Goal: Task Accomplishment & Management: Use online tool/utility

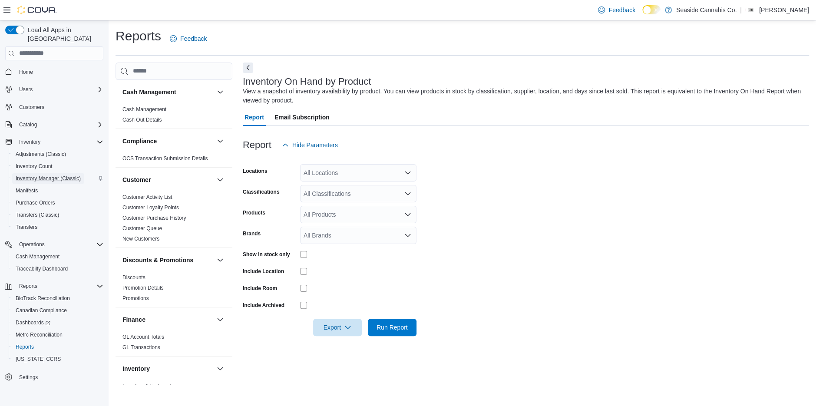
click at [46, 175] on span "Inventory Manager (Classic)" at bounding box center [48, 178] width 65 height 7
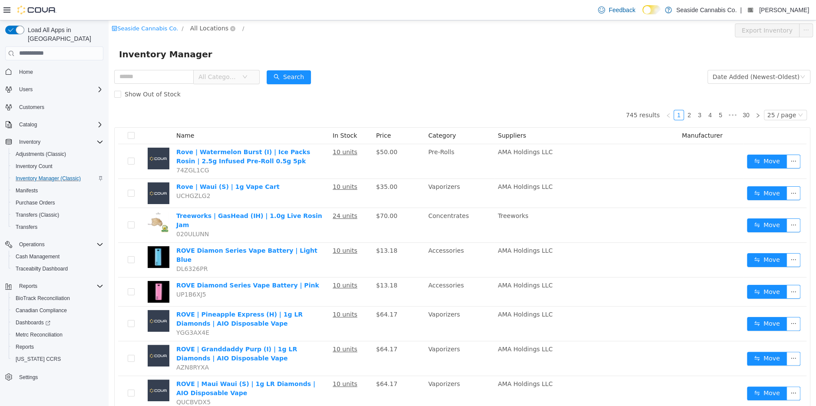
click at [213, 28] on span "All Locations" at bounding box center [209, 28] width 38 height 10
click at [221, 78] on span "[STREET_ADDRESS]" at bounding box center [237, 75] width 65 height 12
click at [275, 28] on div "All Rooms" at bounding box center [290, 29] width 30 height 13
click at [283, 62] on li "Sales Floor" at bounding box center [291, 61] width 52 height 14
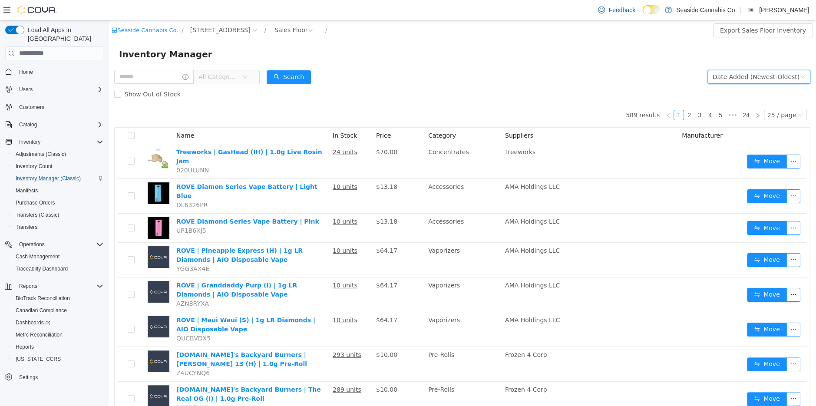
click at [746, 78] on div "Date Added (Newest-Oldest)" at bounding box center [756, 76] width 87 height 13
click at [744, 97] on li "Alphabetical (A-Z)" at bounding box center [762, 94] width 98 height 14
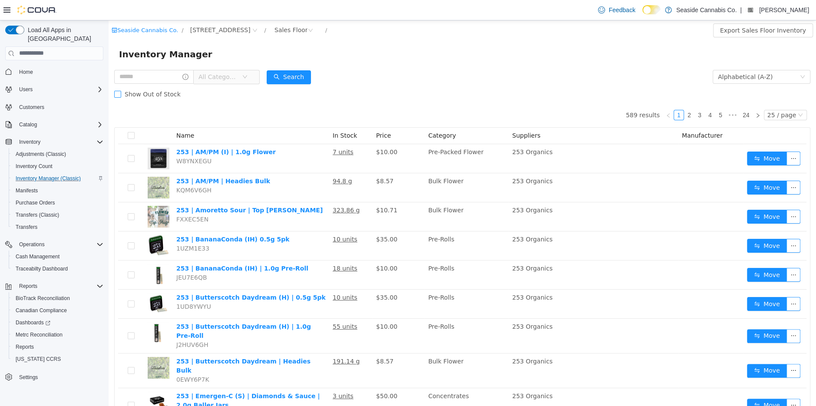
click at [160, 96] on span "Show Out of Stock" at bounding box center [152, 93] width 63 height 7
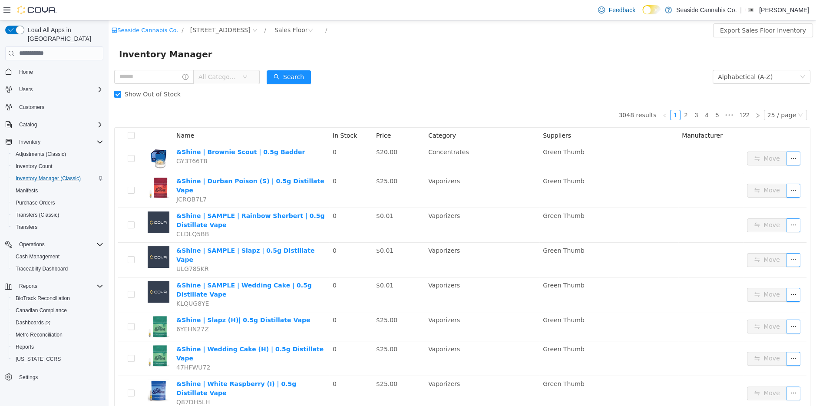
click at [231, 76] on span "All Categories" at bounding box center [219, 76] width 40 height 9
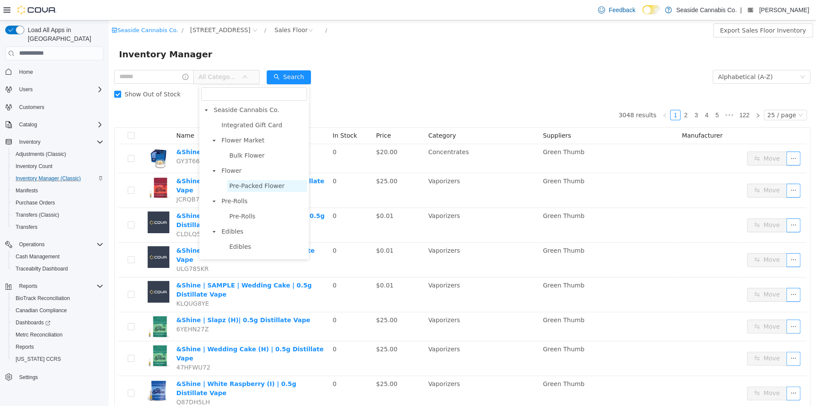
click at [244, 188] on span "Pre-Packed Flower" at bounding box center [256, 185] width 55 height 7
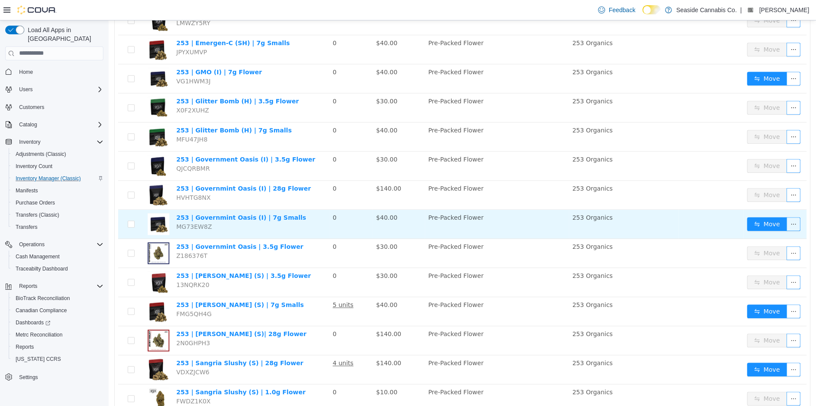
scroll to position [476, 0]
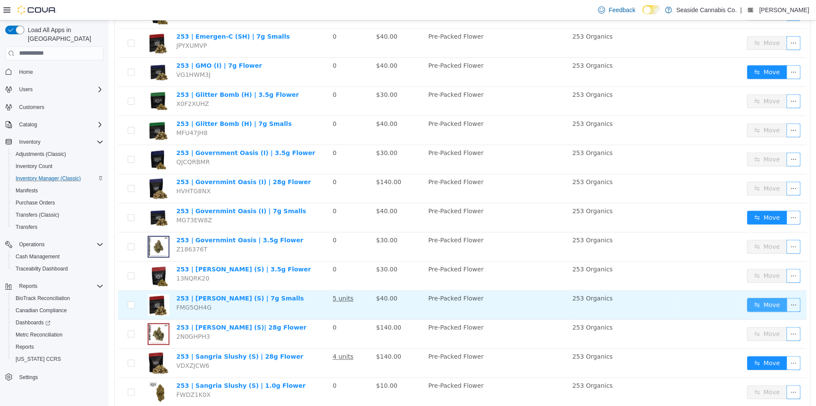
click at [763, 298] on button "Move" at bounding box center [767, 305] width 40 height 14
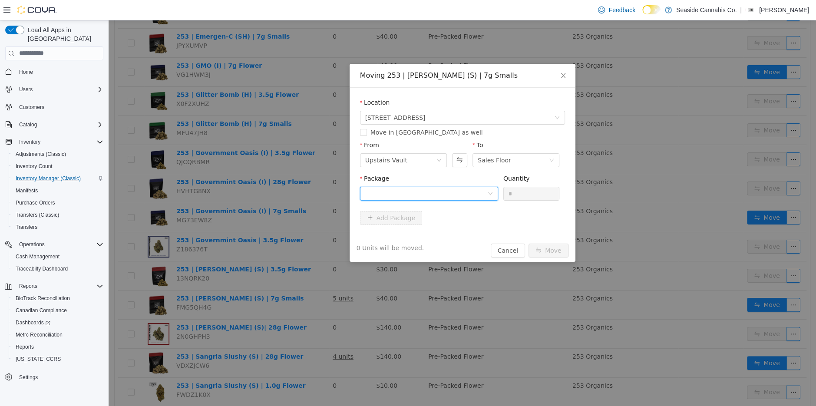
click at [459, 196] on div at bounding box center [426, 193] width 122 height 13
click at [508, 251] on div "Moving 253 | Ruby Violet (S) | 7g Smalls Location [STREET_ADDRESS] Move in [GEO…" at bounding box center [463, 162] width 226 height 198
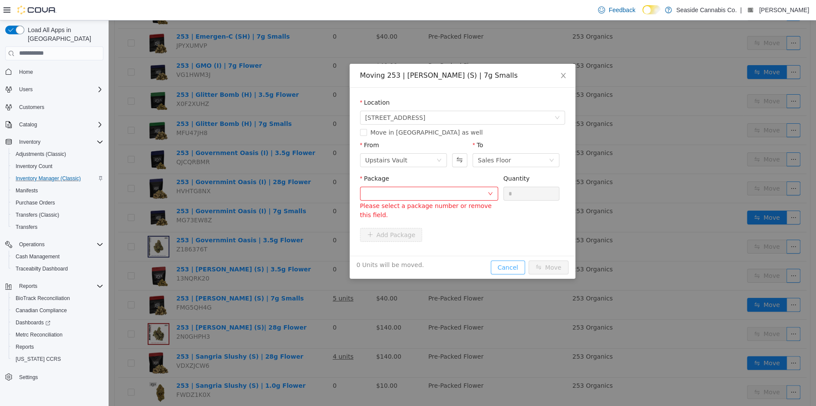
click at [509, 266] on button "Cancel" at bounding box center [508, 267] width 34 height 14
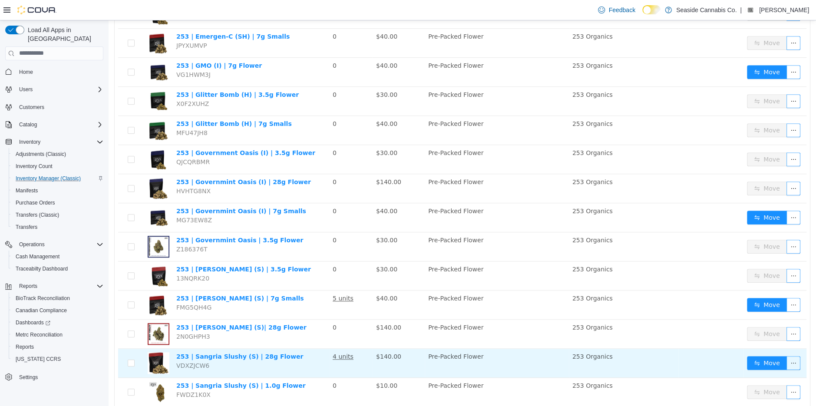
scroll to position [486, 0]
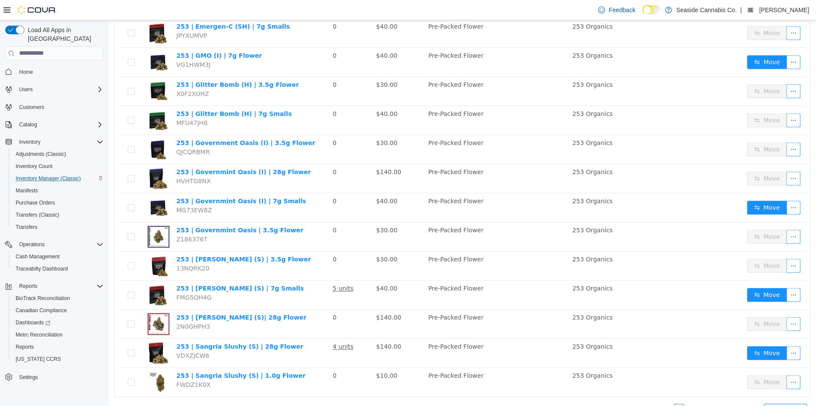
click at [775, 404] on div "25 / page" at bounding box center [782, 409] width 29 height 10
click at [774, 375] on li "50 / page" at bounding box center [787, 380] width 42 height 14
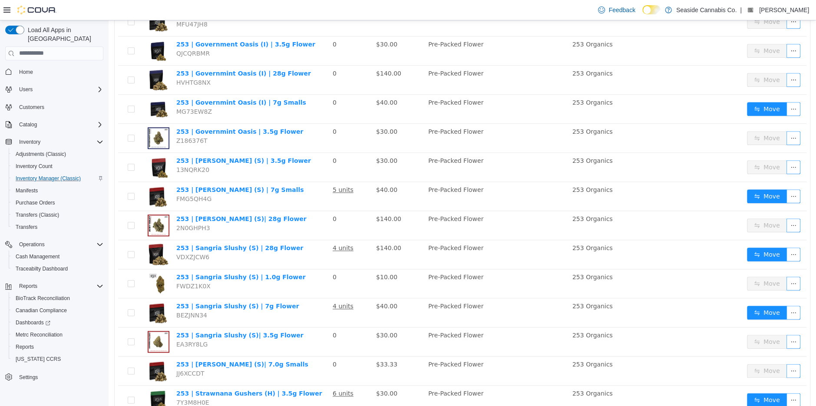
scroll to position [593, 0]
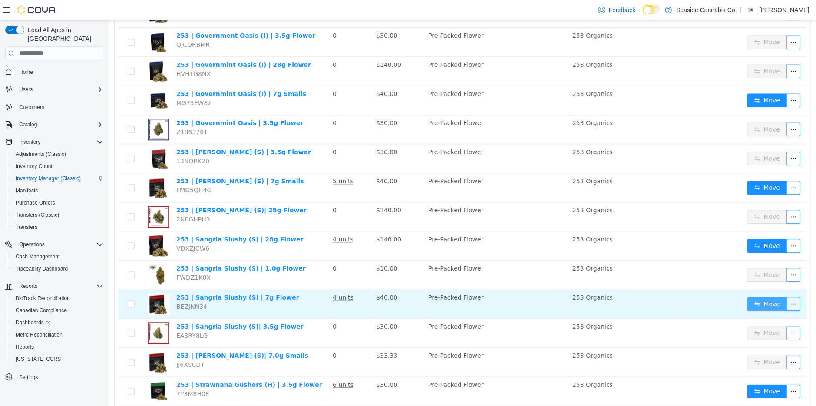
click at [772, 297] on button "Move" at bounding box center [767, 304] width 40 height 14
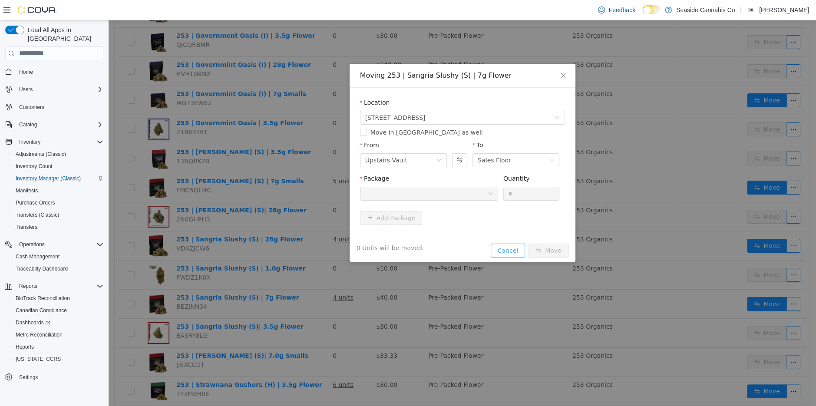
click at [517, 252] on button "Cancel" at bounding box center [508, 250] width 34 height 14
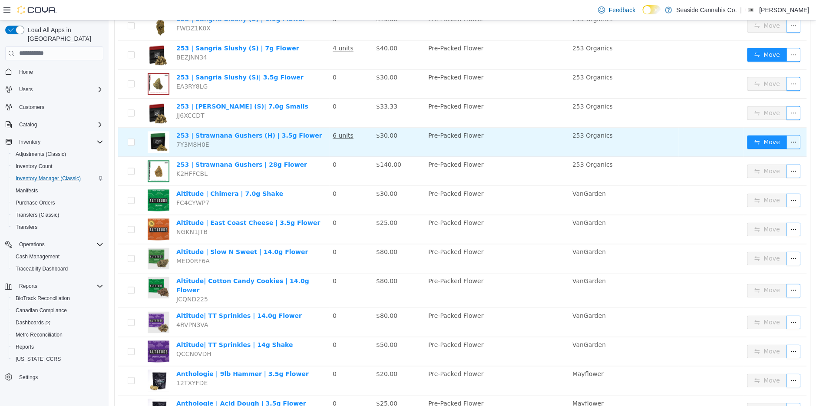
scroll to position [842, 0]
click at [765, 135] on button "Move" at bounding box center [767, 142] width 40 height 14
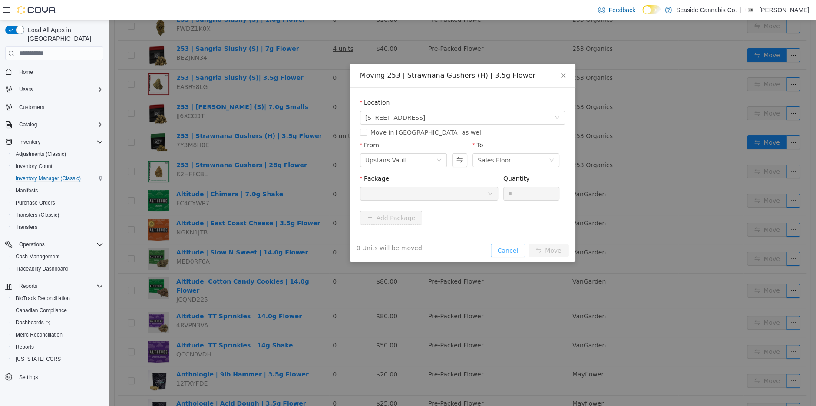
click at [508, 251] on button "Cancel" at bounding box center [508, 250] width 34 height 14
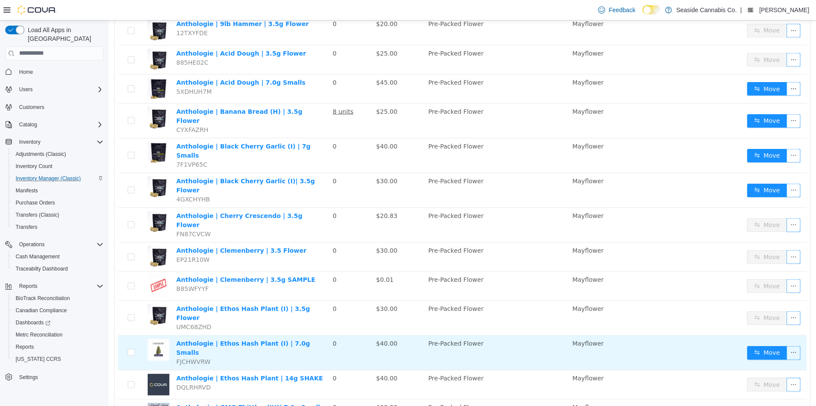
scroll to position [1216, 0]
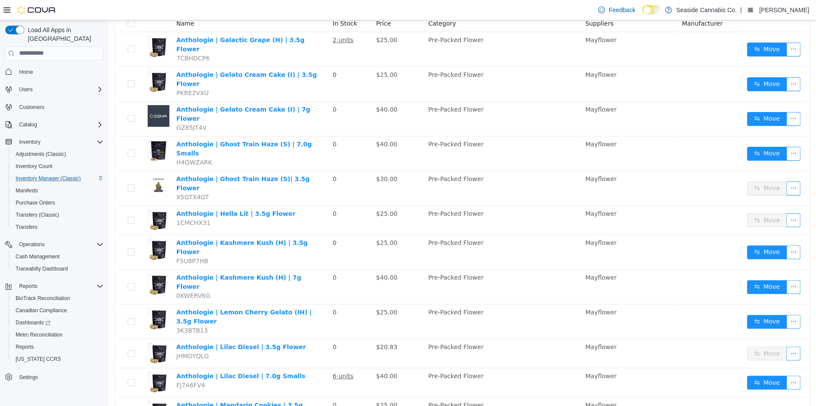
scroll to position [197, 0]
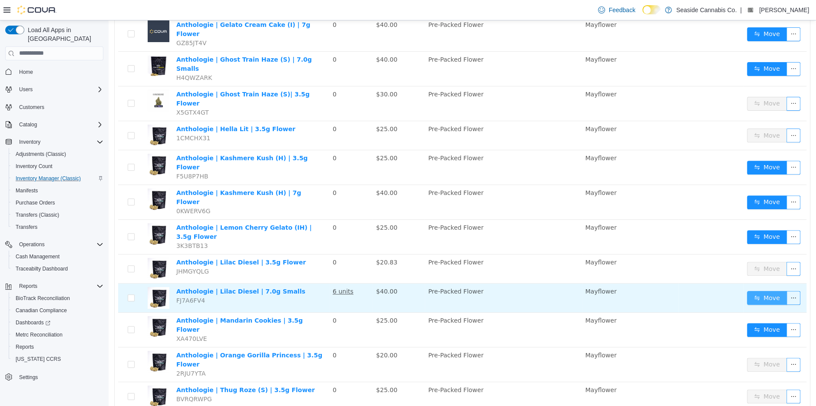
click at [766, 291] on button "Move" at bounding box center [767, 298] width 40 height 14
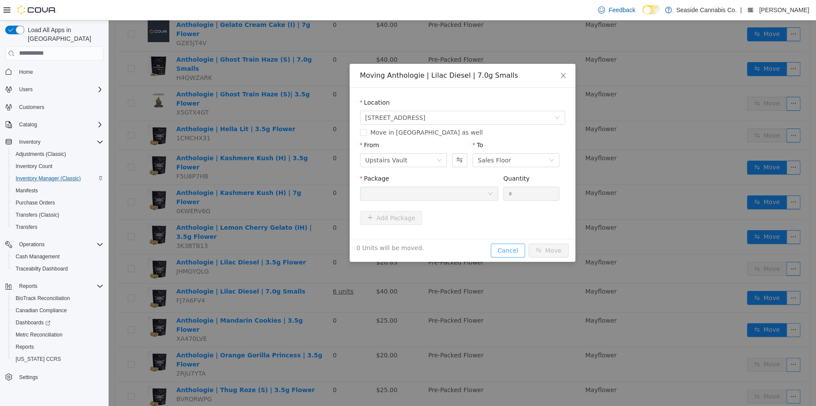
click at [524, 251] on button "Cancel" at bounding box center [508, 250] width 34 height 14
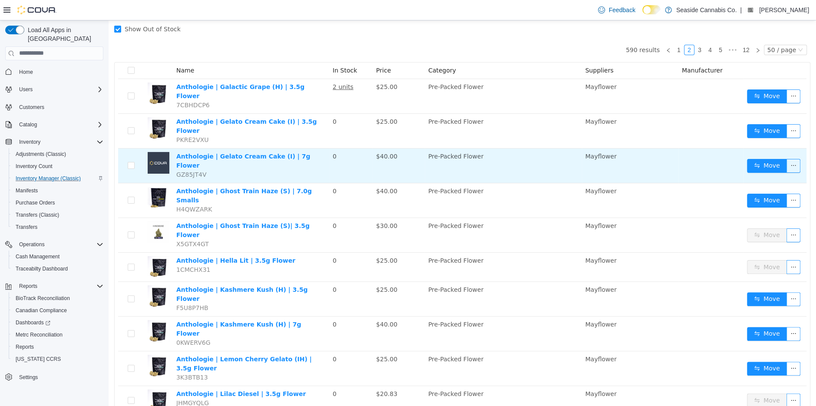
scroll to position [60, 0]
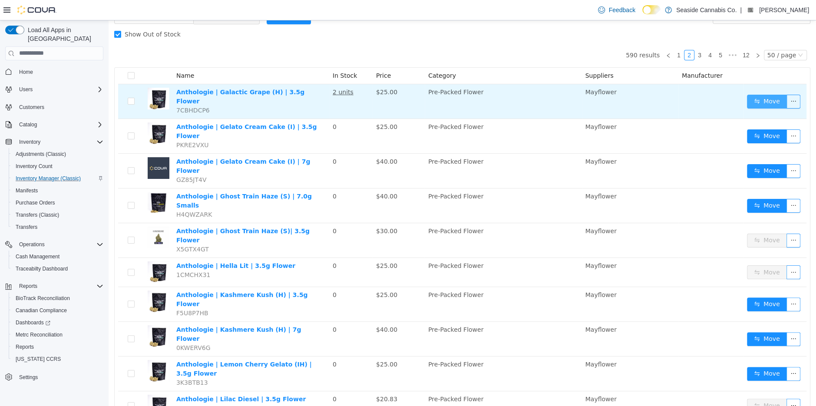
click at [769, 96] on button "Move" at bounding box center [767, 101] width 40 height 14
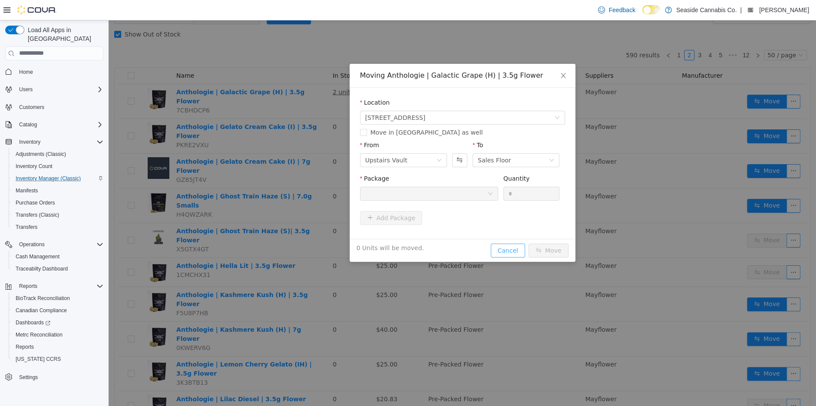
click at [505, 249] on button "Cancel" at bounding box center [508, 250] width 34 height 14
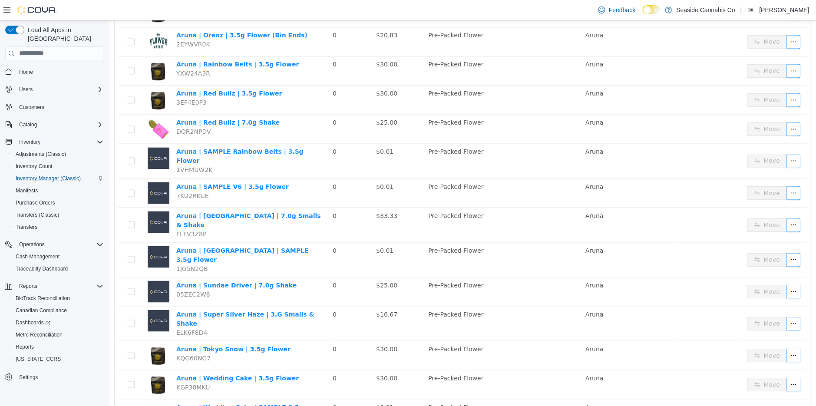
scroll to position [1216, 0]
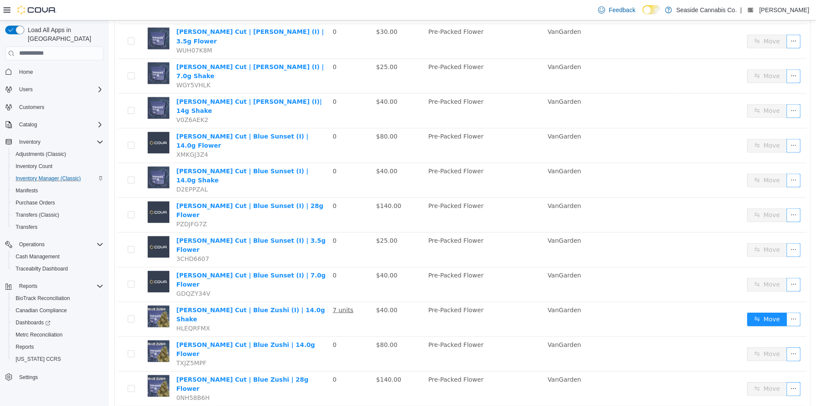
scroll to position [1203, 0]
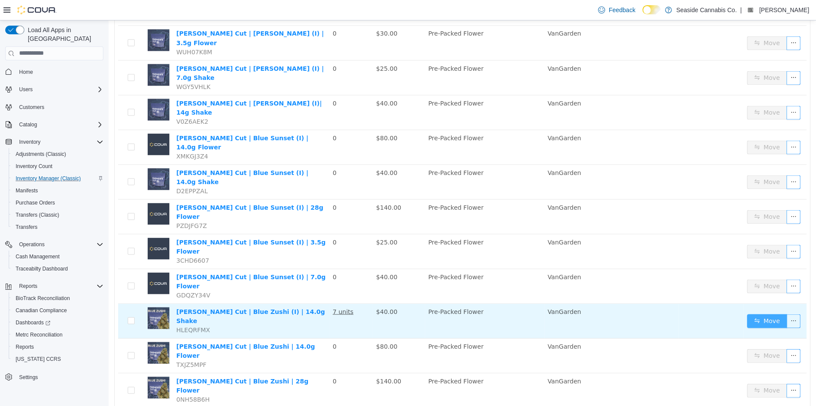
click at [755, 314] on button "Move" at bounding box center [767, 321] width 40 height 14
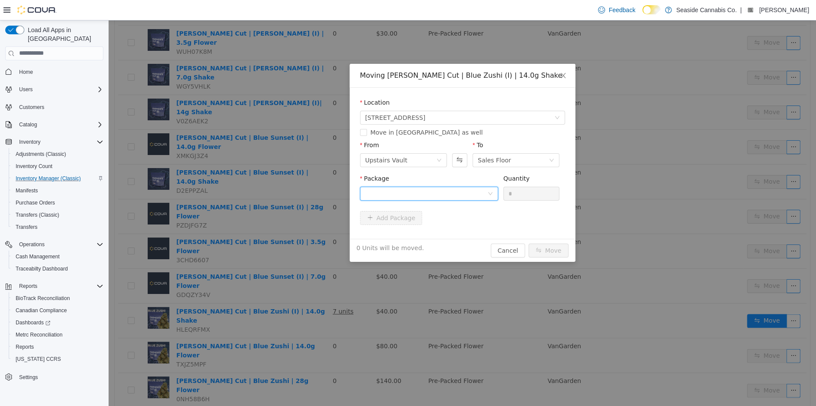
click at [487, 195] on div at bounding box center [426, 193] width 122 height 13
click at [470, 237] on li "1A40A030000ACA9000055851 Quantity : 11 Units" at bounding box center [429, 229] width 138 height 23
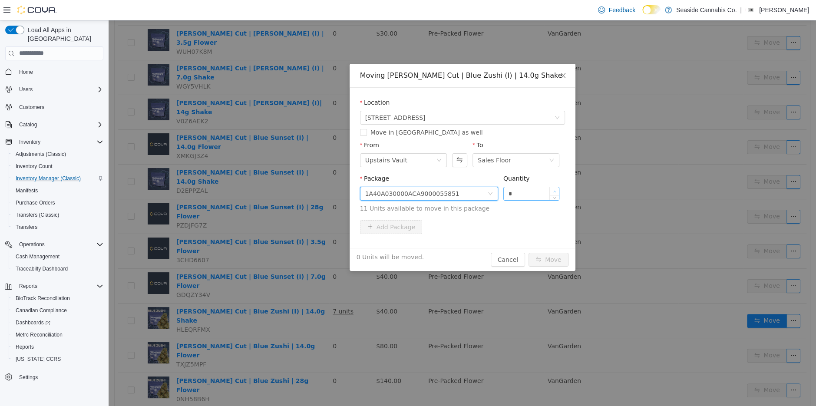
type input "*"
click at [555, 190] on icon "icon: up" at bounding box center [554, 191] width 3 height 3
click at [554, 258] on button "Move" at bounding box center [549, 259] width 40 height 14
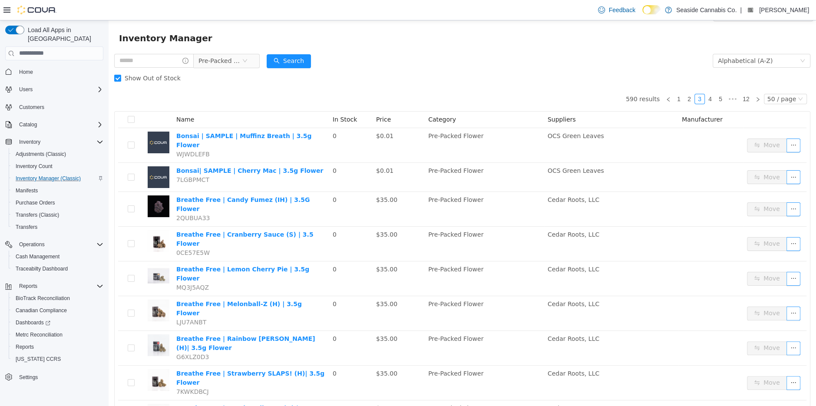
scroll to position [0, 0]
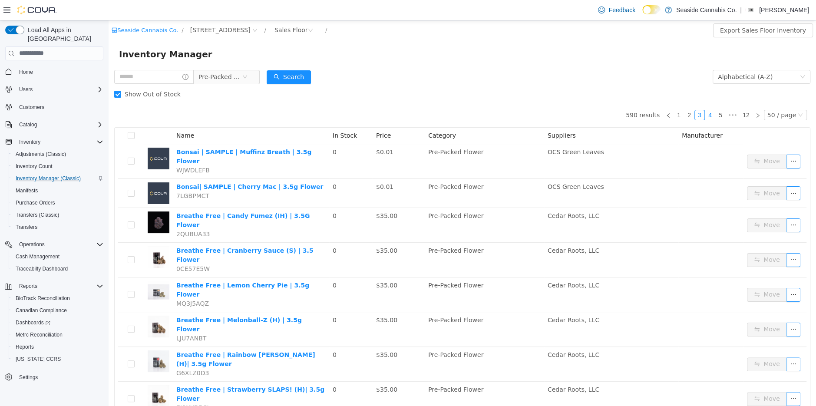
click at [714, 113] on link "4" at bounding box center [711, 115] width 10 height 10
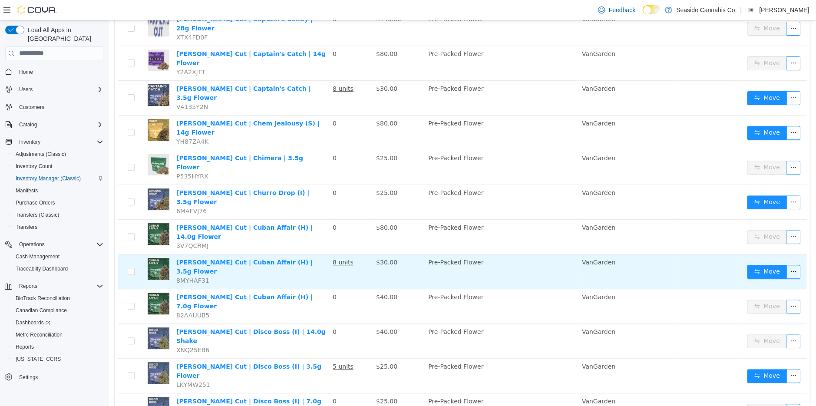
scroll to position [207, 0]
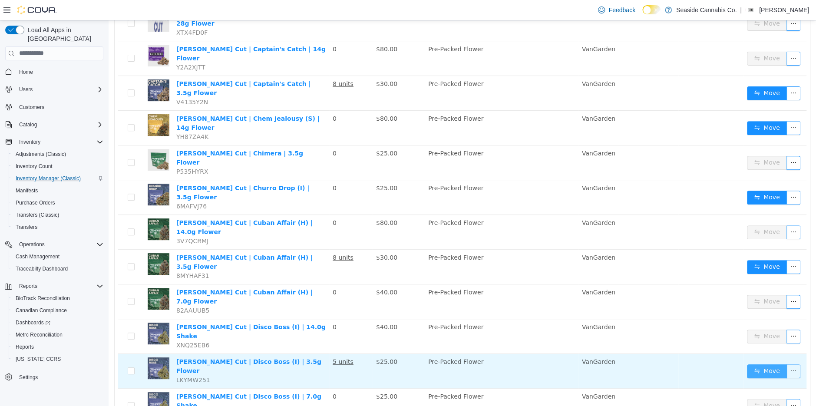
click at [763, 364] on button "Move" at bounding box center [767, 371] width 40 height 14
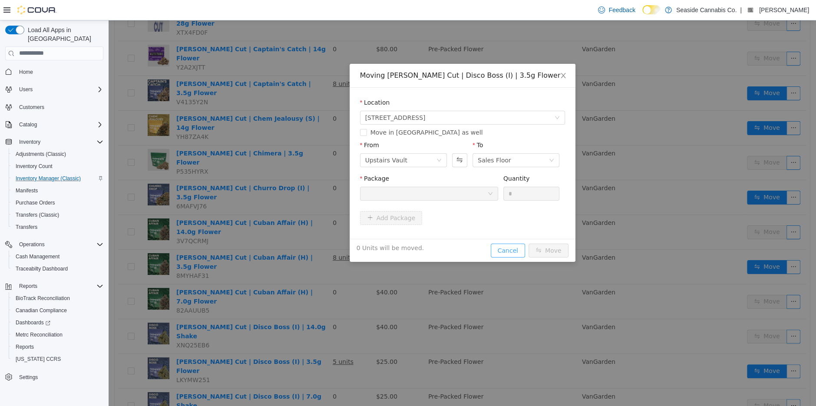
click at [517, 252] on button "Cancel" at bounding box center [508, 250] width 34 height 14
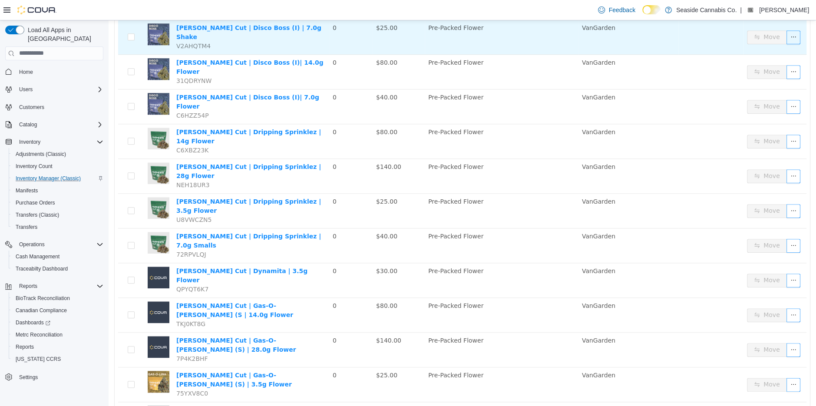
scroll to position [679, 0]
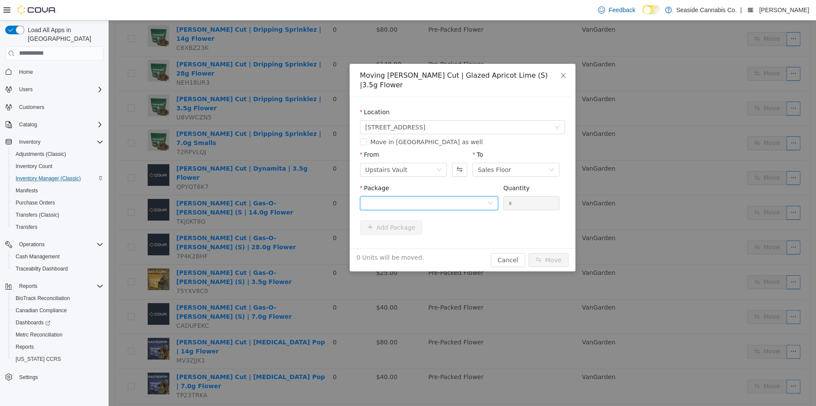
click at [457, 196] on div at bounding box center [426, 202] width 122 height 13
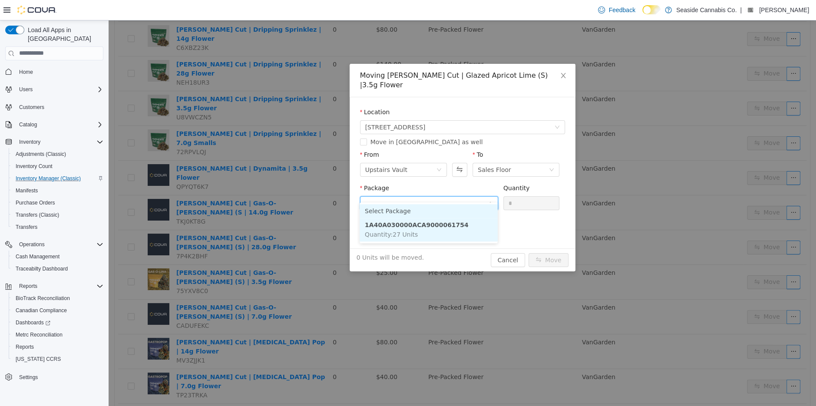
click at [460, 224] on strong "1A40A030000ACA9000061754" at bounding box center [417, 224] width 104 height 7
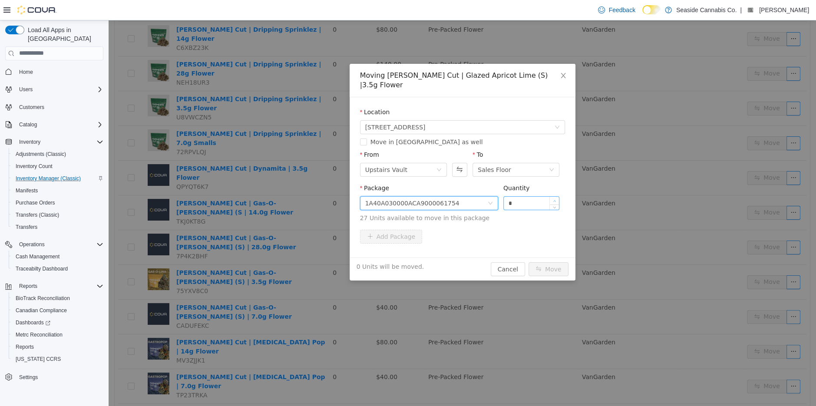
type input "*"
click at [556, 196] on span "Increase Value" at bounding box center [554, 200] width 9 height 8
click at [557, 262] on button "Move" at bounding box center [549, 269] width 40 height 14
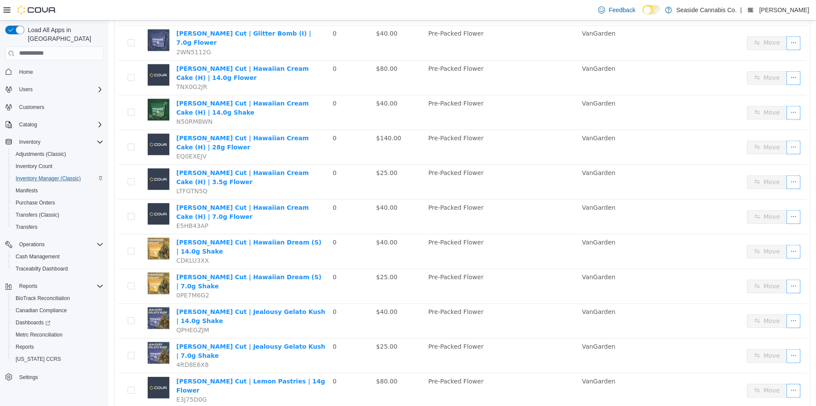
scroll to position [1244, 0]
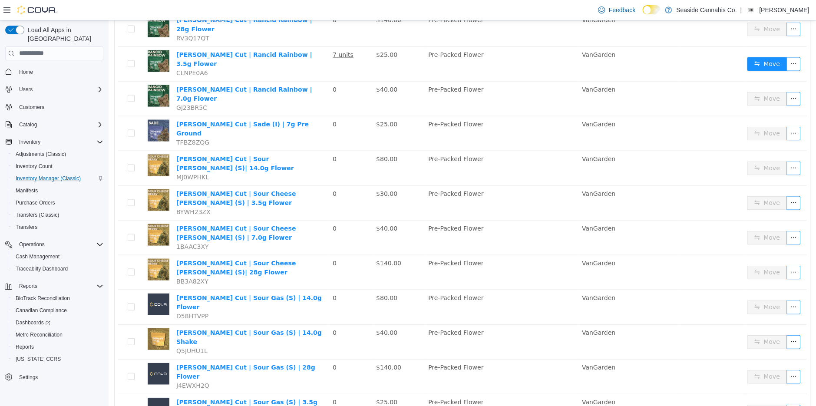
scroll to position [1283, 0]
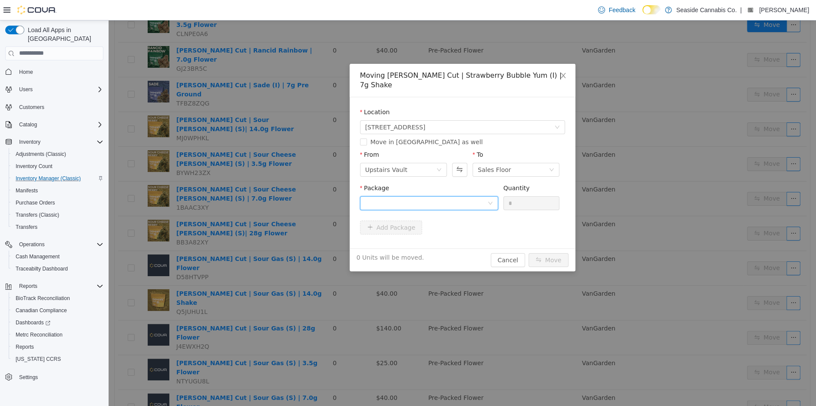
click at [473, 196] on div at bounding box center [426, 202] width 122 height 13
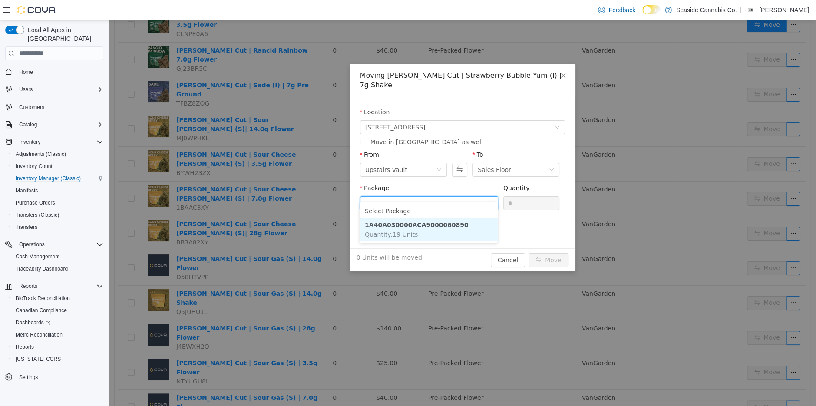
click at [464, 231] on li "1A40A030000ACA9000060890 Quantity : 19 Units" at bounding box center [429, 229] width 138 height 23
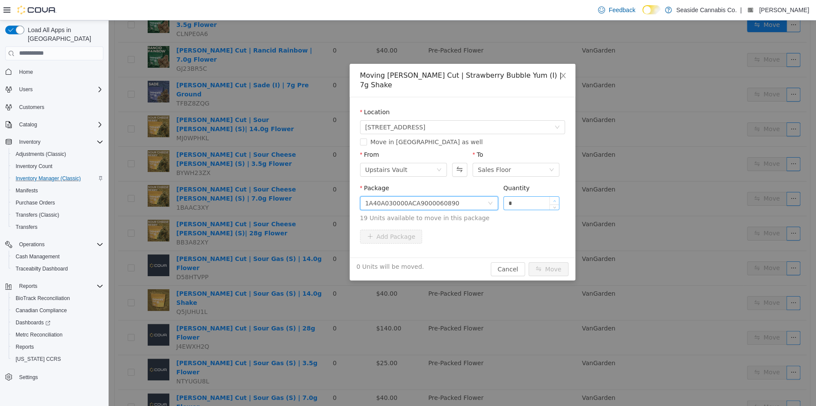
type input "*"
click at [556, 196] on span "Increase Value" at bounding box center [554, 200] width 9 height 8
click at [547, 262] on button "Move" at bounding box center [549, 269] width 40 height 14
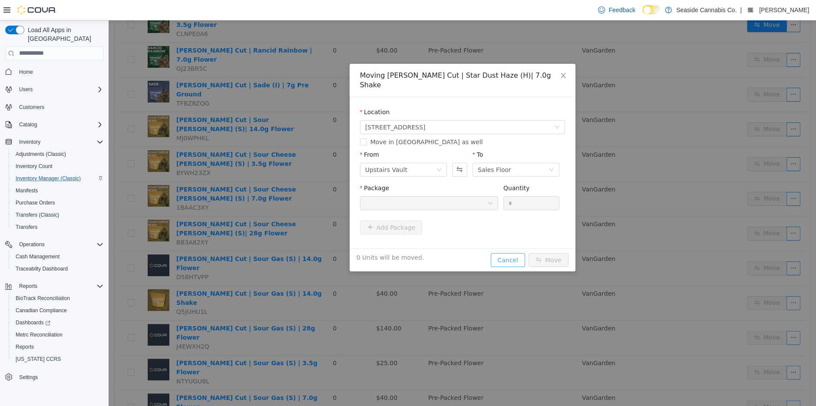
click at [501, 253] on button "Cancel" at bounding box center [508, 260] width 34 height 14
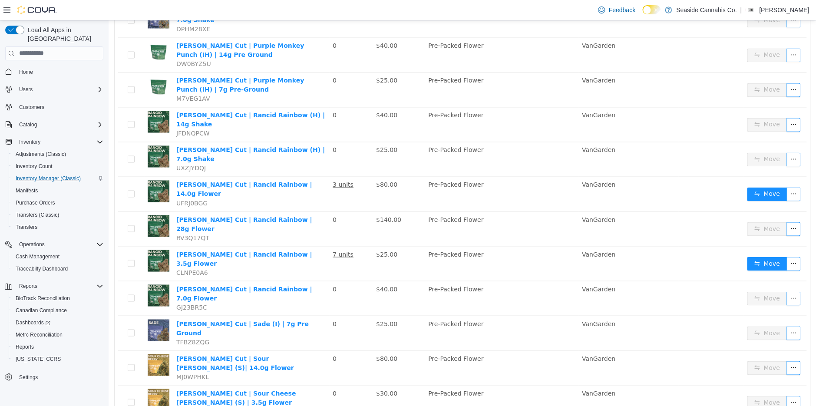
scroll to position [962, 0]
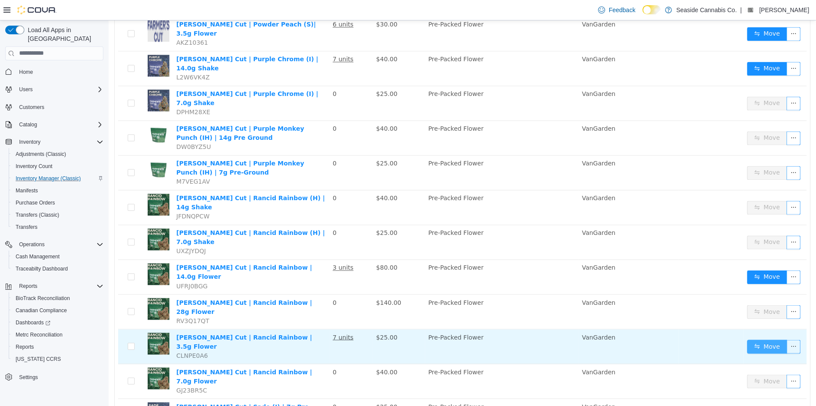
click at [757, 339] on button "Move" at bounding box center [767, 346] width 40 height 14
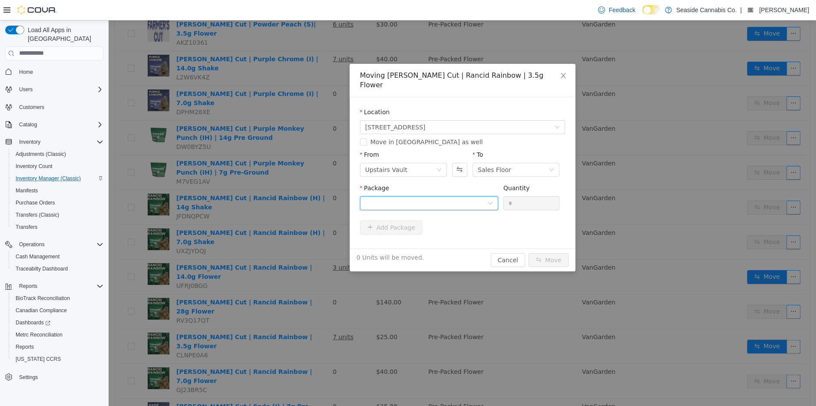
click at [489, 197] on div at bounding box center [429, 203] width 138 height 14
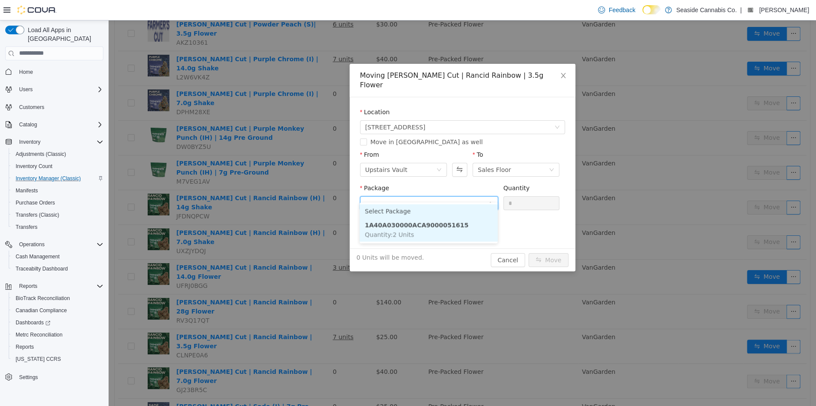
click at [480, 229] on li "1A40A030000ACA9000051615 Quantity : 2 Units" at bounding box center [429, 229] width 138 height 23
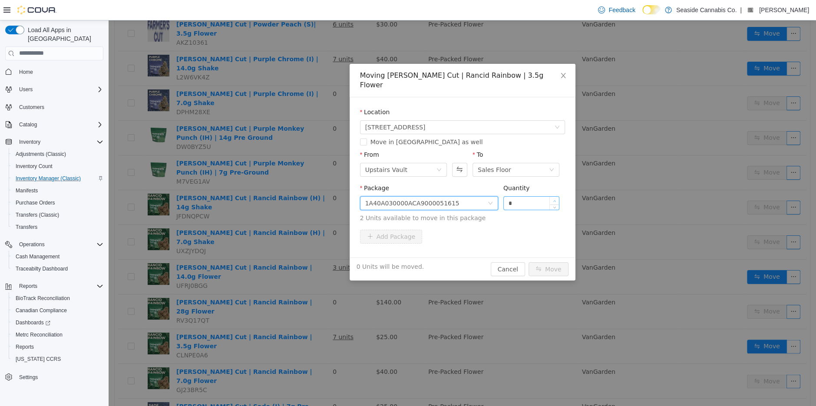
click at [556, 196] on span "Increase Value" at bounding box center [554, 200] width 9 height 8
type input "*"
click at [556, 196] on span "Increase Value" at bounding box center [554, 200] width 9 height 8
click at [547, 262] on button "Move" at bounding box center [549, 269] width 40 height 14
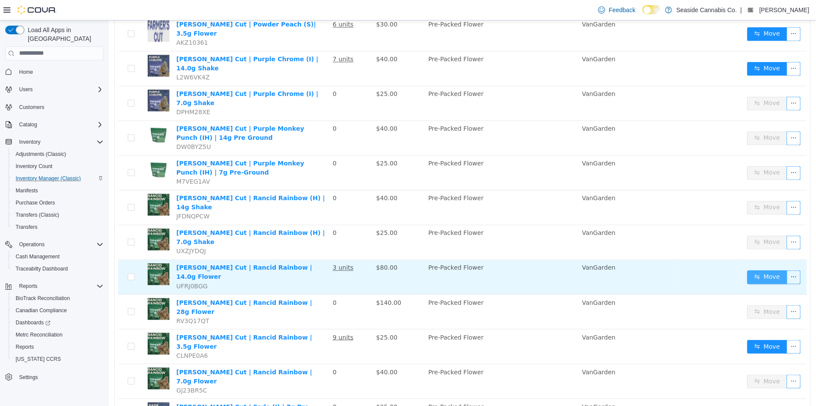
click at [782, 270] on button "Move" at bounding box center [767, 277] width 40 height 14
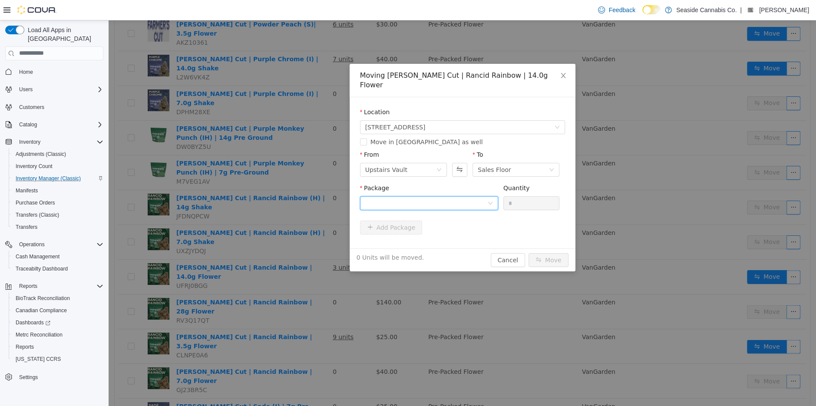
click at [457, 196] on div at bounding box center [426, 202] width 122 height 13
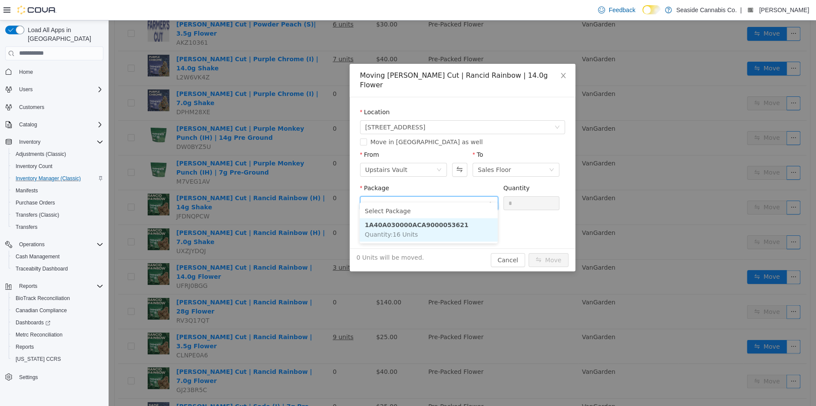
click at [456, 240] on li "1A40A030000ACA9000053621 Quantity : 16 Units" at bounding box center [429, 229] width 138 height 23
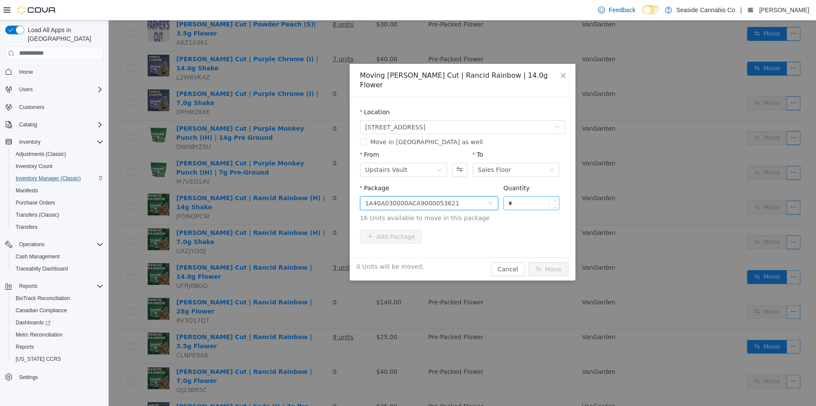
type input "*"
click at [555, 200] on icon "icon: up" at bounding box center [555, 201] width 3 height 2
click at [553, 262] on button "Move" at bounding box center [549, 269] width 40 height 14
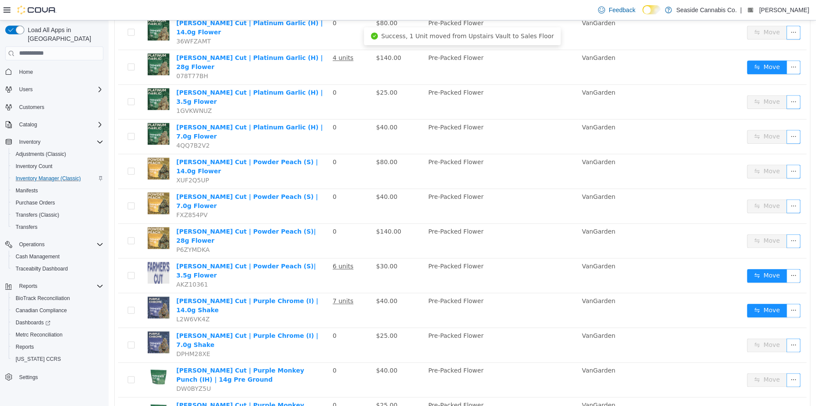
scroll to position [723, 0]
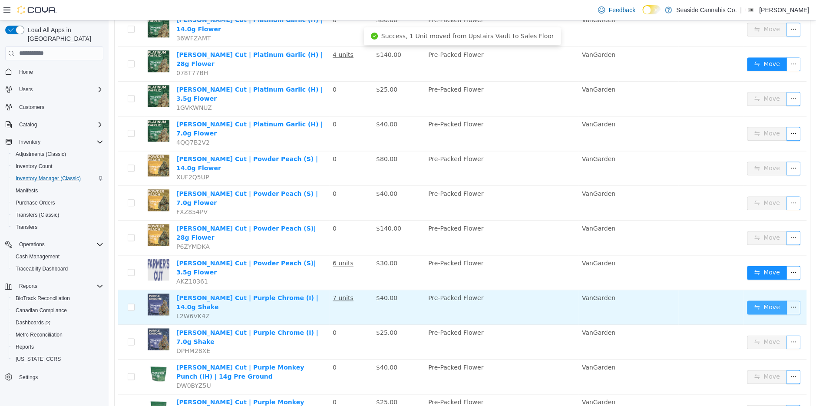
click at [772, 300] on button "Move" at bounding box center [767, 307] width 40 height 14
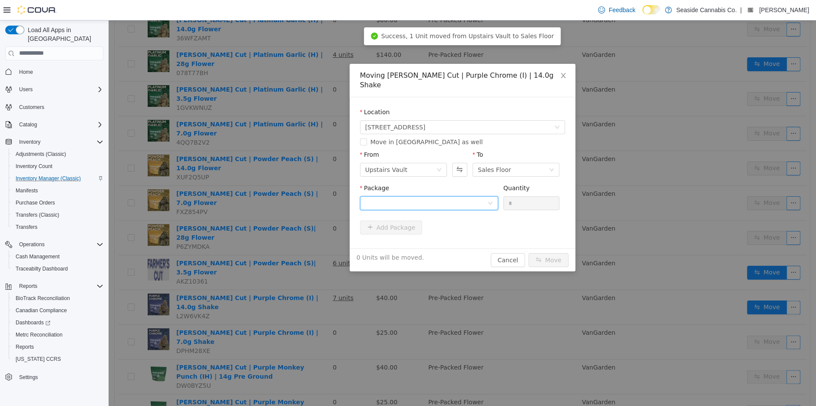
click at [467, 198] on div at bounding box center [426, 202] width 122 height 13
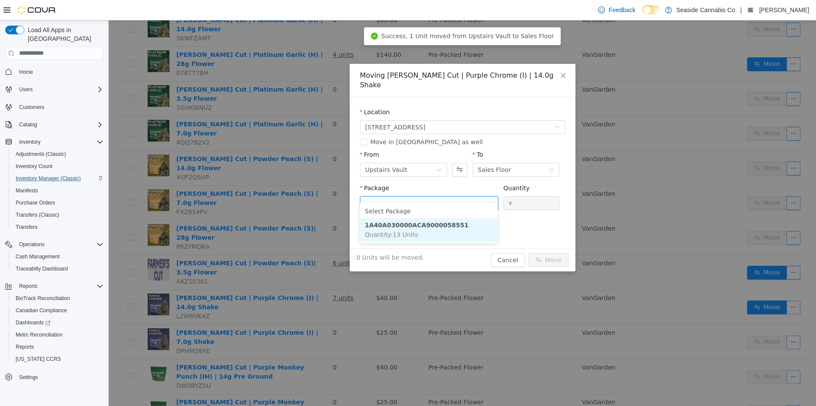
click at [468, 230] on li "1A40A030000ACA9000058551 Quantity : 13 Units" at bounding box center [429, 229] width 138 height 23
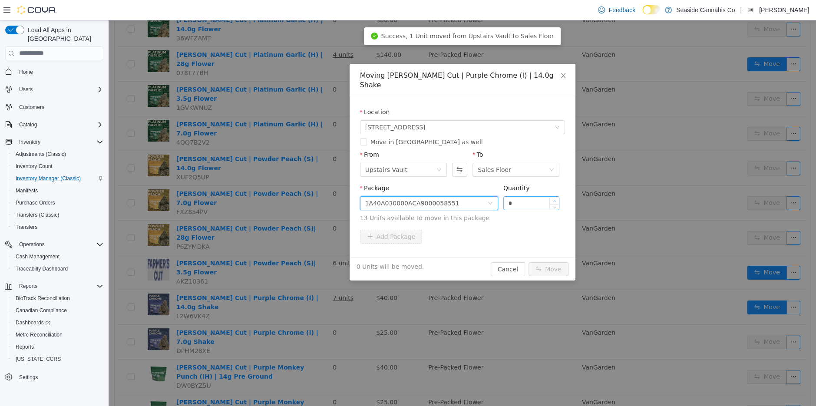
type input "*"
click at [556, 196] on span "Increase Value" at bounding box center [554, 200] width 9 height 8
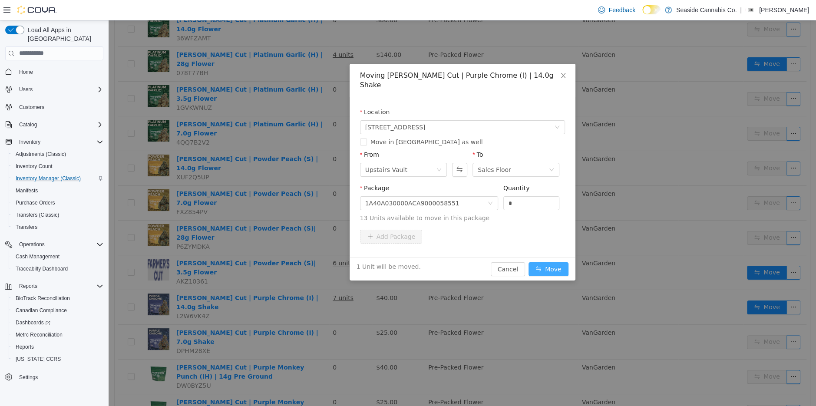
click at [553, 262] on button "Move" at bounding box center [549, 269] width 40 height 14
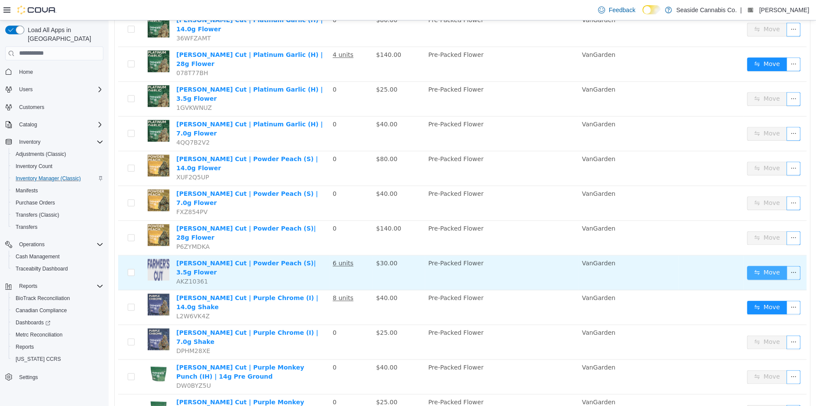
click at [765, 265] on button "Move" at bounding box center [767, 272] width 40 height 14
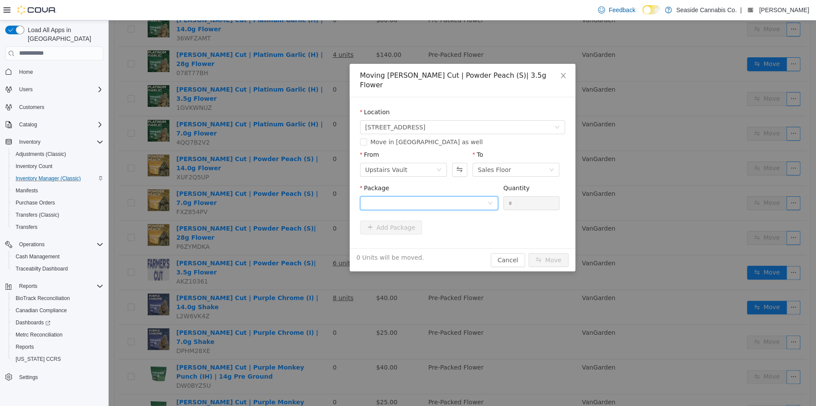
click at [438, 196] on div at bounding box center [426, 202] width 122 height 13
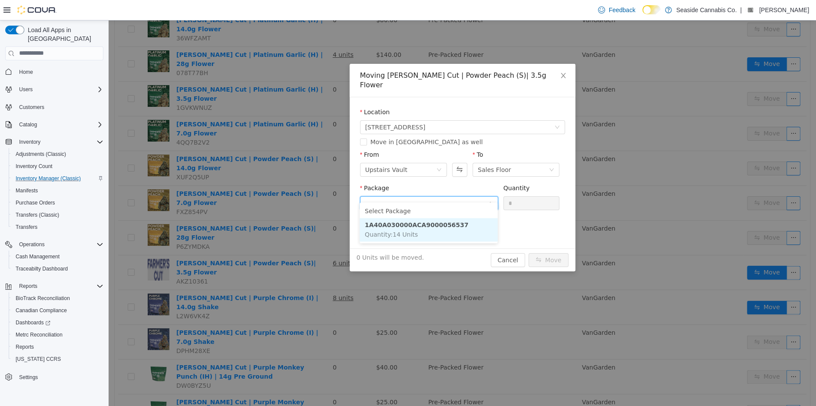
click at [443, 224] on strong "1A40A030000ACA9000056537" at bounding box center [417, 224] width 104 height 7
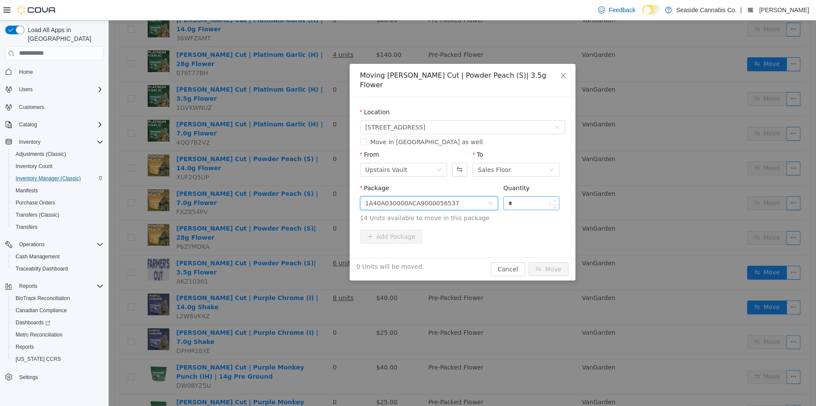
click at [553, 196] on span "Increase Value" at bounding box center [554, 200] width 9 height 8
type input "*"
click at [553, 196] on span "Increase Value" at bounding box center [554, 200] width 9 height 8
click at [548, 262] on button "Move" at bounding box center [549, 269] width 40 height 14
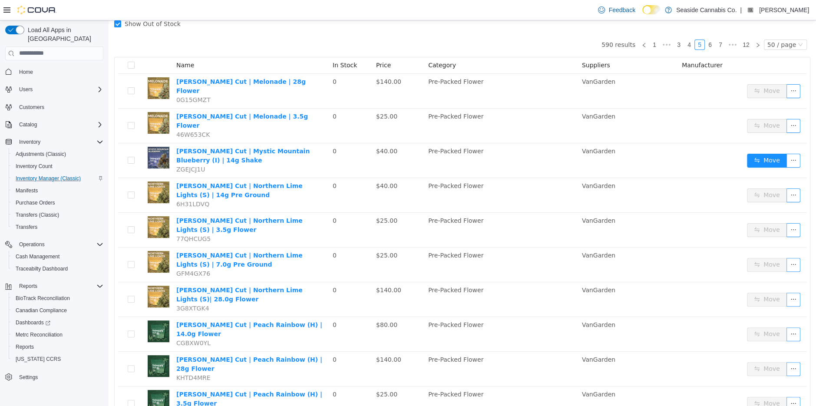
scroll to position [69, 0]
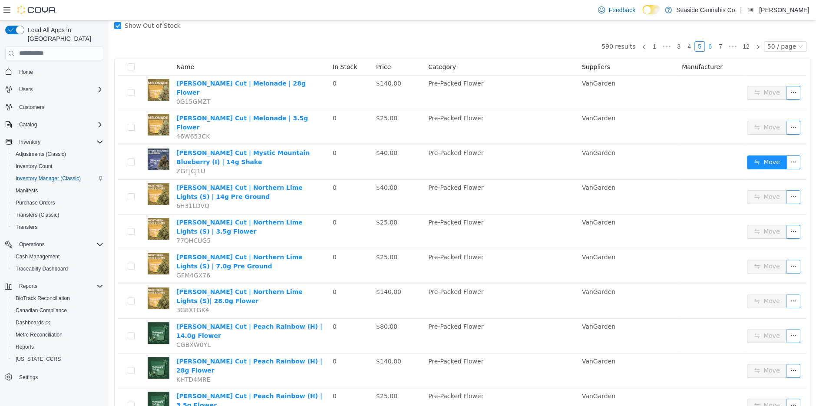
click at [712, 49] on link "6" at bounding box center [711, 46] width 10 height 10
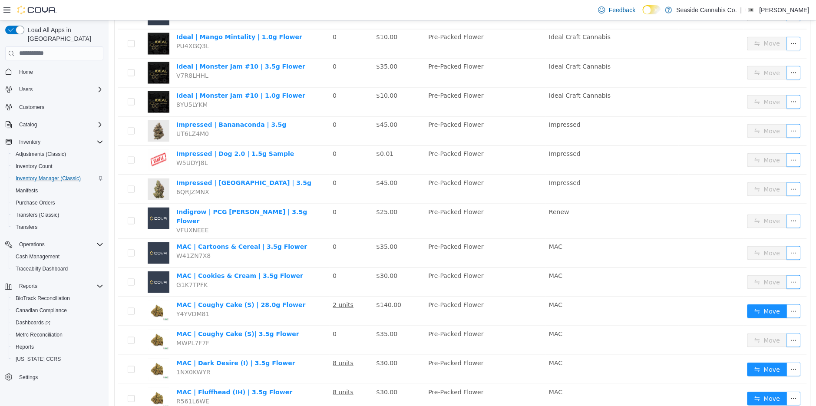
scroll to position [1210, 0]
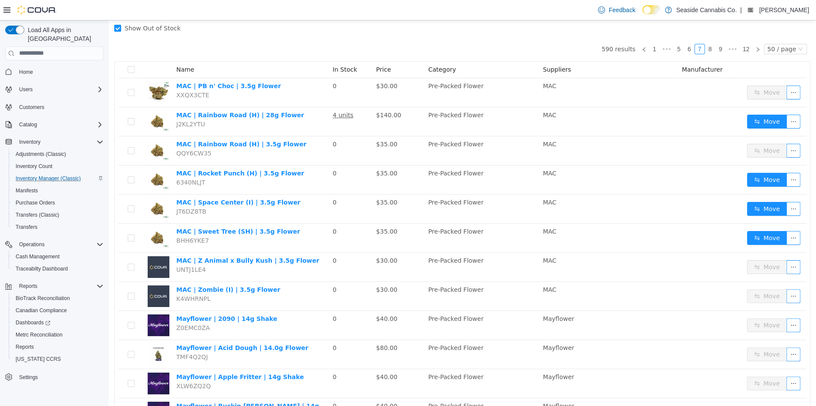
scroll to position [64, 0]
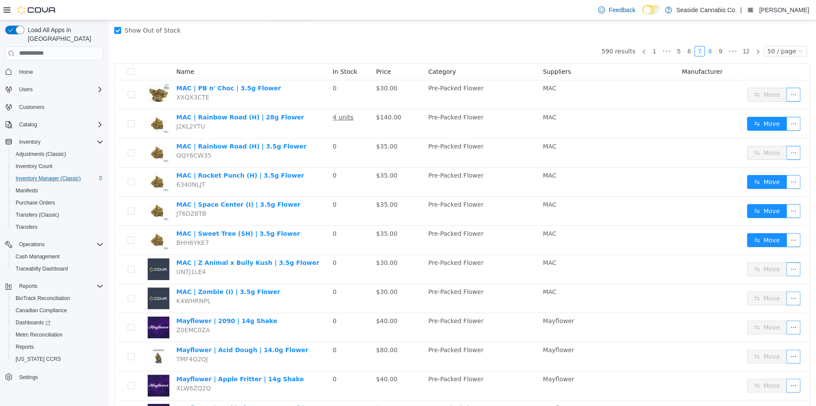
click at [715, 50] on link "8" at bounding box center [711, 51] width 10 height 10
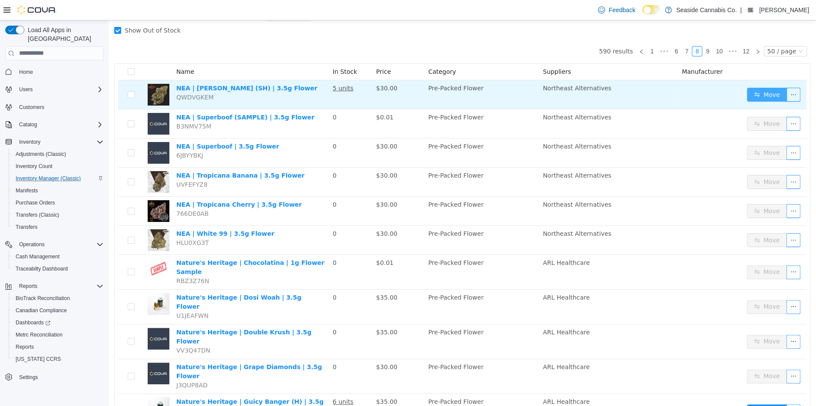
click at [766, 93] on button "Move" at bounding box center [767, 94] width 40 height 14
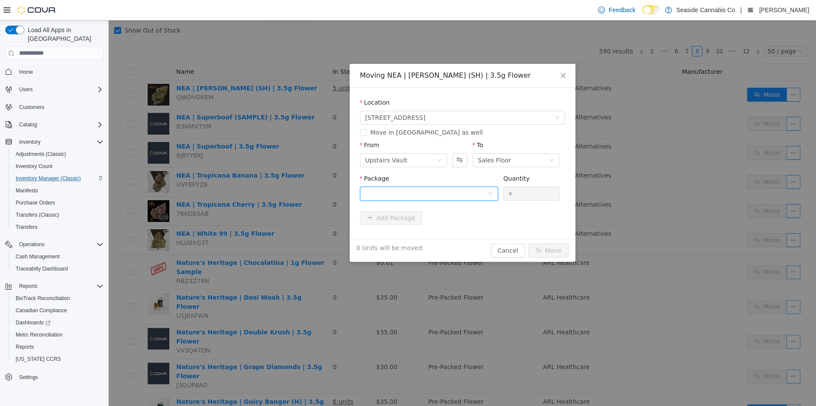
click at [470, 193] on div at bounding box center [426, 193] width 122 height 13
click at [468, 234] on li "1A40A0300009E99000121424 Quantity : 2 Units" at bounding box center [429, 229] width 138 height 23
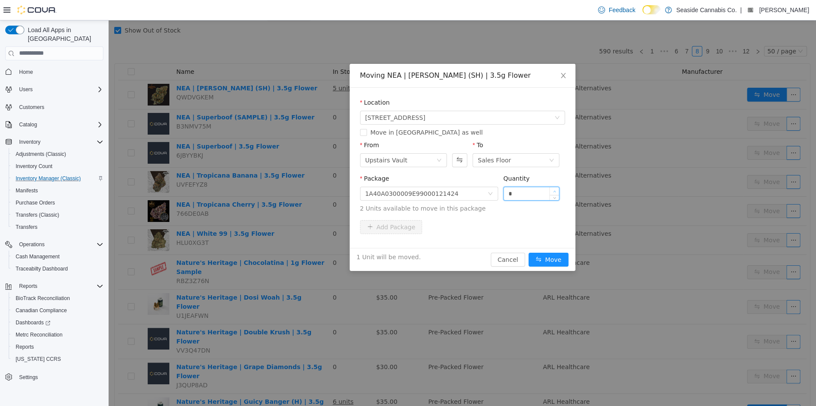
click at [554, 190] on icon "icon: up" at bounding box center [554, 191] width 3 height 3
type input "*"
click at [554, 190] on icon "icon: up" at bounding box center [554, 191] width 3 height 3
click at [543, 261] on button "Move" at bounding box center [549, 259] width 40 height 14
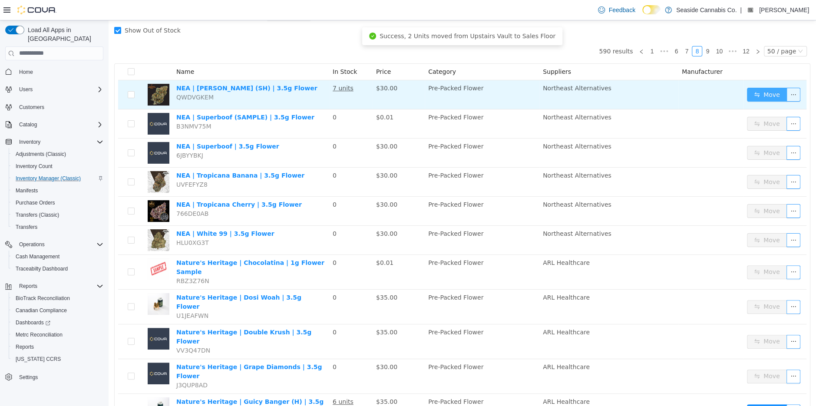
click at [760, 92] on button "Move" at bounding box center [767, 94] width 40 height 14
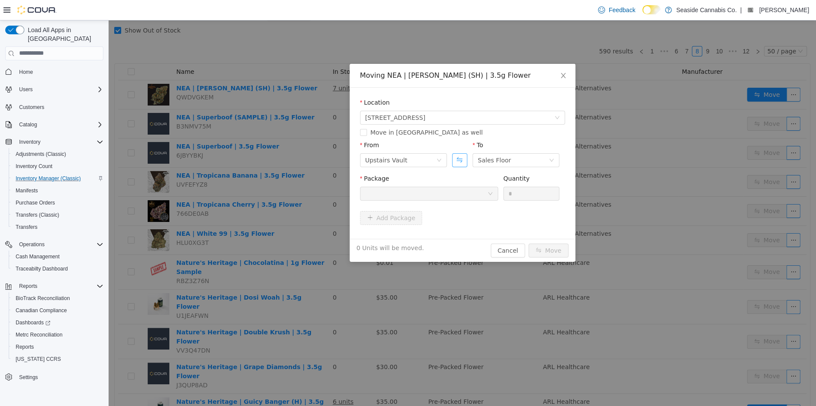
click at [464, 156] on button "Swap" at bounding box center [459, 160] width 15 height 14
click at [427, 162] on div "Sales Floor" at bounding box center [400, 159] width 71 height 13
click at [411, 229] on li "Downstairs Vault" at bounding box center [403, 233] width 87 height 14
click at [430, 193] on div at bounding box center [426, 193] width 122 height 13
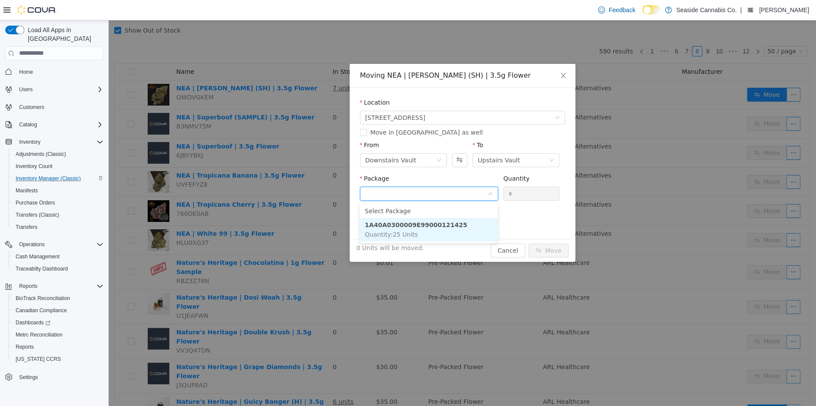
click at [435, 239] on li "1A40A0300009E99000121425 Quantity : 25 Units" at bounding box center [429, 229] width 138 height 23
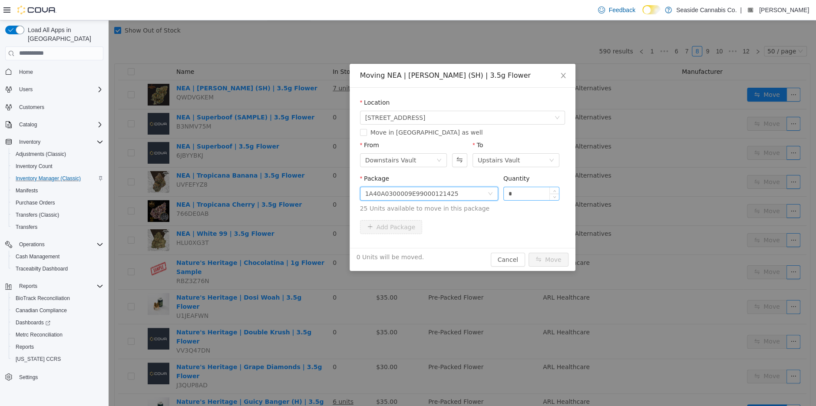
click at [517, 196] on input "*" at bounding box center [532, 193] width 56 height 13
type input "**"
click at [398, 126] on div "Location [STREET_ADDRESS]" at bounding box center [462, 113] width 205 height 30
click at [398, 133] on span "Move in [GEOGRAPHIC_DATA] as well" at bounding box center [426, 132] width 119 height 7
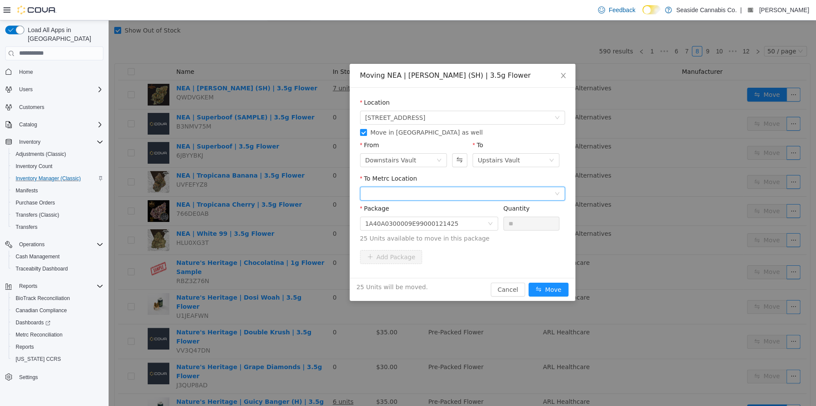
click at [429, 190] on div at bounding box center [459, 193] width 189 height 13
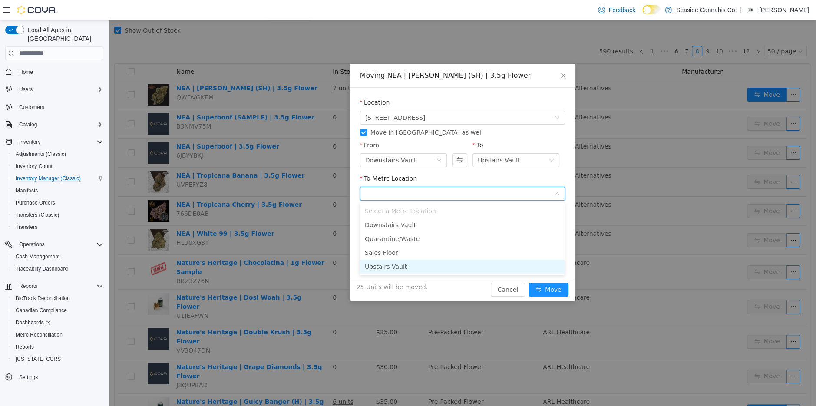
click at [424, 261] on li "Upstairs Vault" at bounding box center [462, 266] width 205 height 14
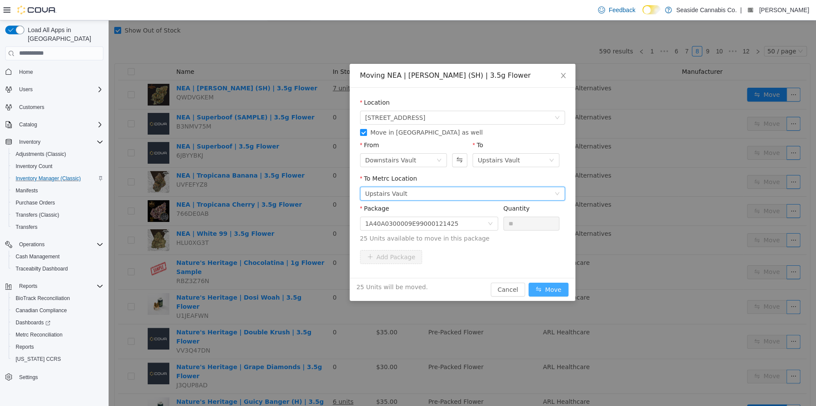
click at [544, 291] on button "Move" at bounding box center [549, 289] width 40 height 14
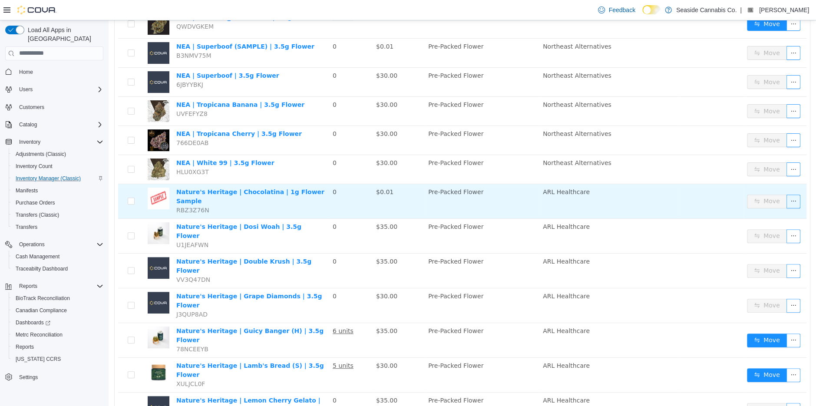
scroll to position [156, 0]
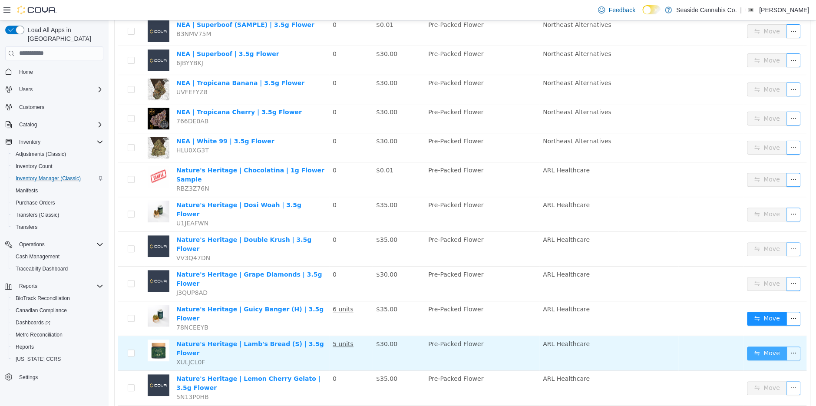
click at [763, 346] on button "Move" at bounding box center [767, 353] width 40 height 14
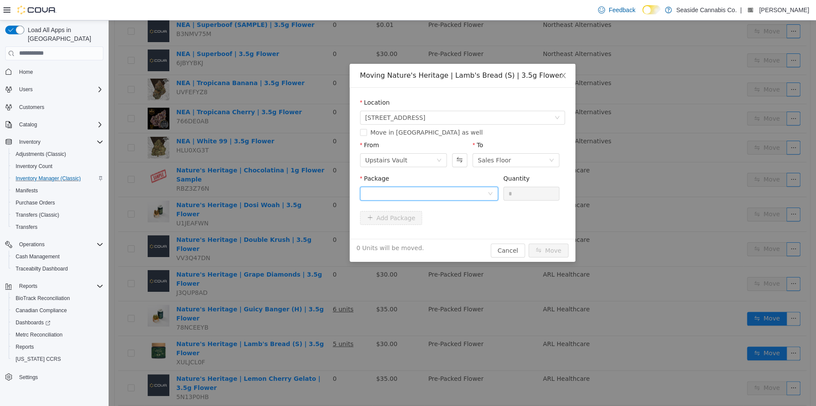
click at [413, 194] on div at bounding box center [426, 193] width 122 height 13
click at [431, 225] on strong "1A40A0100001AF5000139327" at bounding box center [416, 224] width 103 height 7
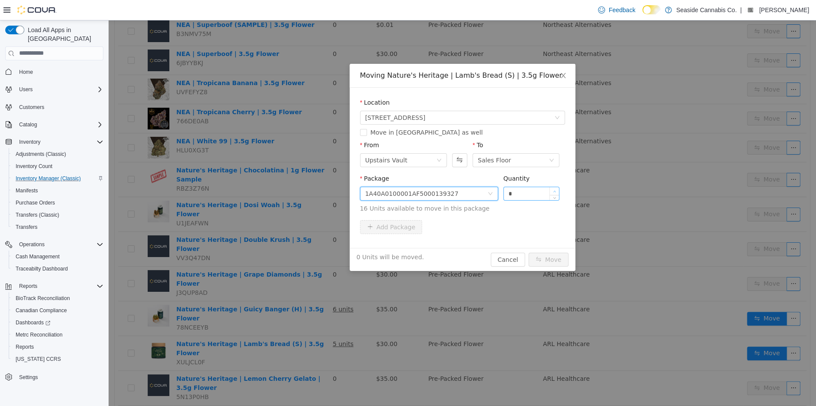
type input "*"
click at [557, 189] on span "Increase Value" at bounding box center [554, 191] width 9 height 8
click at [558, 264] on button "Move" at bounding box center [549, 259] width 40 height 14
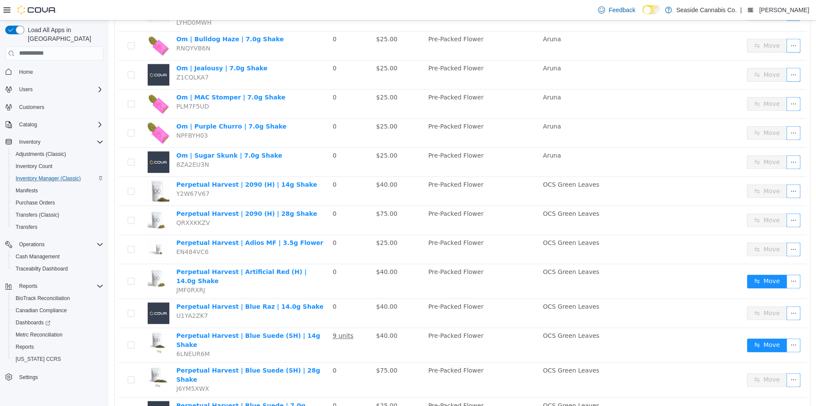
scroll to position [851, 0]
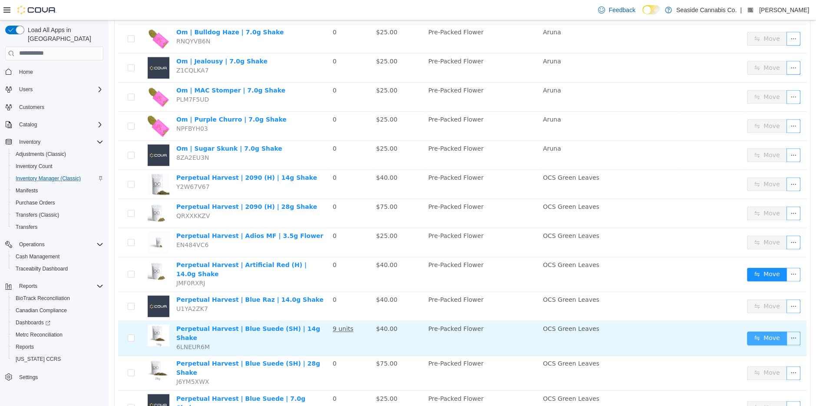
click at [756, 331] on button "Move" at bounding box center [767, 338] width 40 height 14
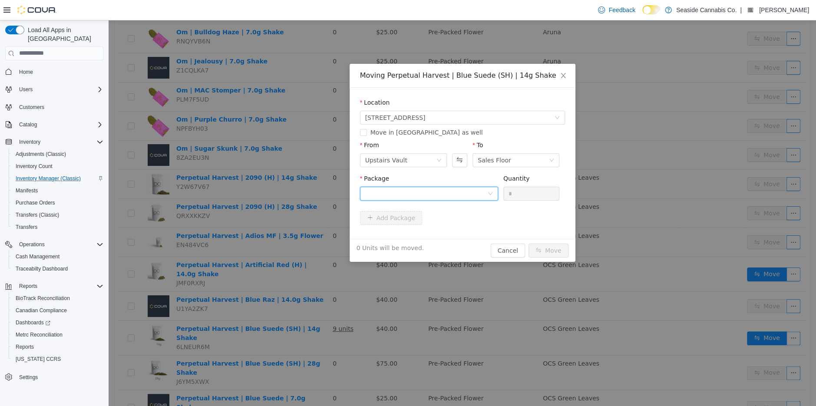
click at [421, 197] on div at bounding box center [426, 193] width 122 height 13
click at [429, 235] on li "1A40A0100008D07000099784 Quantity : 13 Units" at bounding box center [429, 229] width 138 height 23
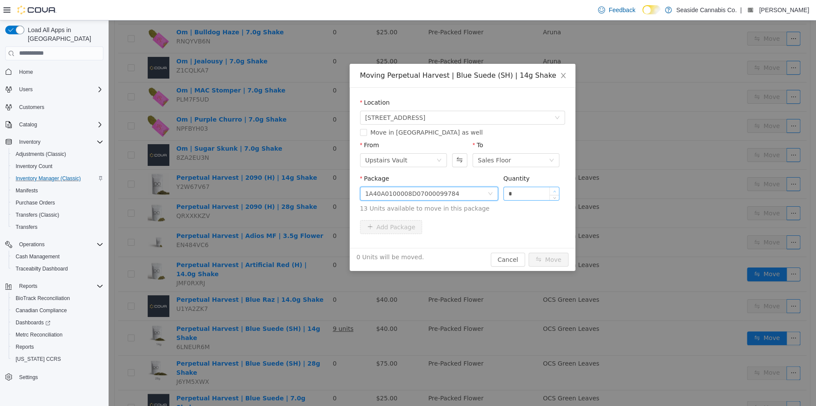
type input "*"
click at [558, 189] on span "Increase Value" at bounding box center [554, 191] width 9 height 8
click at [542, 265] on button "Move" at bounding box center [549, 259] width 40 height 14
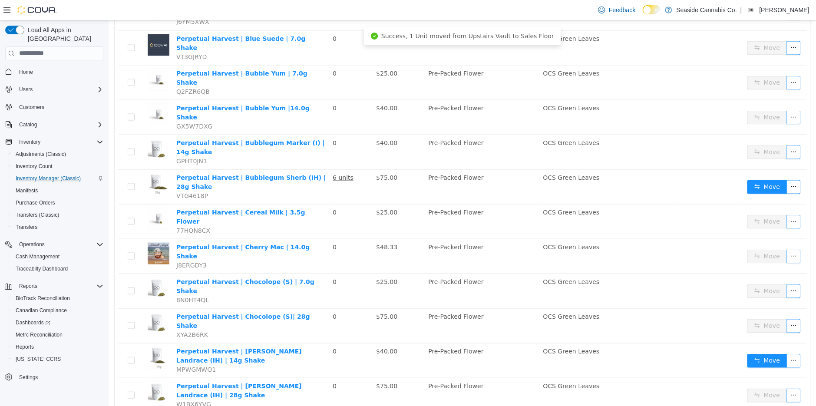
scroll to position [1249, 0]
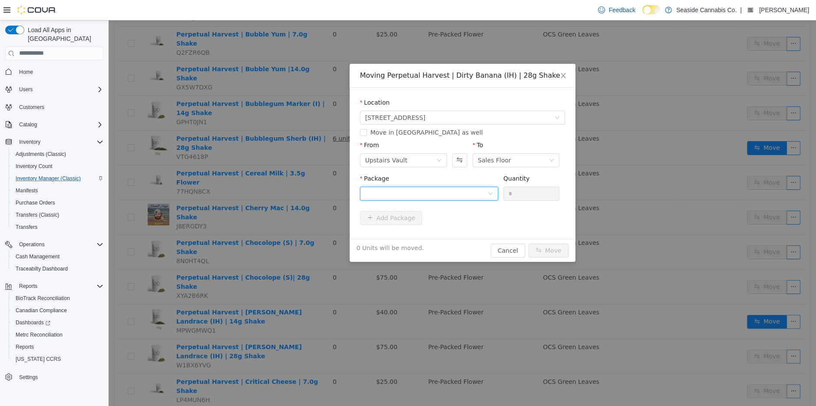
click at [420, 195] on div at bounding box center [426, 193] width 122 height 13
click at [433, 224] on strong "1A40A0100008D07000099723" at bounding box center [416, 224] width 103 height 7
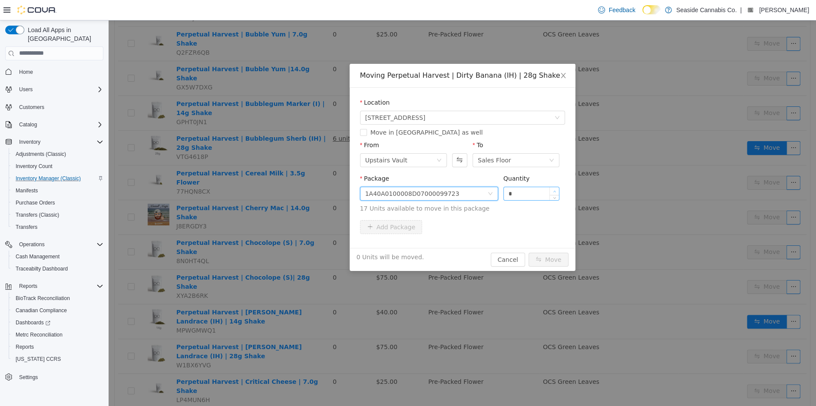
click at [555, 190] on icon "icon: up" at bounding box center [554, 191] width 3 height 3
type input "*"
click at [555, 190] on icon "icon: up" at bounding box center [554, 191] width 3 height 3
click at [553, 258] on button "Move" at bounding box center [549, 259] width 40 height 14
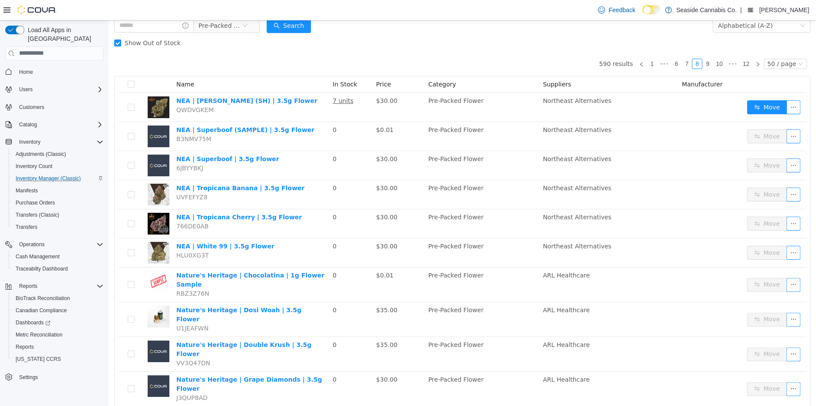
scroll to position [38, 0]
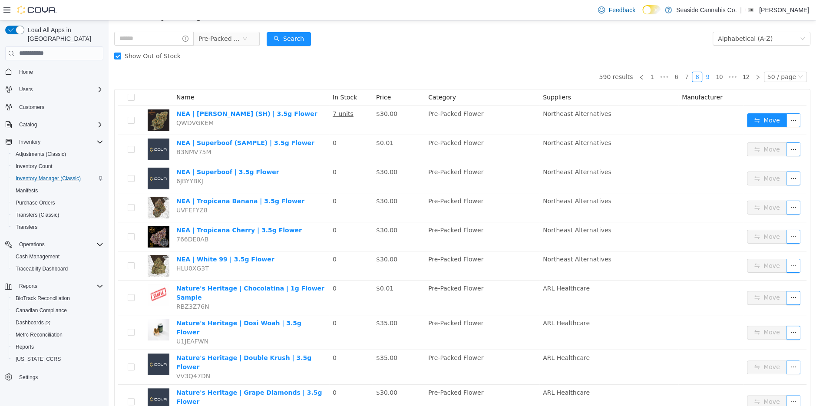
click at [710, 75] on link "9" at bounding box center [708, 77] width 10 height 10
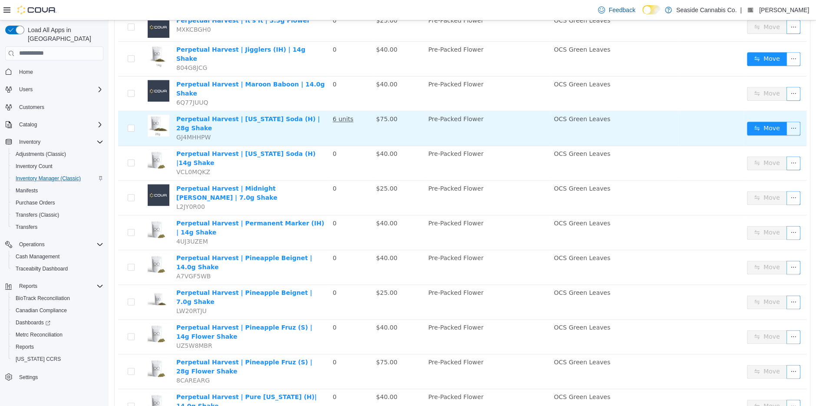
scroll to position [813, 0]
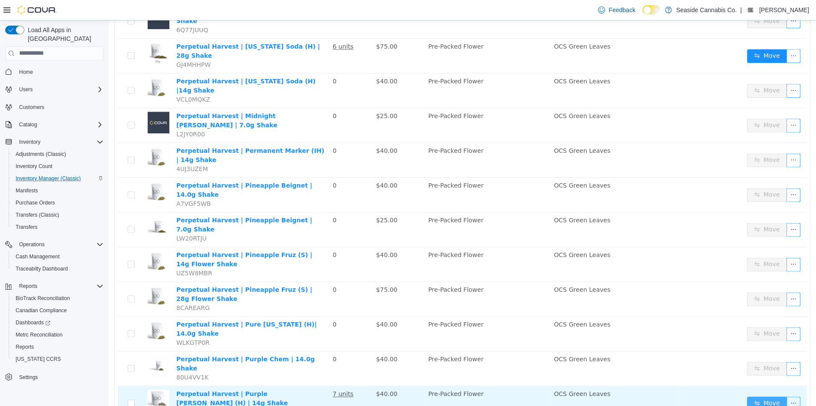
click at [754, 396] on button "Move" at bounding box center [767, 403] width 40 height 14
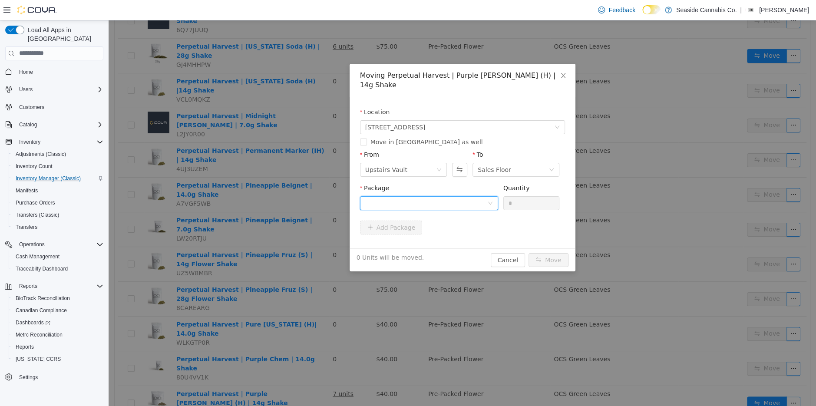
click at [465, 206] on div at bounding box center [426, 202] width 122 height 13
click at [456, 233] on strong "1A40A0100008D07000097023" at bounding box center [416, 234] width 103 height 7
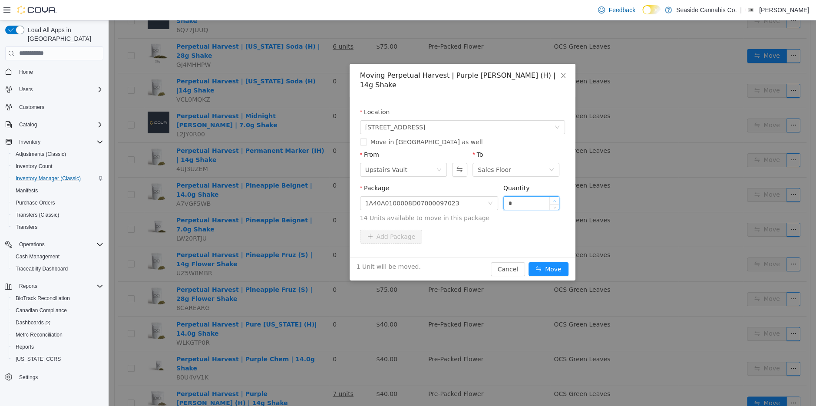
click at [556, 199] on icon "icon: up" at bounding box center [554, 200] width 3 height 3
type input "*"
click at [556, 199] on icon "icon: up" at bounding box center [554, 200] width 3 height 3
click at [545, 265] on button "Move" at bounding box center [549, 269] width 40 height 14
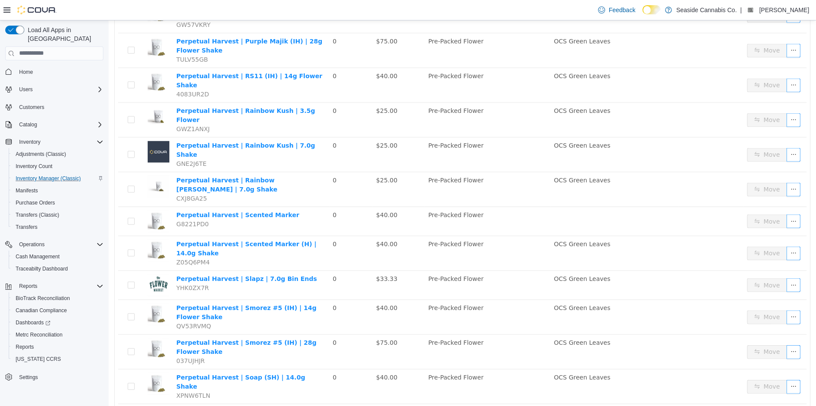
scroll to position [1278, 0]
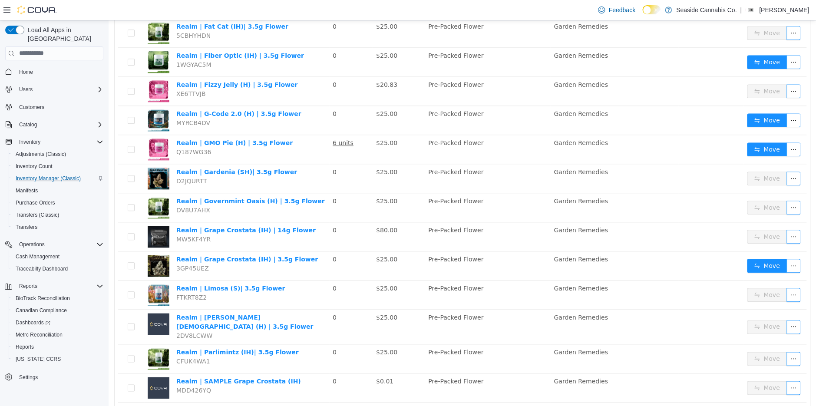
scroll to position [627, 0]
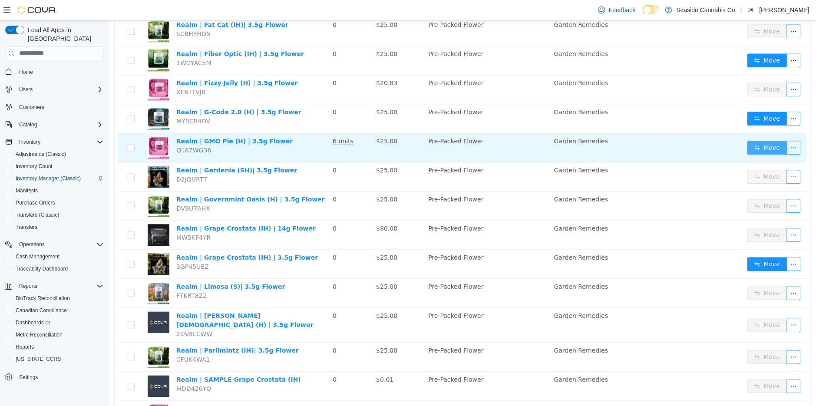
click at [762, 140] on button "Move" at bounding box center [767, 147] width 40 height 14
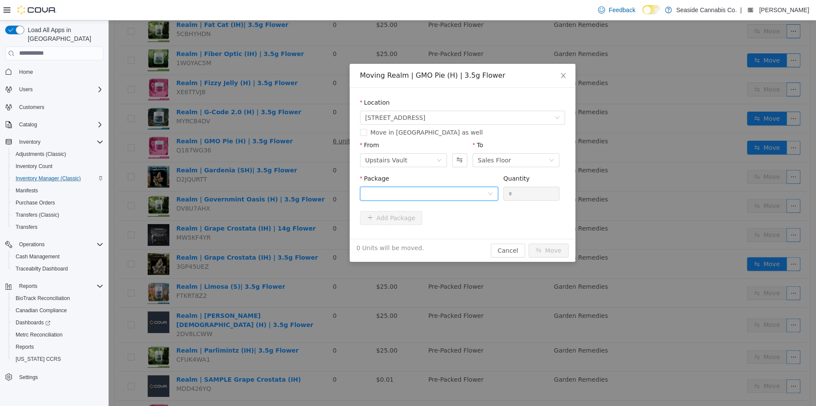
click at [463, 194] on div at bounding box center [426, 193] width 122 height 13
click at [447, 236] on li "1A40A0100000A2E000166873 Quantity : 16 Units" at bounding box center [429, 229] width 138 height 23
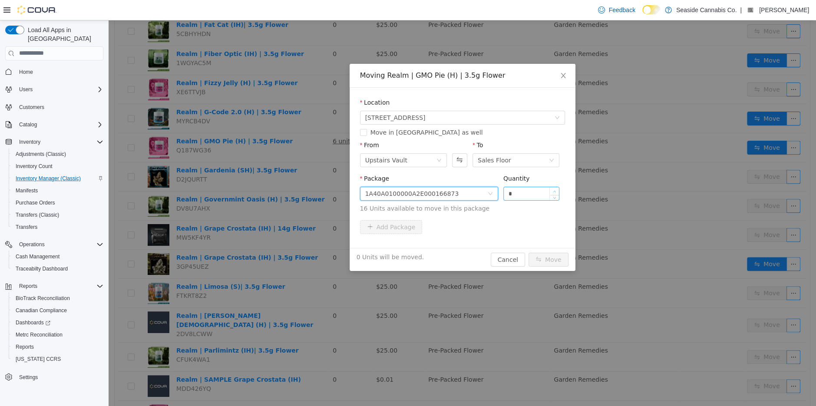
click at [553, 188] on span "Increase Value" at bounding box center [554, 191] width 9 height 8
type input "*"
click at [553, 188] on span "Increase Value" at bounding box center [554, 191] width 9 height 8
click at [545, 258] on button "Move" at bounding box center [549, 259] width 40 height 14
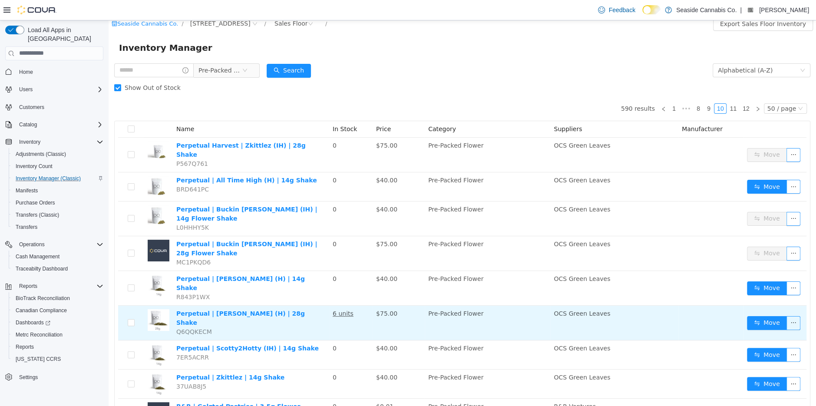
scroll to position [0, 0]
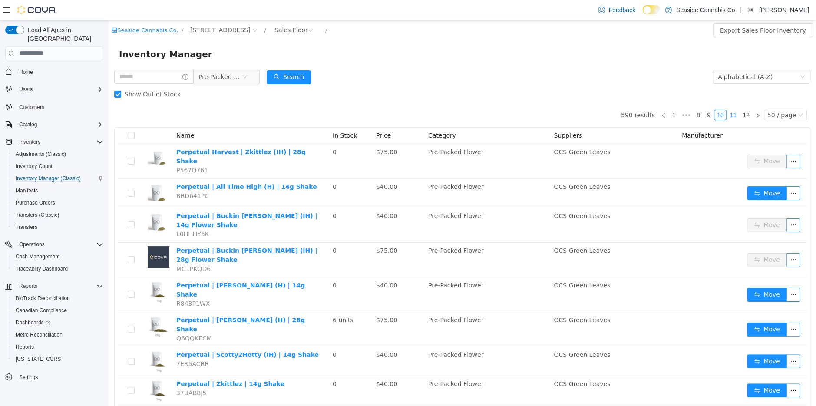
click at [736, 115] on link "11" at bounding box center [733, 115] width 12 height 10
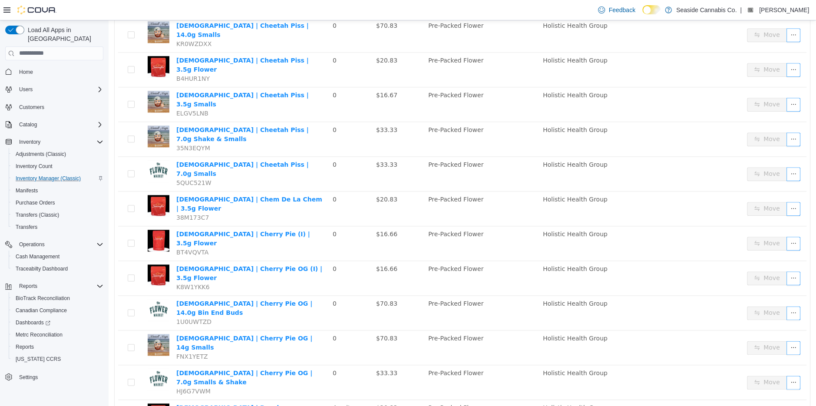
scroll to position [646, 0]
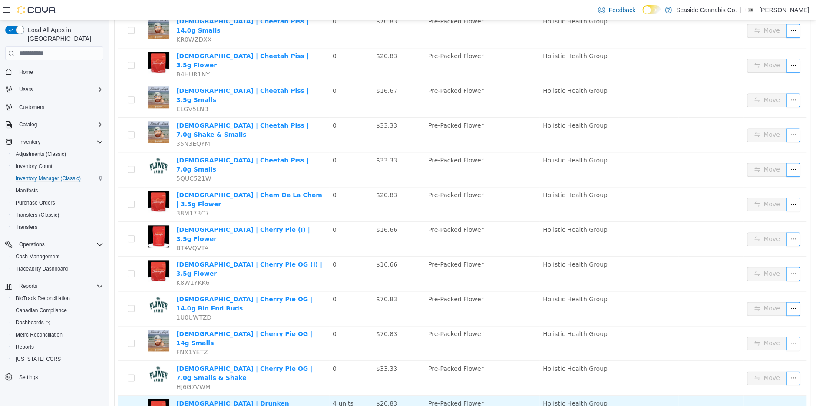
click at [764, 406] on button "Move" at bounding box center [767, 413] width 40 height 14
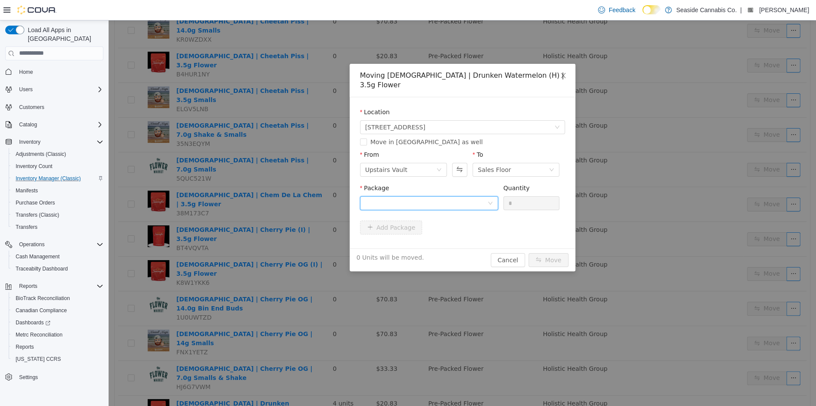
click at [421, 196] on div at bounding box center [426, 202] width 122 height 13
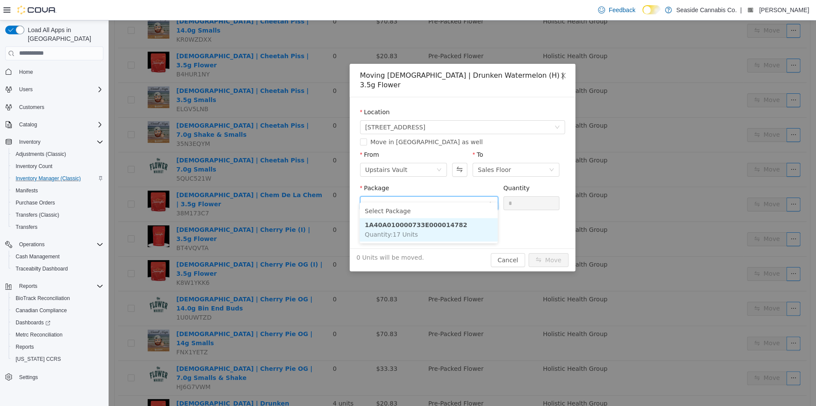
click at [437, 225] on strong "1A40A010000733E000014782" at bounding box center [416, 224] width 103 height 7
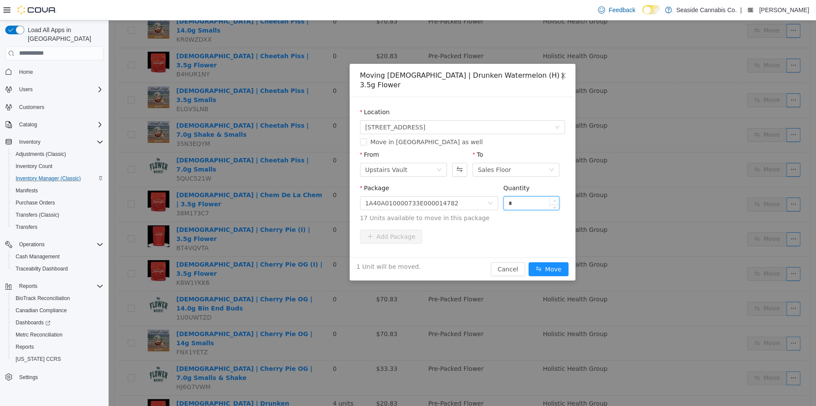
click at [555, 199] on icon "icon: up" at bounding box center [554, 200] width 3 height 3
type input "*"
click at [555, 199] on icon "icon: up" at bounding box center [554, 200] width 3 height 3
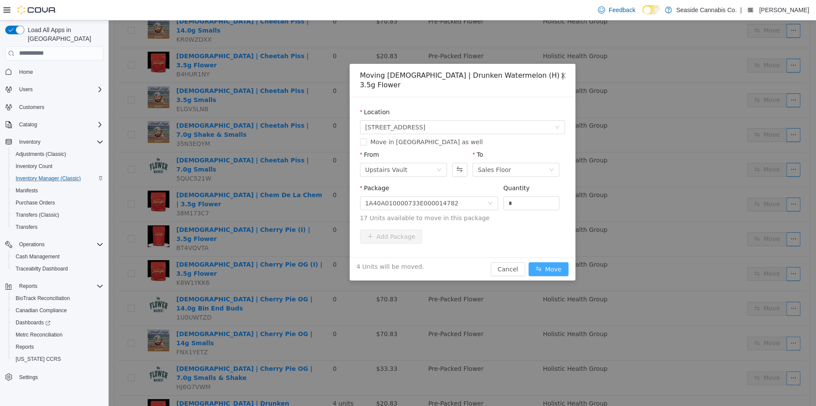
click at [544, 262] on button "Move" at bounding box center [549, 269] width 40 height 14
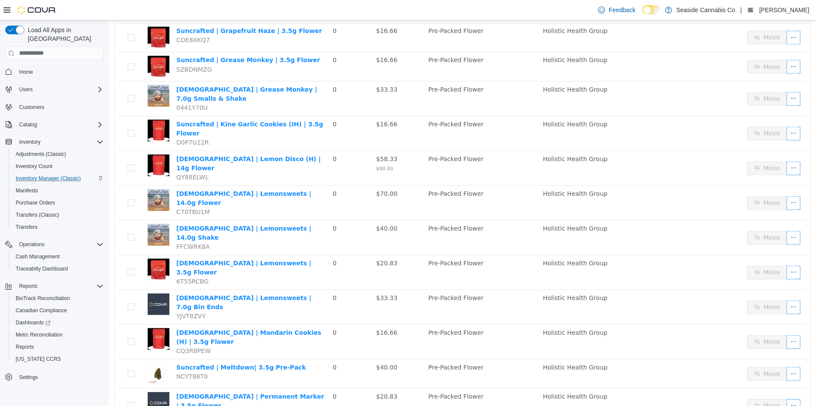
scroll to position [1227, 0]
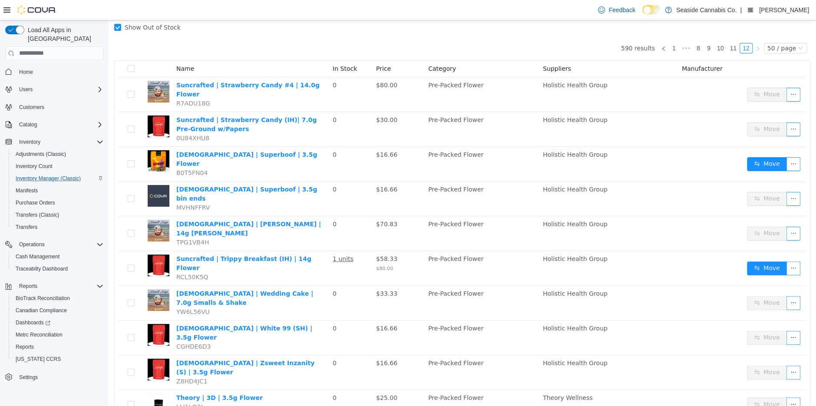
scroll to position [35, 0]
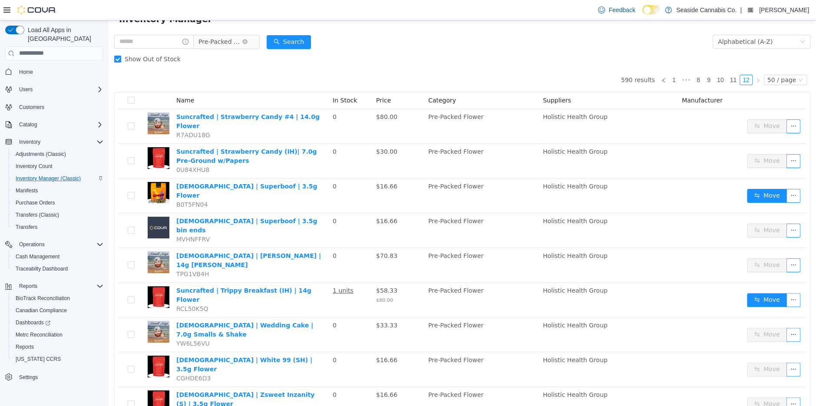
click at [219, 44] on span "Pre-Packed Flower" at bounding box center [220, 41] width 43 height 13
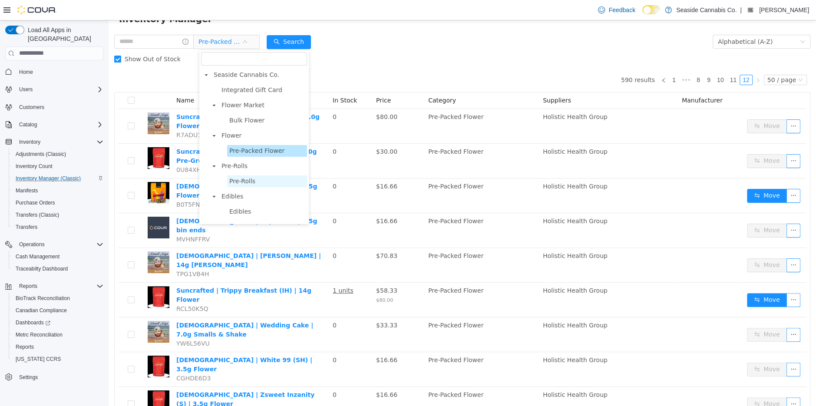
click at [242, 178] on span "Pre-Rolls" at bounding box center [242, 180] width 26 height 7
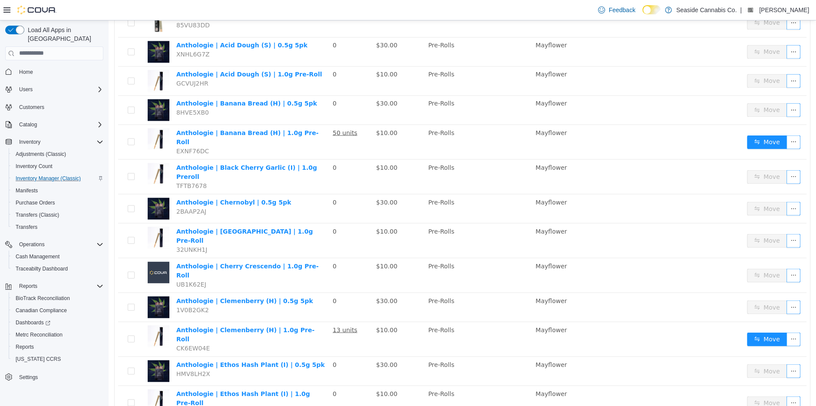
scroll to position [1210, 0]
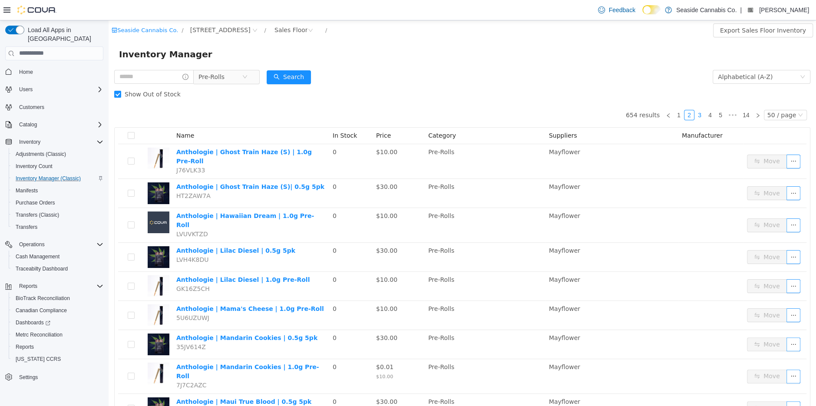
click at [702, 113] on link "3" at bounding box center [700, 115] width 10 height 10
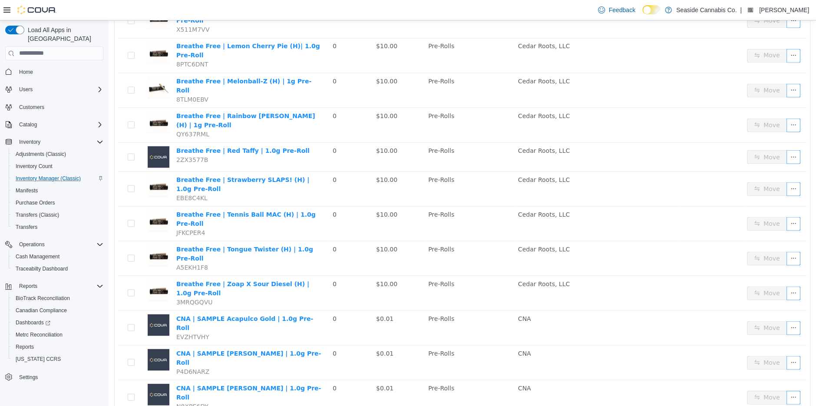
scroll to position [1244, 0]
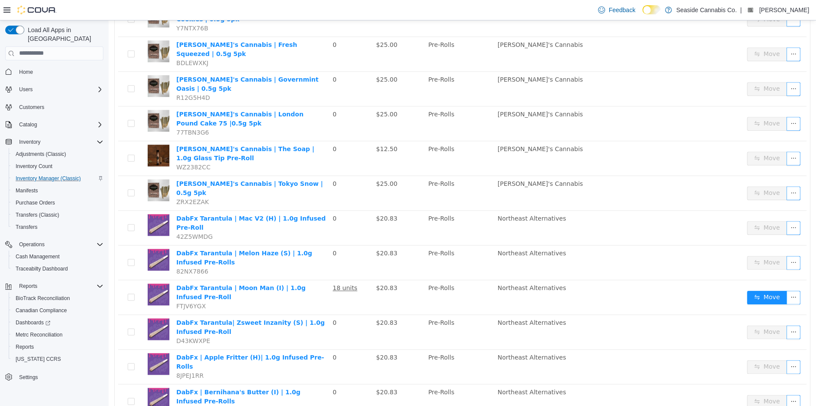
scroll to position [690, 0]
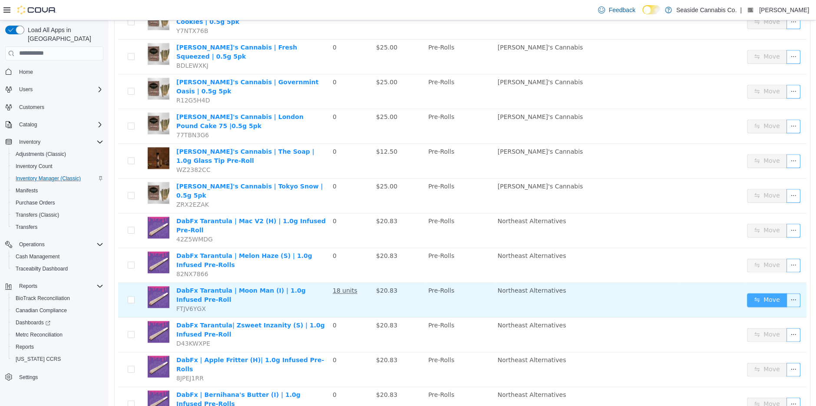
click at [767, 293] on button "Move" at bounding box center [767, 300] width 40 height 14
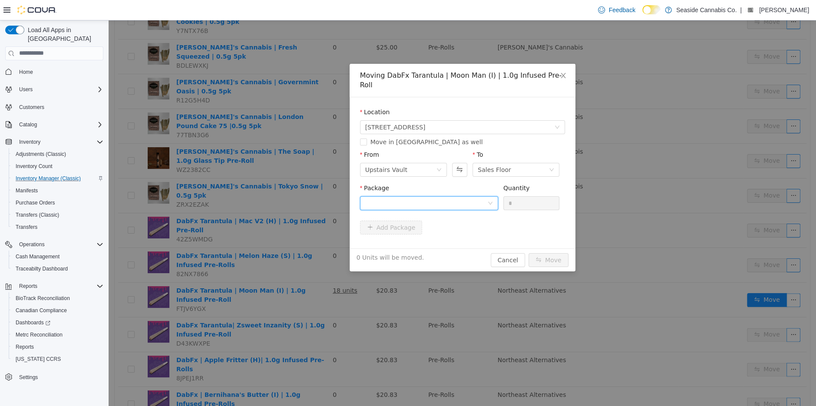
click at [436, 196] on div at bounding box center [426, 202] width 122 height 13
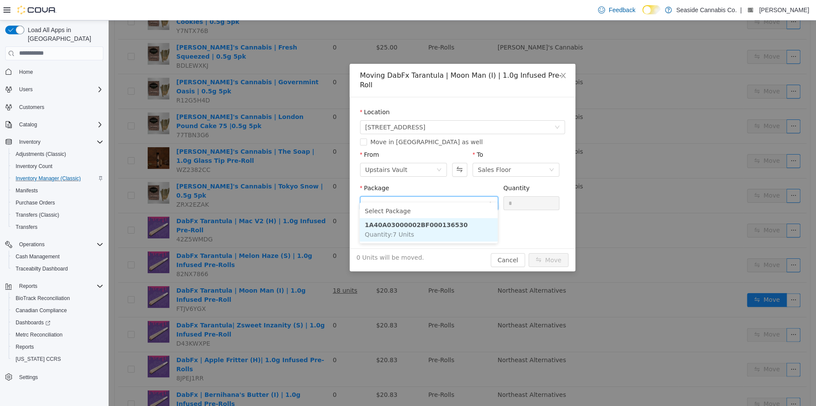
click at [444, 230] on li "1A40A03000002BF000136530 Quantity : 7 Units" at bounding box center [429, 229] width 138 height 23
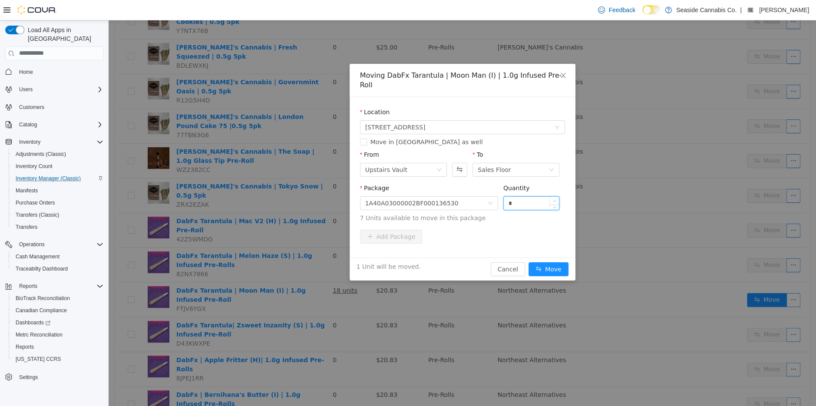
click at [556, 199] on icon "icon: up" at bounding box center [554, 200] width 3 height 3
type input "*"
click at [556, 199] on icon "icon: up" at bounding box center [554, 200] width 3 height 3
click at [551, 262] on button "Move" at bounding box center [549, 269] width 40 height 14
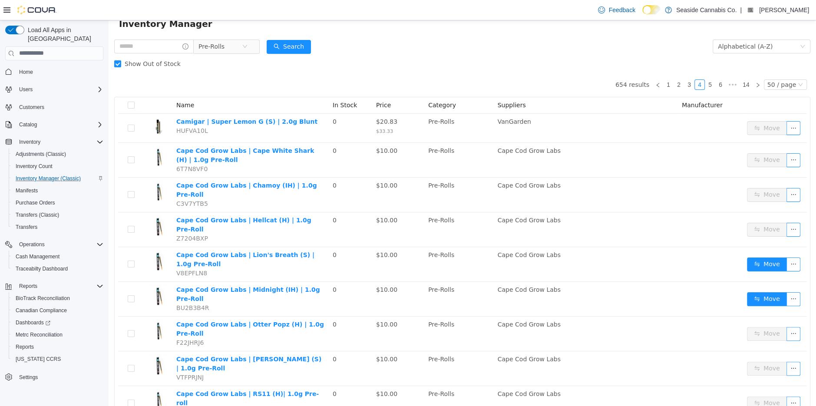
scroll to position [0, 0]
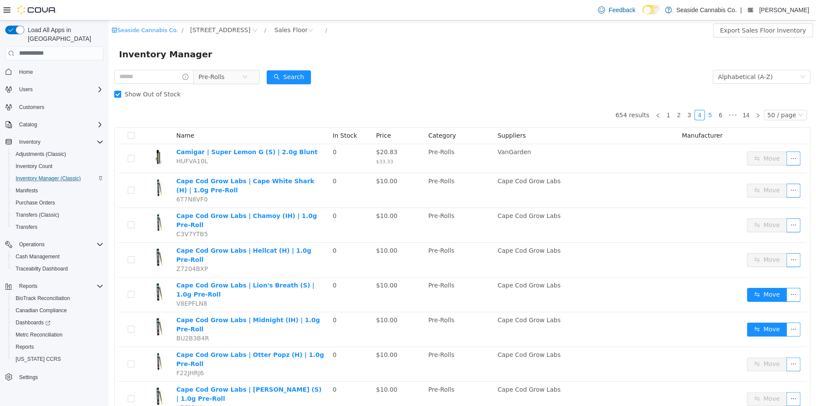
click at [714, 113] on link "5" at bounding box center [711, 115] width 10 height 10
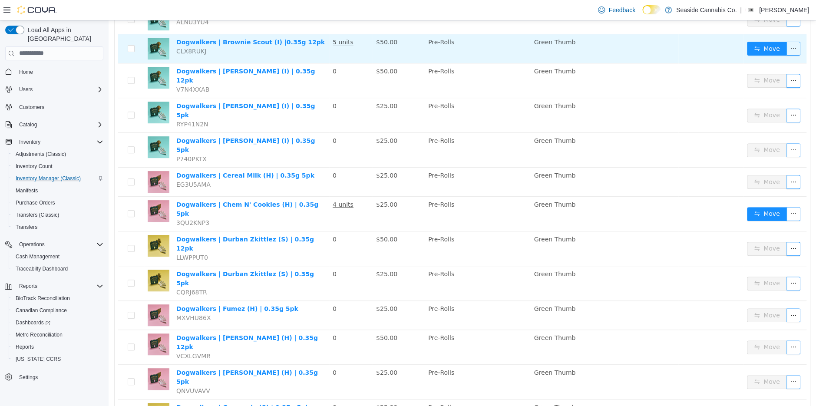
scroll to position [266, 0]
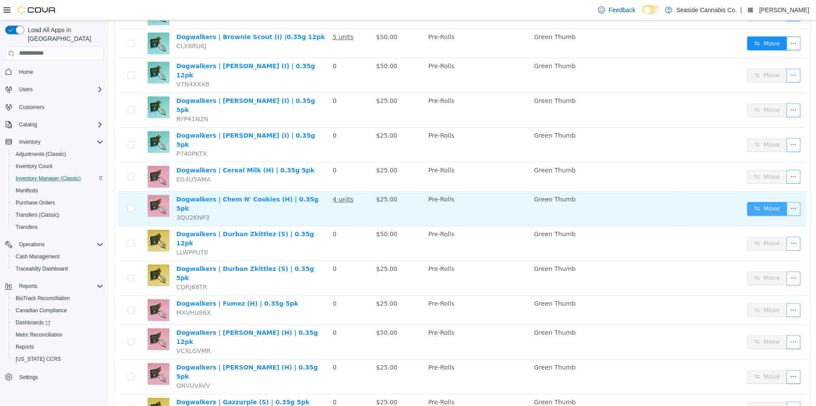
click at [761, 202] on button "Move" at bounding box center [767, 209] width 40 height 14
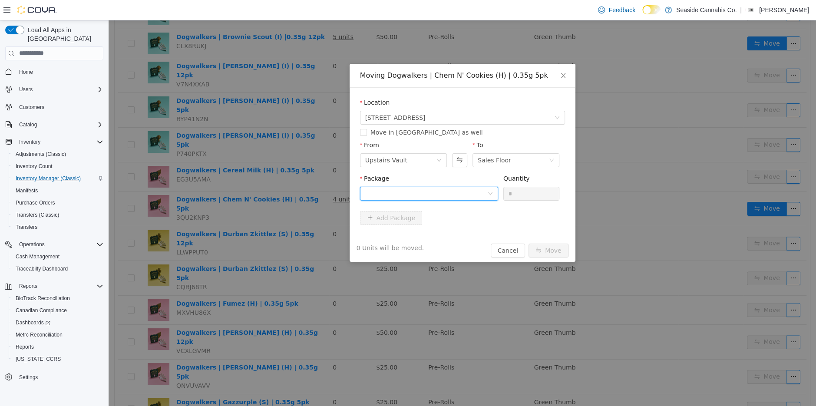
click at [435, 193] on div at bounding box center [426, 193] width 122 height 13
click at [435, 225] on strong "1A40A01000010CD000351514" at bounding box center [416, 224] width 103 height 7
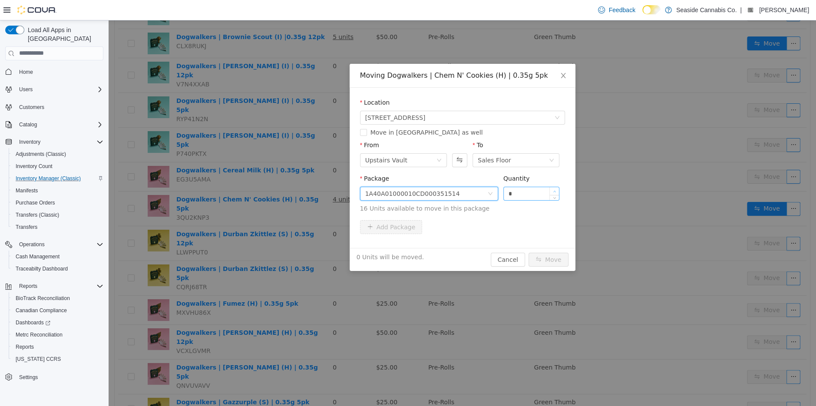
type input "*"
click at [553, 187] on span "Increase Value" at bounding box center [554, 191] width 9 height 8
click at [545, 258] on button "Move" at bounding box center [549, 259] width 40 height 14
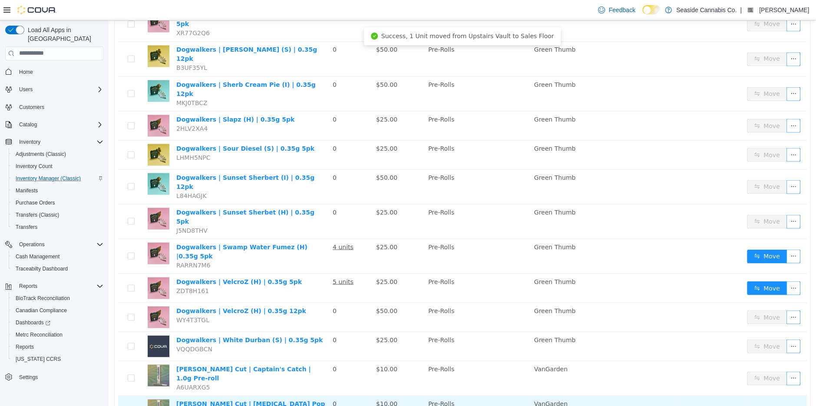
scroll to position [1170, 0]
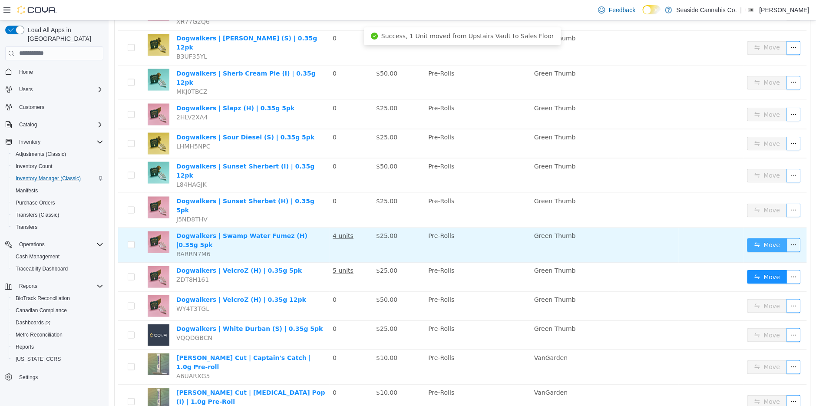
click at [766, 238] on button "Move" at bounding box center [767, 245] width 40 height 14
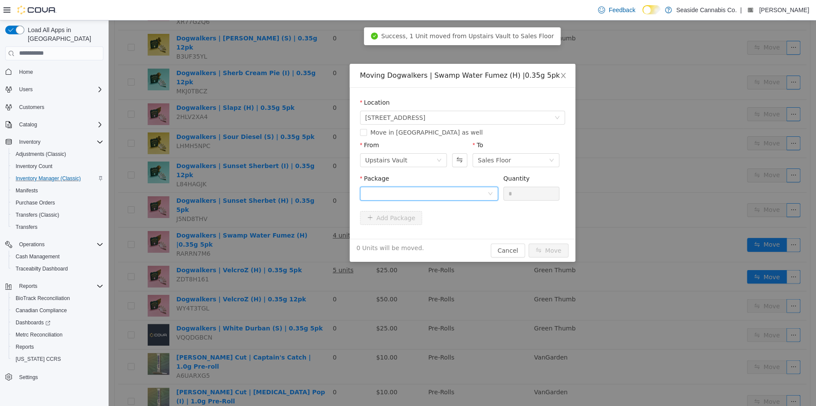
click at [467, 197] on div at bounding box center [426, 193] width 122 height 13
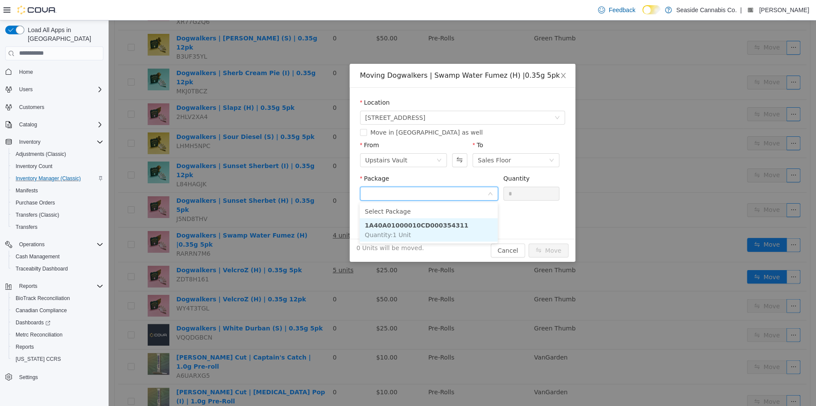
click at [465, 229] on li "1A40A01000010CD000354311 Quantity : 1 Unit" at bounding box center [429, 229] width 138 height 23
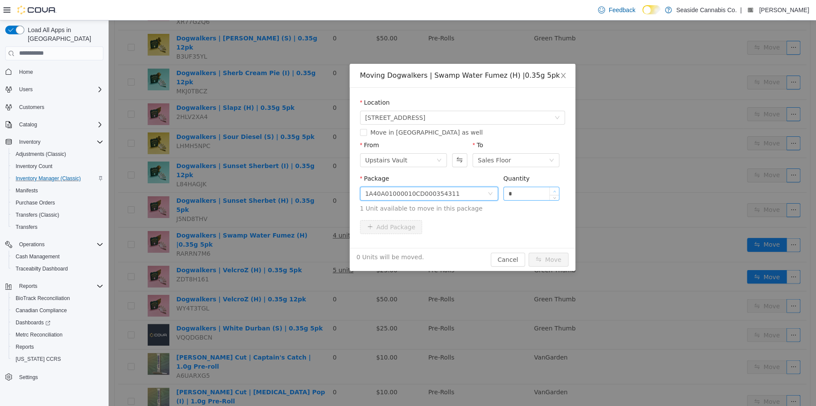
type input "*"
click at [553, 189] on span "Increase Value" at bounding box center [554, 191] width 9 height 8
click at [547, 259] on button "Move" at bounding box center [549, 259] width 40 height 14
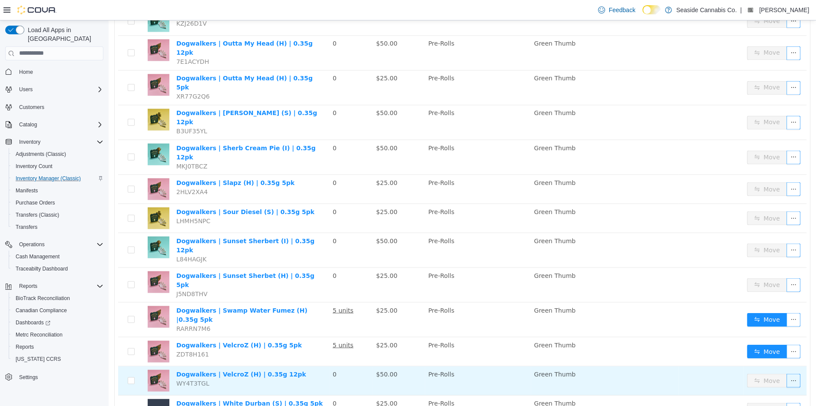
scroll to position [1216, 0]
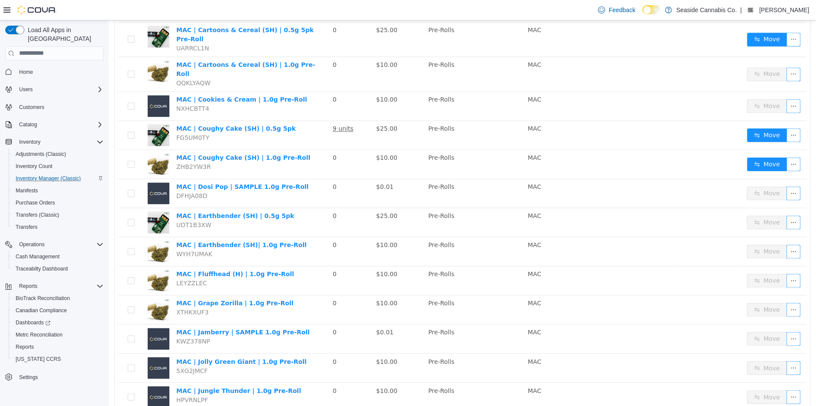
scroll to position [882, 0]
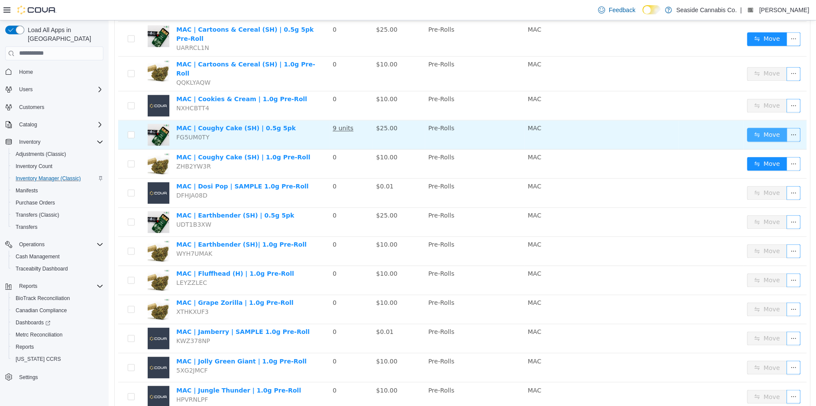
click at [758, 127] on button "Move" at bounding box center [767, 134] width 40 height 14
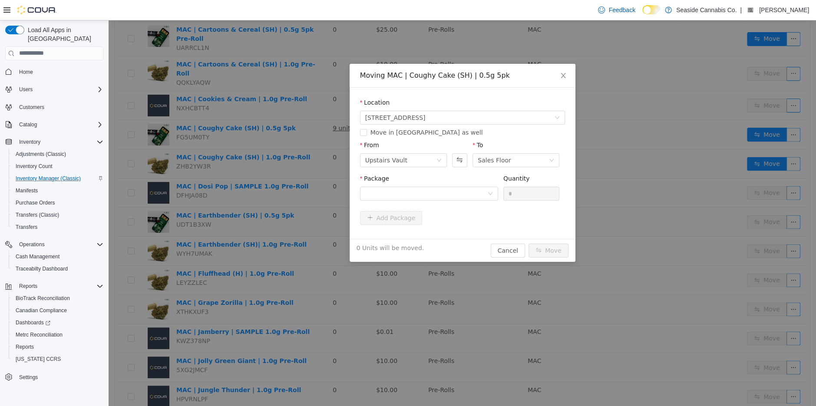
click at [479, 186] on div "Package" at bounding box center [429, 180] width 138 height 13
click at [479, 192] on div at bounding box center [426, 193] width 122 height 13
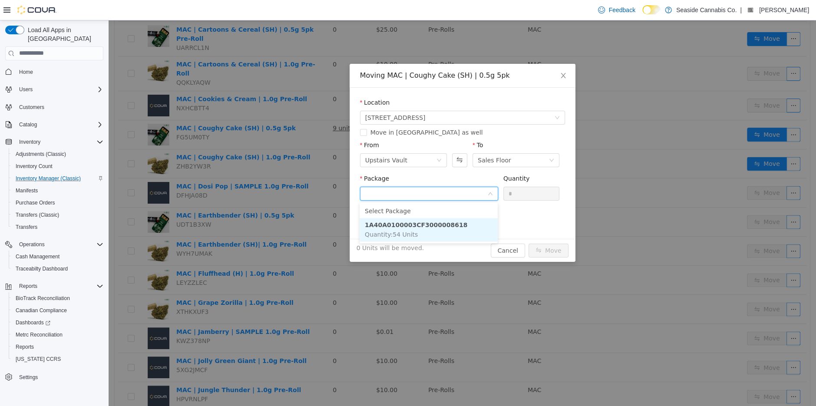
click at [470, 229] on li "1A40A0100003CF3000008618 Quantity : 54 Units" at bounding box center [429, 229] width 138 height 23
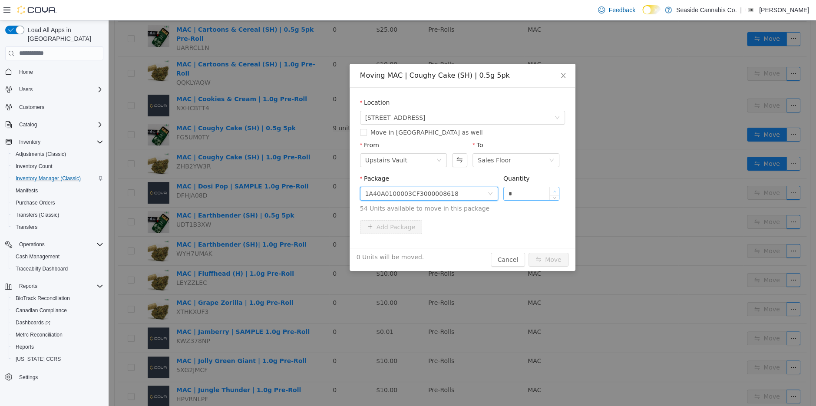
type input "*"
click at [555, 189] on span "Increase Value" at bounding box center [554, 191] width 9 height 8
click at [551, 259] on button "Move" at bounding box center [549, 259] width 40 height 14
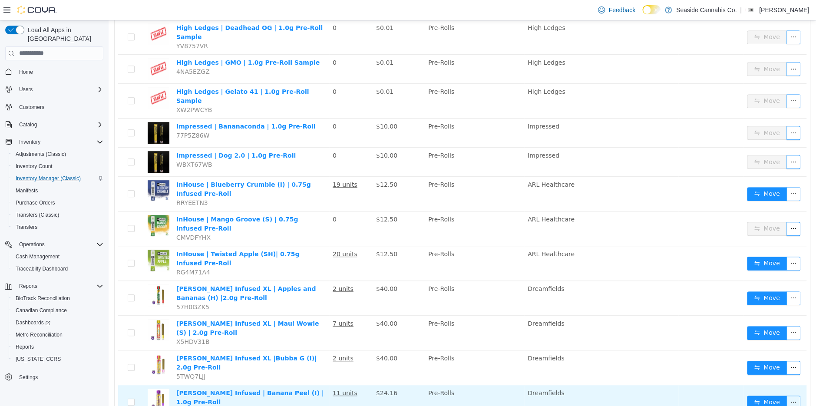
scroll to position [315, 0]
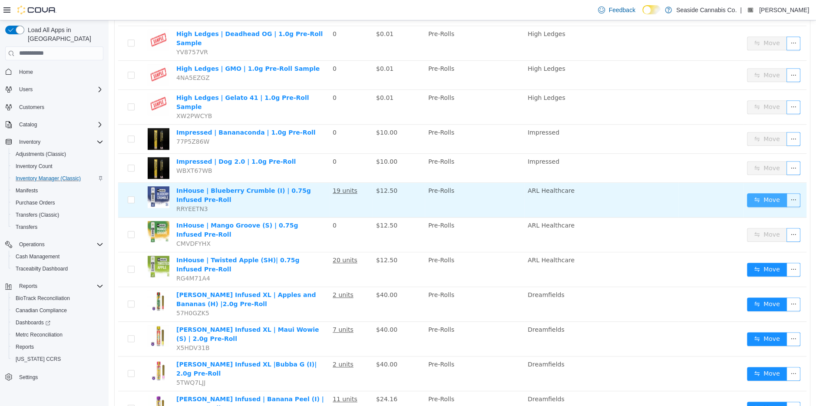
click at [761, 193] on button "Move" at bounding box center [767, 200] width 40 height 14
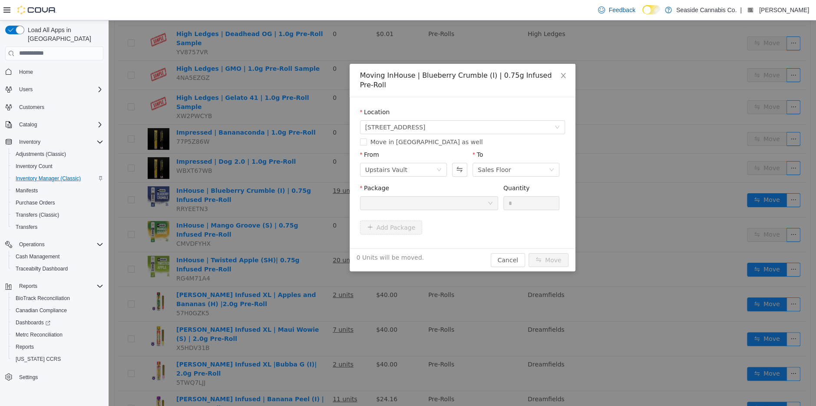
click at [122, 246] on div "Moving InHouse | Blueberry Crumble (I) | 0.75g Infused Pre-Roll Location [STREE…" at bounding box center [463, 213] width 708 height 386
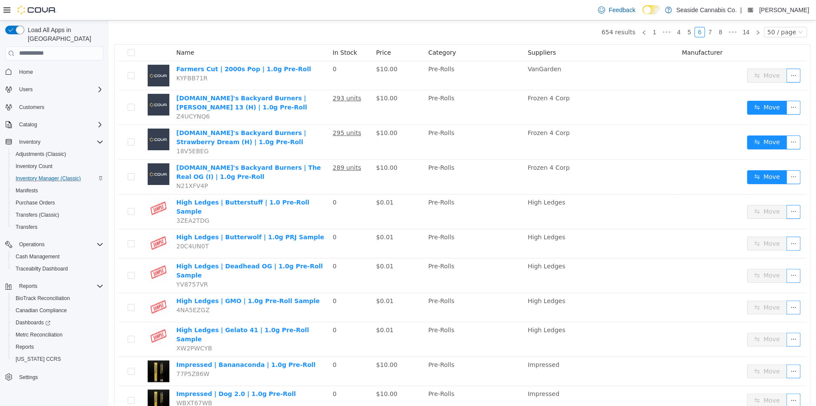
scroll to position [86, 0]
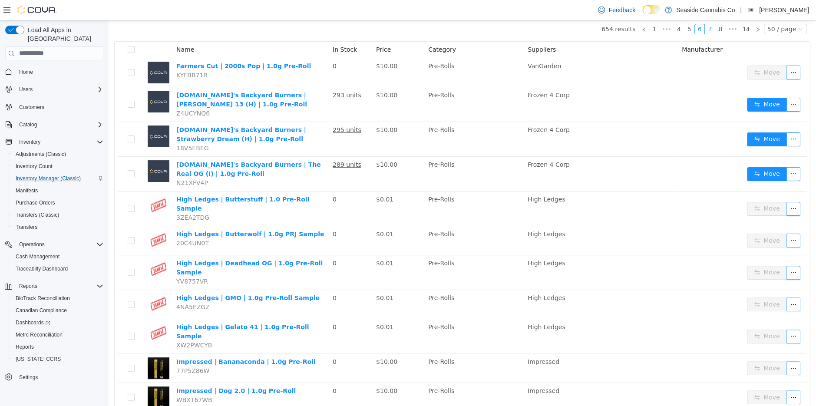
click at [715, 30] on link "7" at bounding box center [711, 29] width 10 height 10
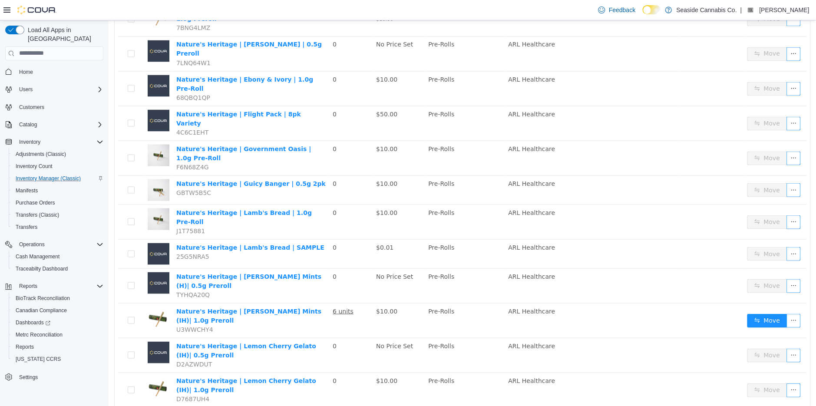
scroll to position [1261, 0]
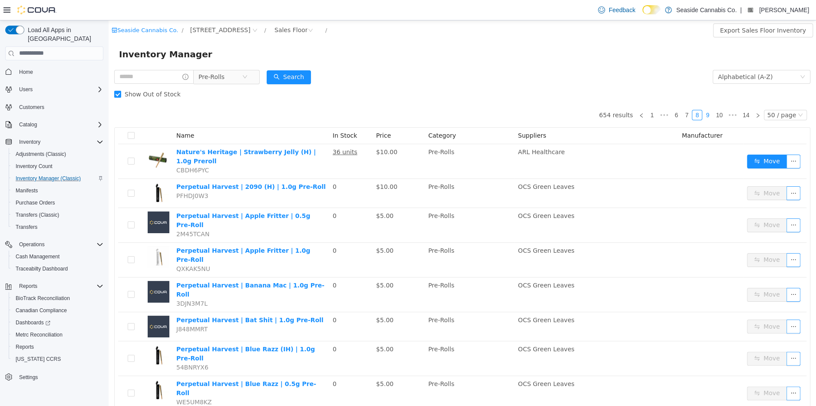
click at [707, 112] on link "9" at bounding box center [708, 115] width 10 height 10
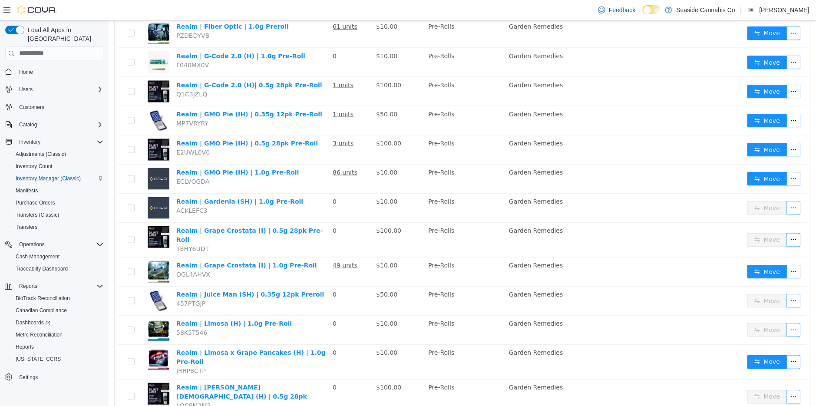
scroll to position [1227, 0]
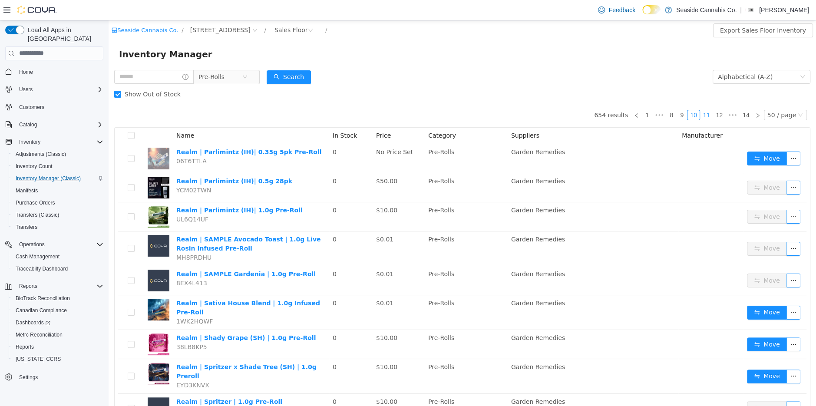
click at [713, 116] on link "11" at bounding box center [707, 115] width 12 height 10
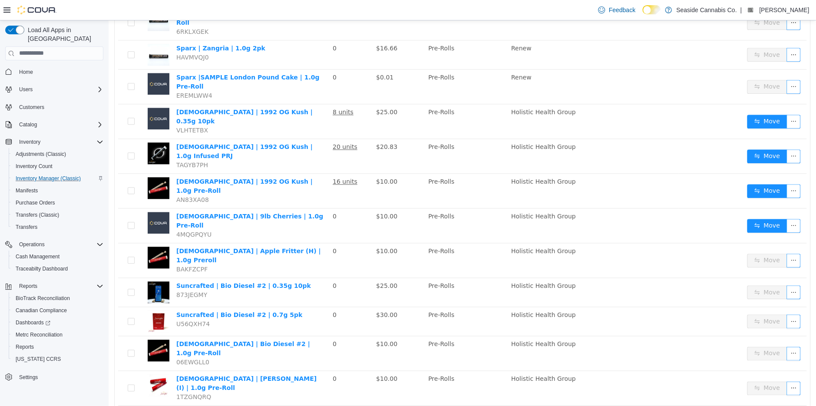
scroll to position [517, 0]
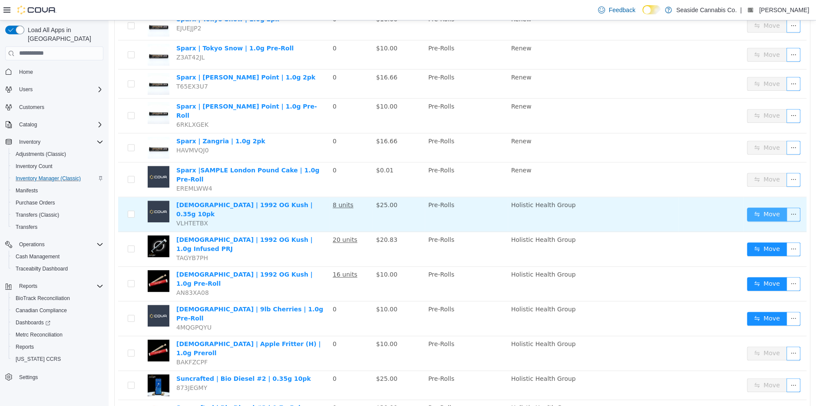
click at [761, 207] on button "Move" at bounding box center [767, 214] width 40 height 14
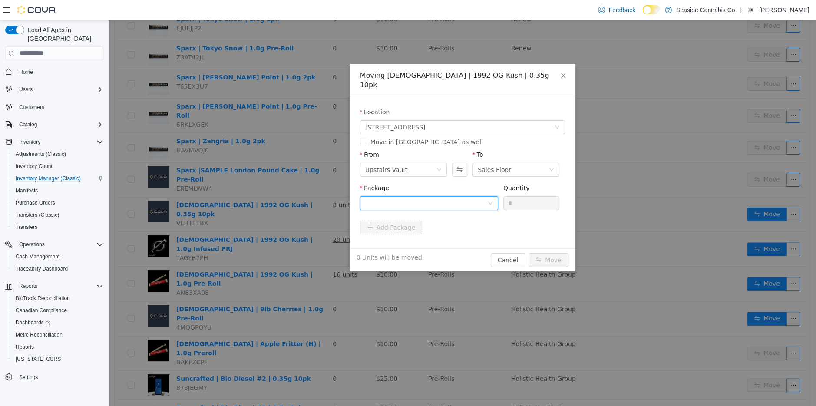
click at [485, 196] on div at bounding box center [426, 202] width 122 height 13
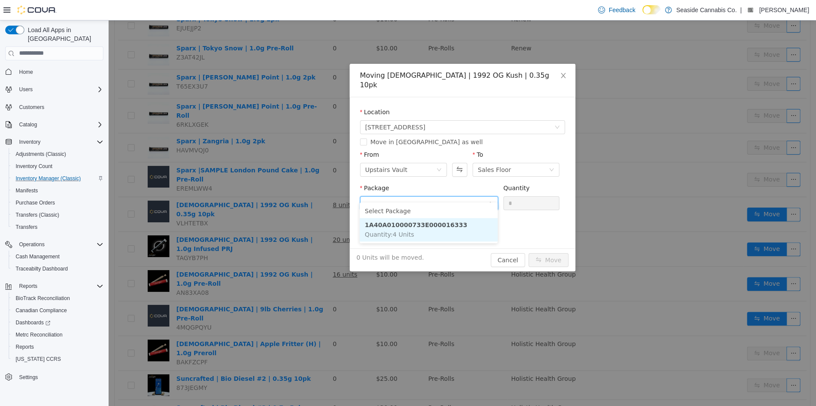
click at [475, 235] on li "1A40A010000733E000016333 Quantity : 4 Units" at bounding box center [429, 229] width 138 height 23
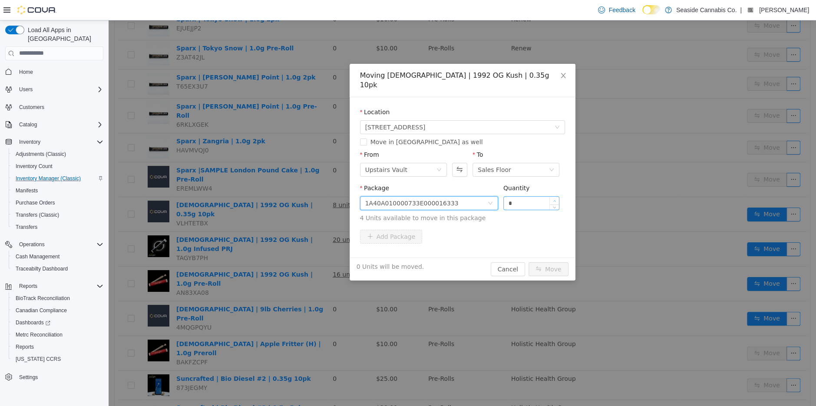
click at [556, 196] on span "Increase Value" at bounding box center [554, 200] width 9 height 8
type input "*"
click at [556, 196] on span "Increase Value" at bounding box center [554, 200] width 9 height 8
click at [546, 262] on button "Move" at bounding box center [549, 269] width 40 height 14
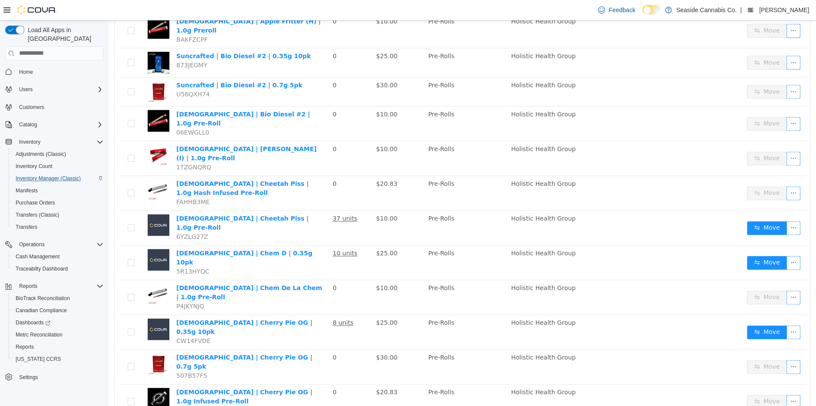
scroll to position [852, 0]
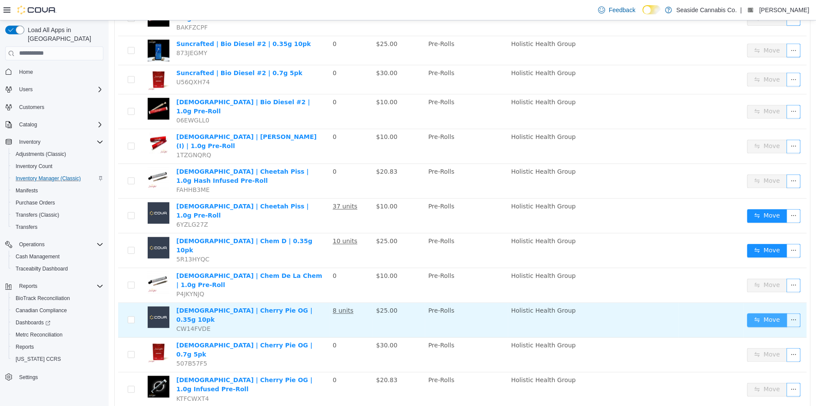
click at [758, 313] on button "Move" at bounding box center [767, 320] width 40 height 14
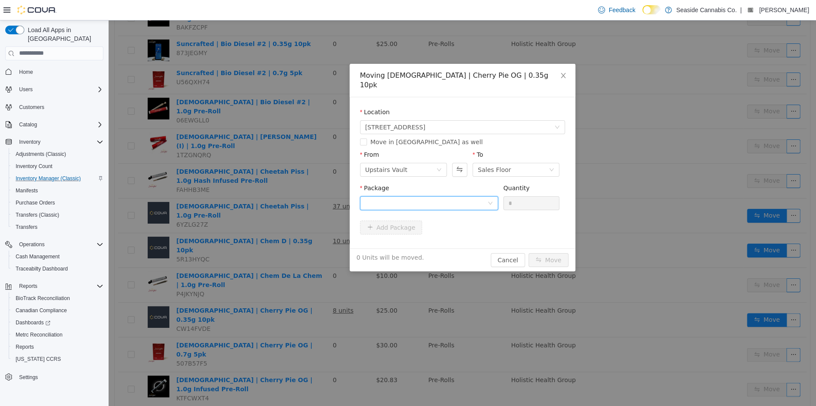
click at [435, 196] on div at bounding box center [426, 202] width 122 height 13
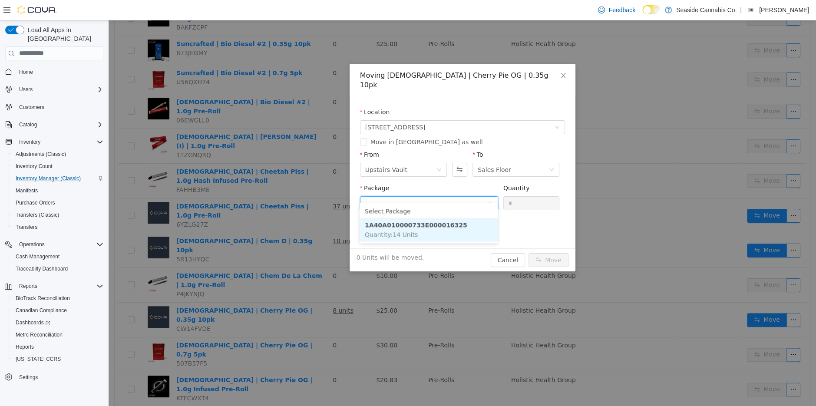
click at [436, 224] on strong "1A40A010000733E000016325" at bounding box center [416, 224] width 103 height 7
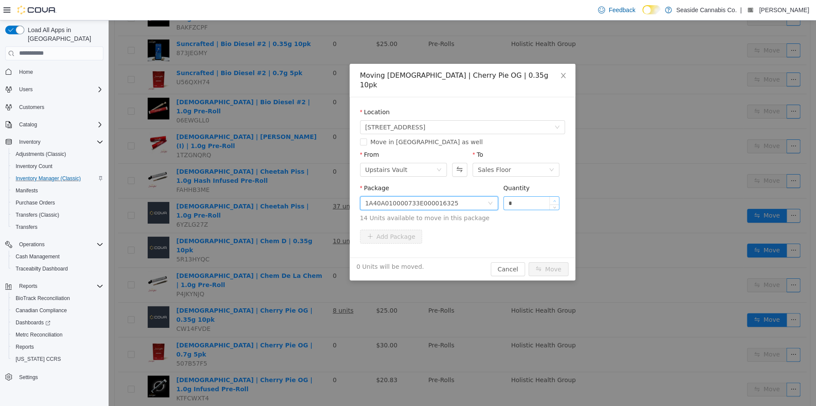
click at [554, 199] on icon "icon: up" at bounding box center [554, 200] width 3 height 3
type input "*"
click at [554, 199] on icon "icon: up" at bounding box center [554, 200] width 3 height 3
click at [546, 262] on button "Move" at bounding box center [549, 269] width 40 height 14
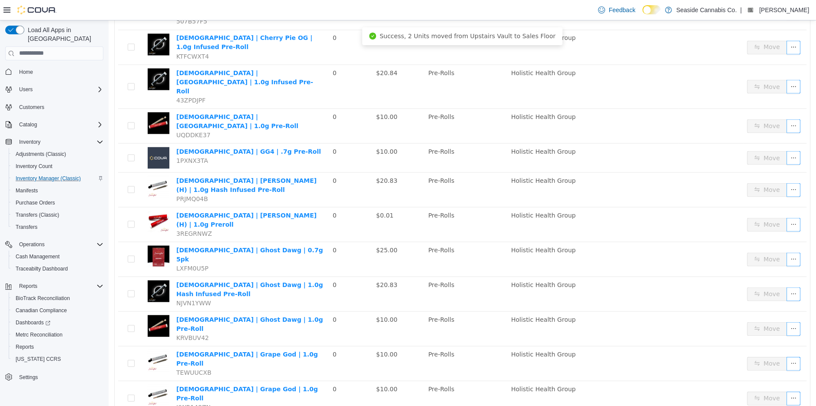
scroll to position [1238, 0]
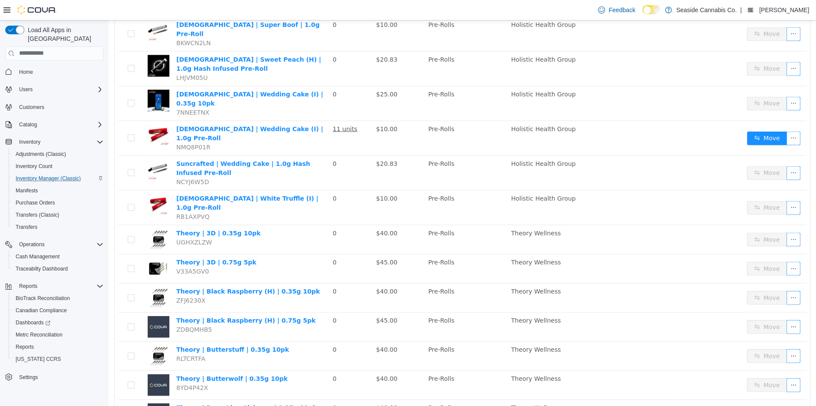
scroll to position [1272, 0]
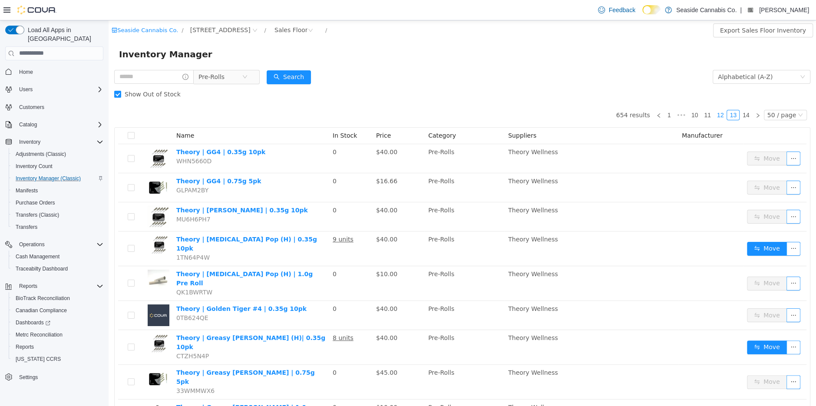
click at [722, 116] on link "12" at bounding box center [721, 115] width 12 height 10
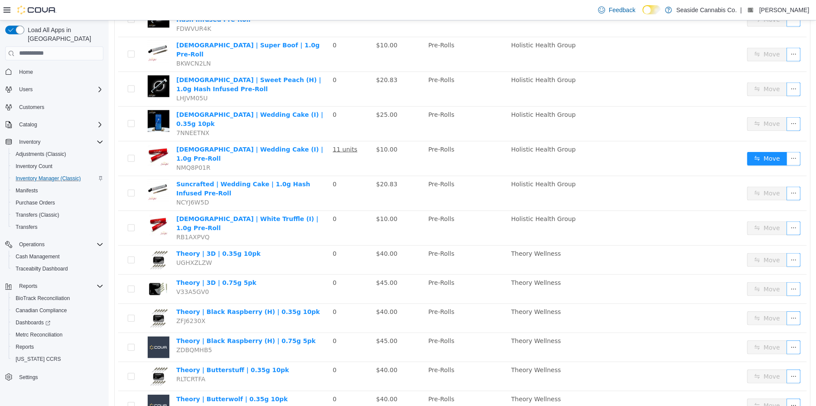
scroll to position [1272, 0]
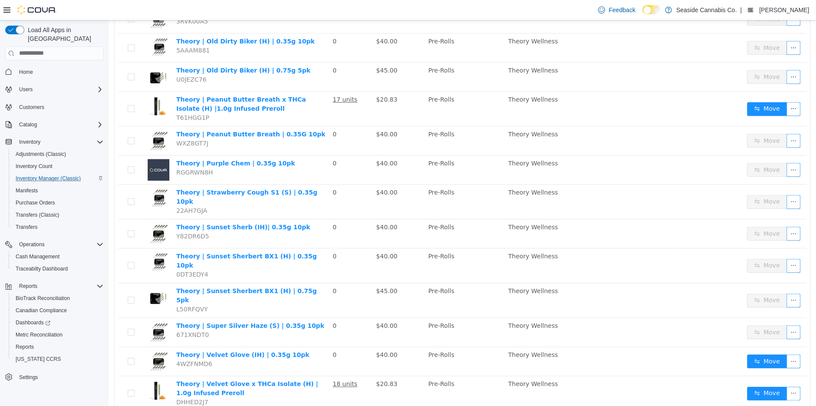
scroll to position [588, 0]
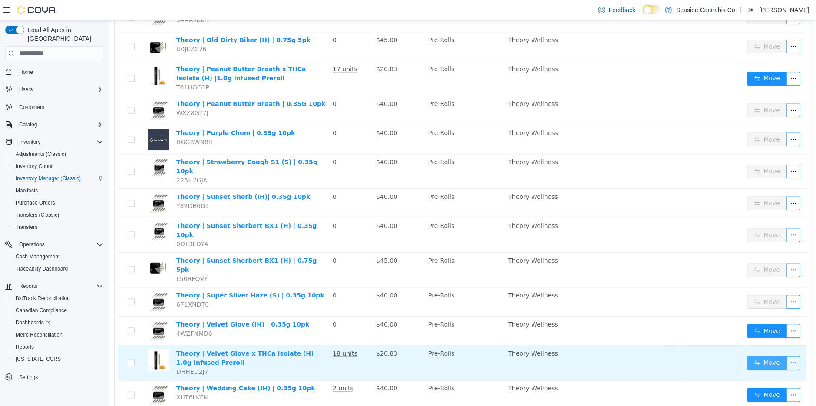
click at [769, 356] on button "Move" at bounding box center [767, 363] width 40 height 14
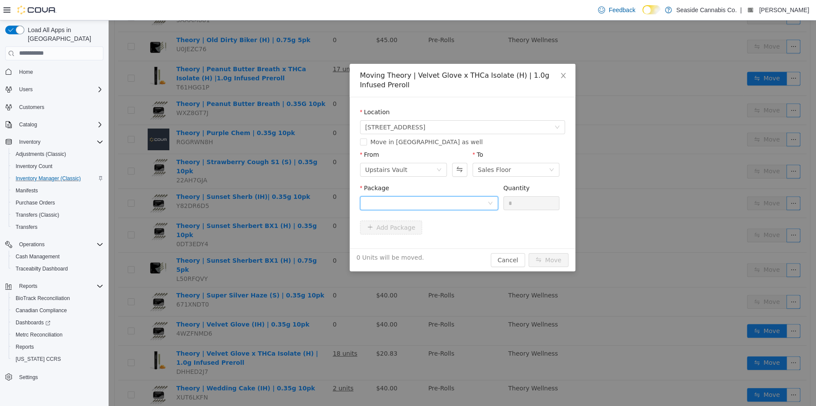
click at [467, 202] on div at bounding box center [426, 202] width 122 height 13
click at [454, 241] on li "1A40A0100000B69000136846 Quantity : 23 Units" at bounding box center [429, 238] width 138 height 23
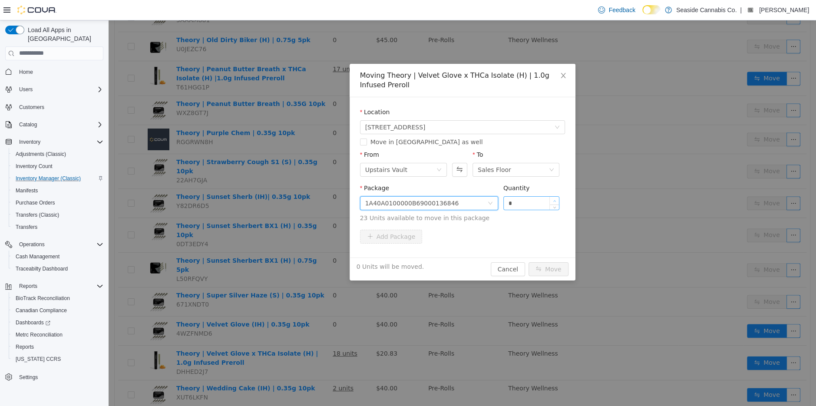
click at [557, 200] on span "Increase Value" at bounding box center [554, 200] width 9 height 8
type input "*"
click at [557, 200] on span "Increase Value" at bounding box center [554, 200] width 9 height 8
click at [548, 267] on button "Move" at bounding box center [549, 269] width 40 height 14
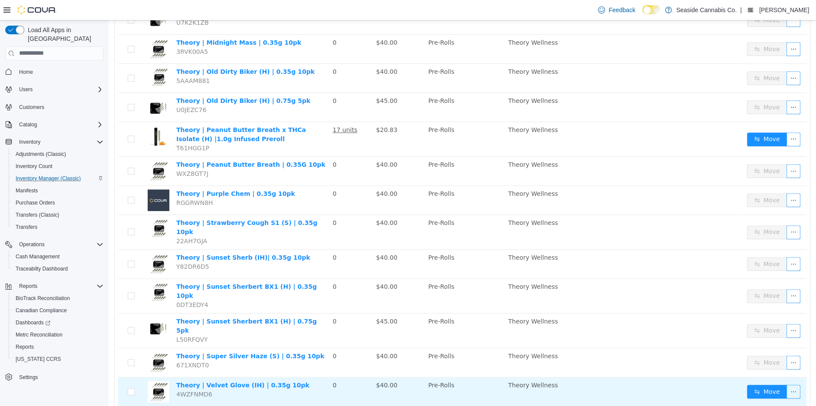
scroll to position [483, 0]
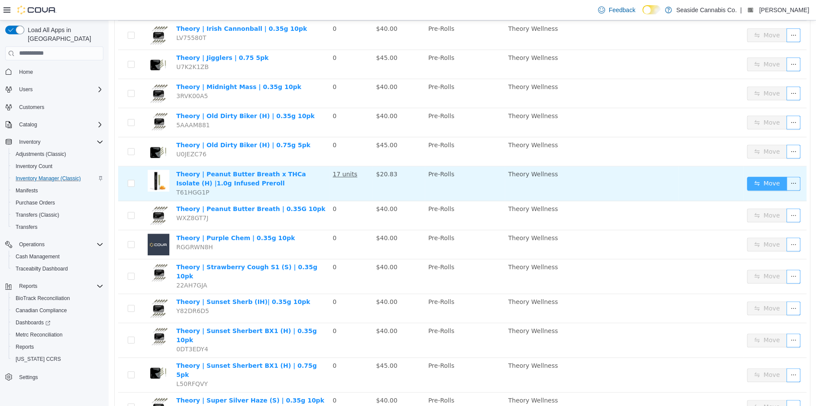
click at [764, 176] on button "Move" at bounding box center [767, 183] width 40 height 14
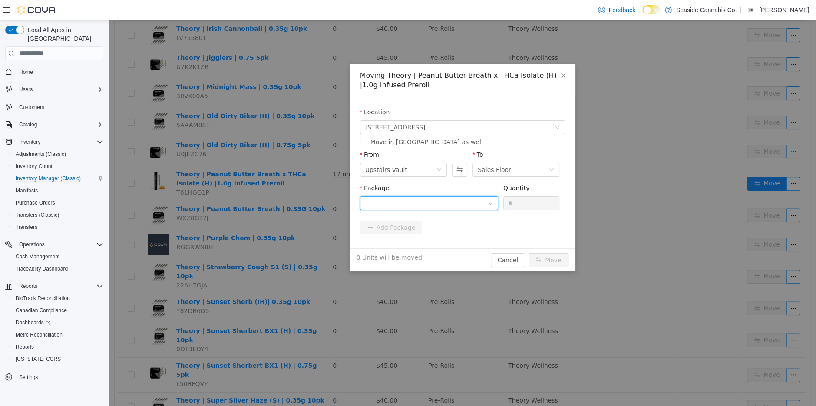
click at [455, 201] on div at bounding box center [426, 202] width 122 height 13
click at [474, 234] on li "1A40A0100000B69000134634 Quantity : 17 Units" at bounding box center [429, 238] width 138 height 23
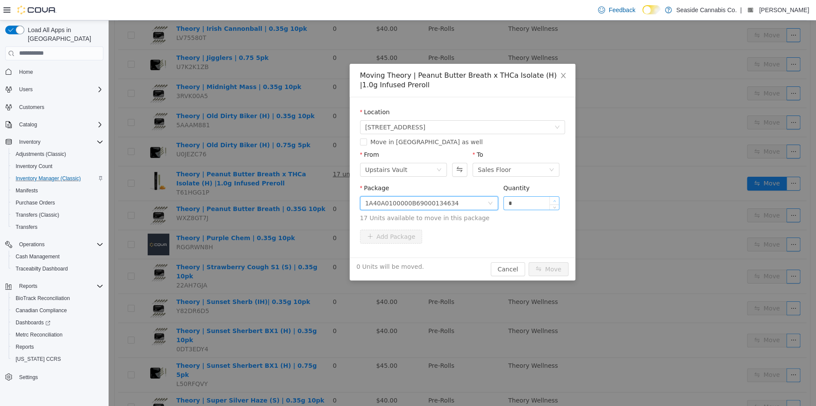
click at [557, 198] on span "Increase Value" at bounding box center [554, 200] width 9 height 8
type input "*"
click at [557, 198] on span "Increase Value" at bounding box center [554, 200] width 9 height 8
click at [547, 268] on button "Move" at bounding box center [549, 269] width 40 height 14
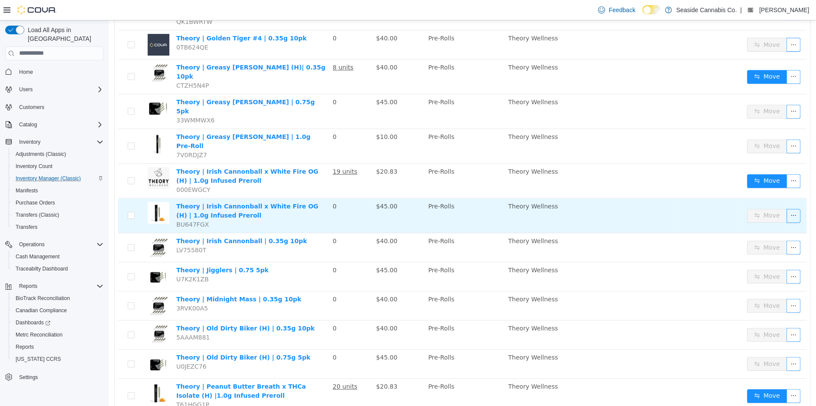
scroll to position [269, 0]
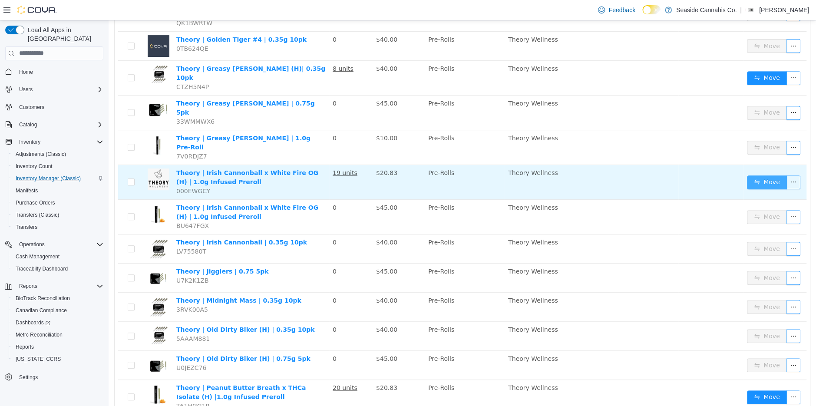
click at [771, 175] on button "Move" at bounding box center [767, 182] width 40 height 14
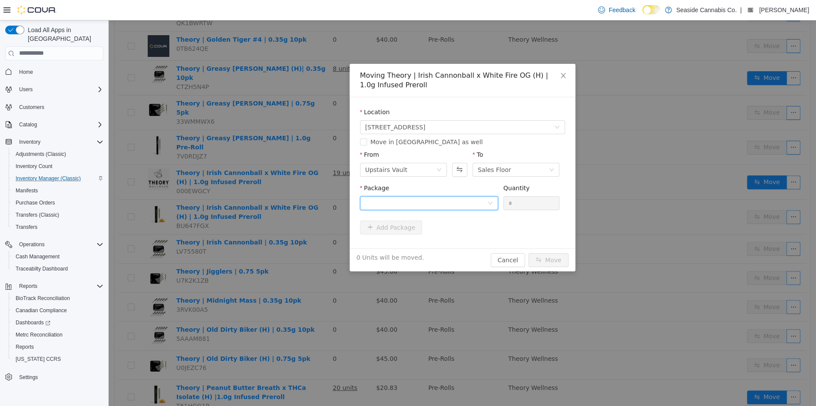
click at [463, 202] on div at bounding box center [426, 202] width 122 height 13
click at [463, 239] on li "1A40A0100000B69000139117 Quantity : 24 Units" at bounding box center [429, 238] width 138 height 23
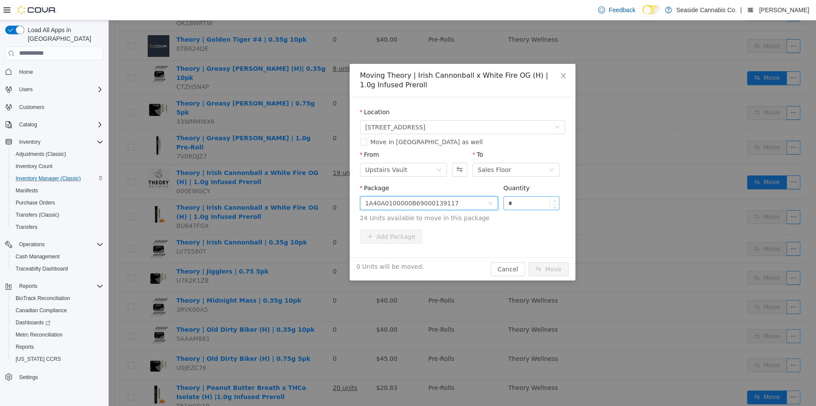
type input "*"
click at [557, 198] on span "Increase Value" at bounding box center [554, 200] width 9 height 8
click at [551, 266] on button "Move" at bounding box center [549, 269] width 40 height 14
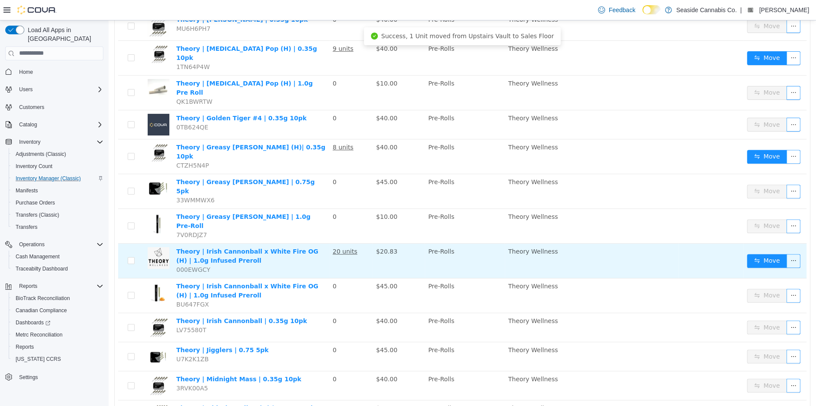
scroll to position [180, 0]
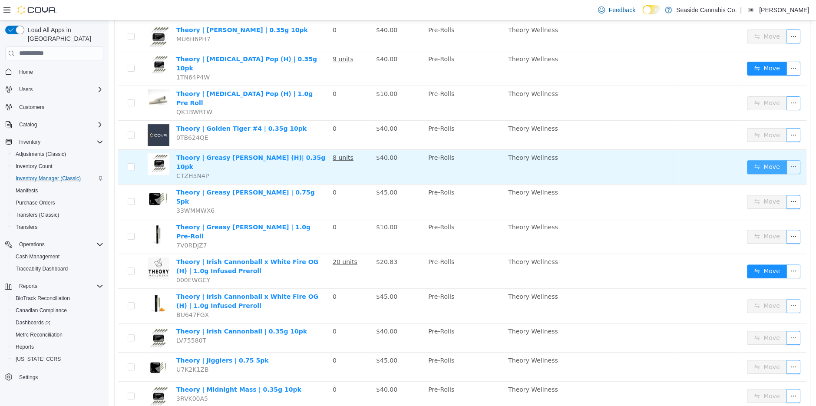
click at [760, 160] on button "Move" at bounding box center [767, 167] width 40 height 14
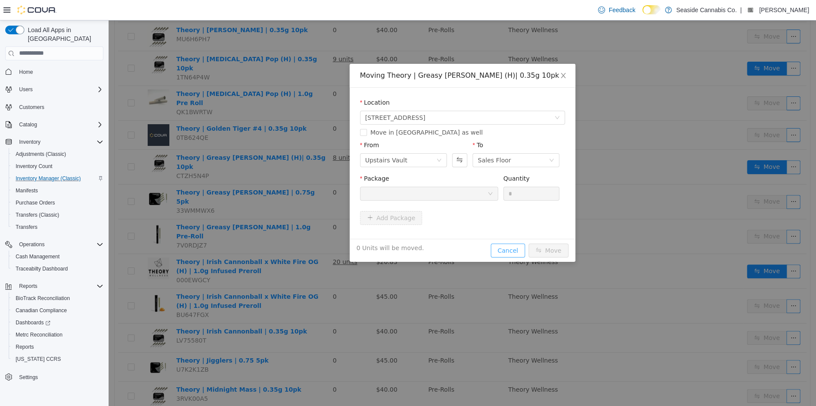
click at [509, 249] on button "Cancel" at bounding box center [508, 250] width 34 height 14
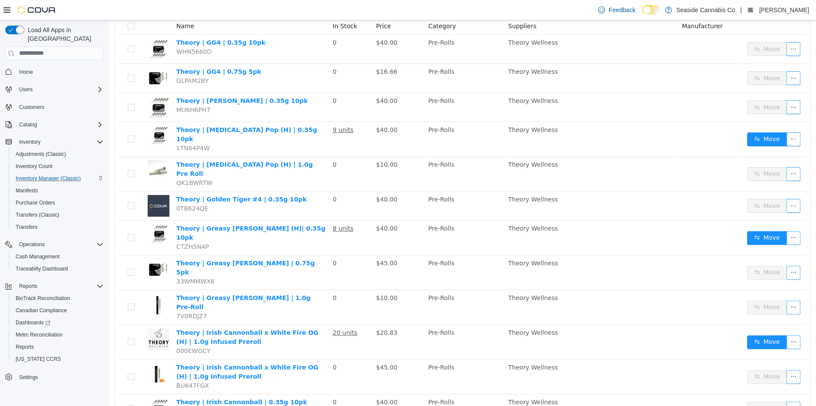
scroll to position [106, 0]
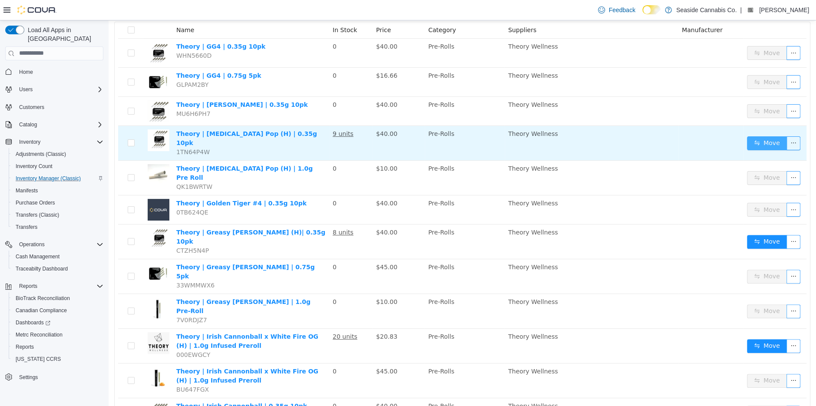
click at [754, 136] on button "Move" at bounding box center [767, 143] width 40 height 14
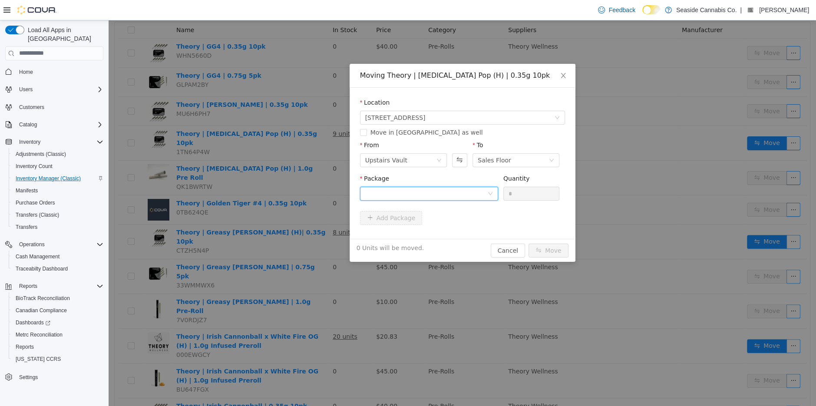
click at [431, 198] on div at bounding box center [426, 193] width 122 height 13
click at [439, 232] on li "1A40A0100000B69000145869 Quantity : 24 Units" at bounding box center [429, 229] width 138 height 23
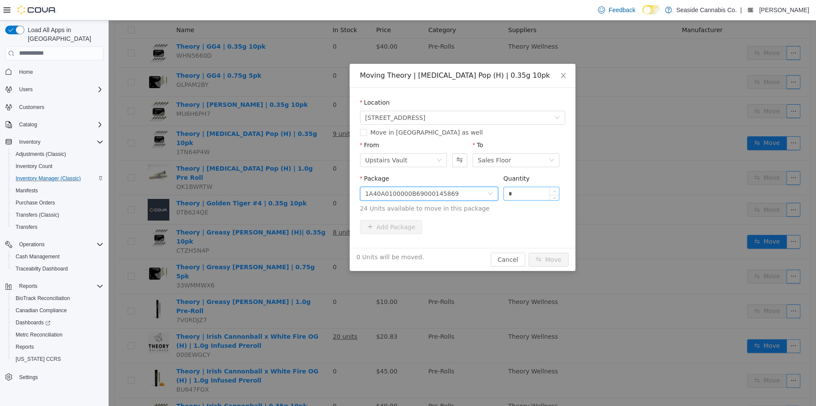
type input "*"
click at [557, 188] on span "Increase Value" at bounding box center [554, 191] width 9 height 8
click at [547, 258] on button "Move" at bounding box center [549, 259] width 40 height 14
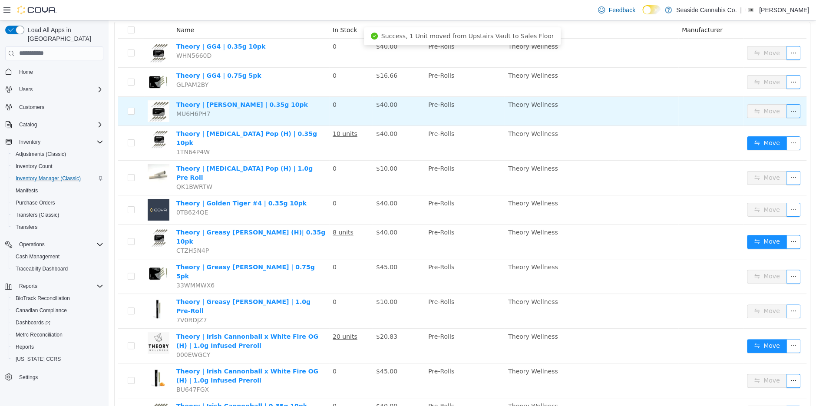
scroll to position [0, 0]
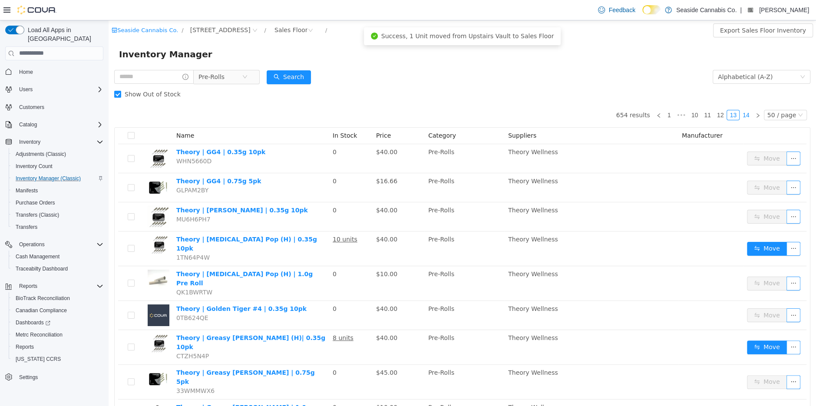
click at [750, 114] on link "14" at bounding box center [746, 115] width 12 height 10
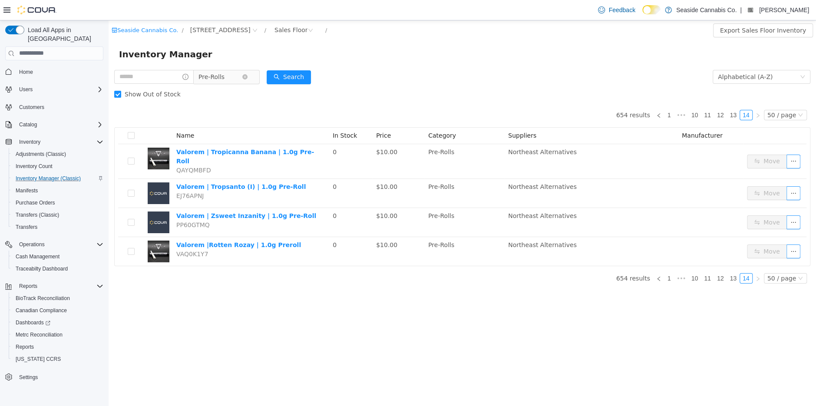
click at [225, 75] on span "Pre-Rolls" at bounding box center [212, 76] width 26 height 13
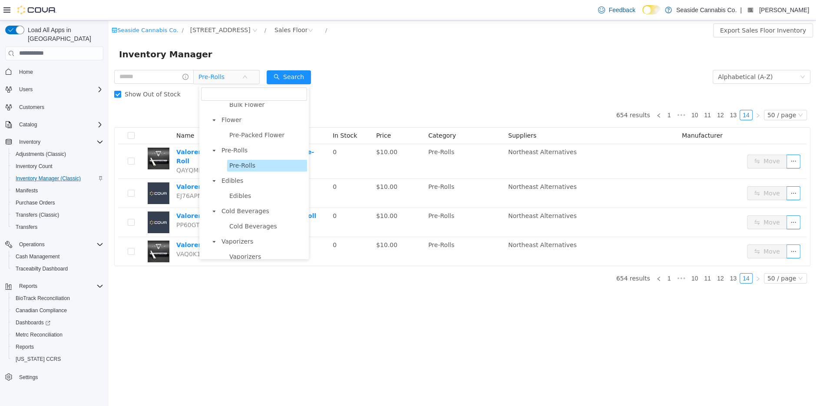
scroll to position [51, 0]
click at [246, 195] on span "Edibles" at bounding box center [240, 195] width 22 height 7
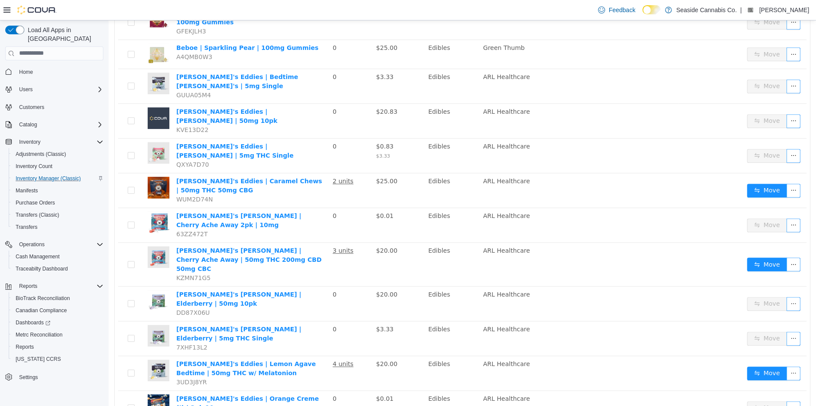
scroll to position [407, 0]
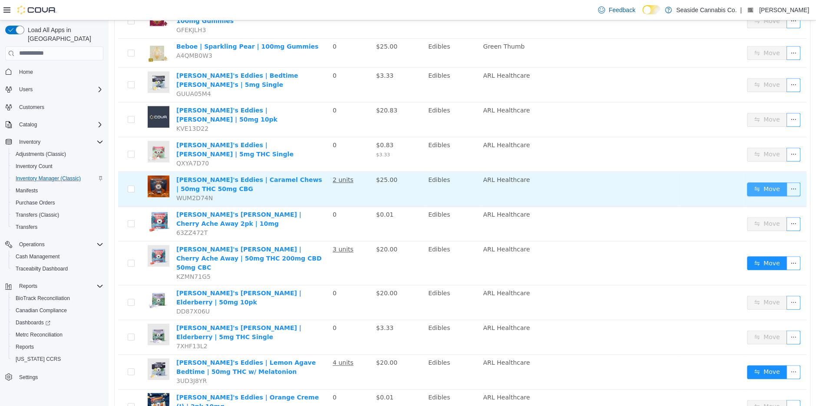
click at [762, 182] on button "Move" at bounding box center [767, 189] width 40 height 14
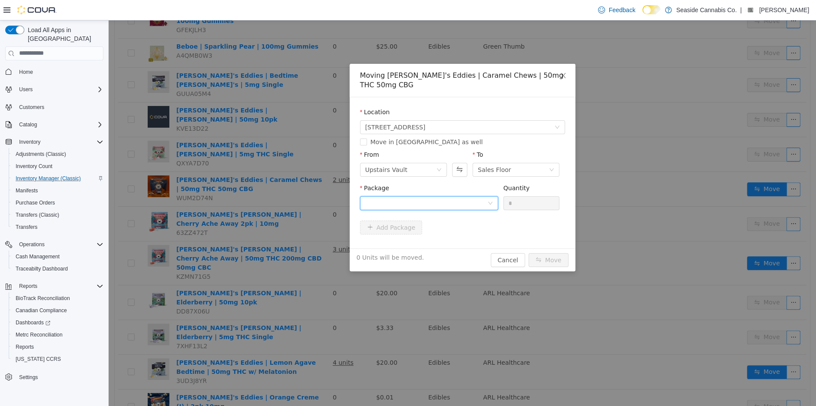
click at [457, 197] on div at bounding box center [426, 202] width 122 height 13
click at [510, 254] on div "Moving [PERSON_NAME]'s Eddies | Caramel Chews | 50mg THC 50mg CBG Location [STR…" at bounding box center [463, 167] width 226 height 208
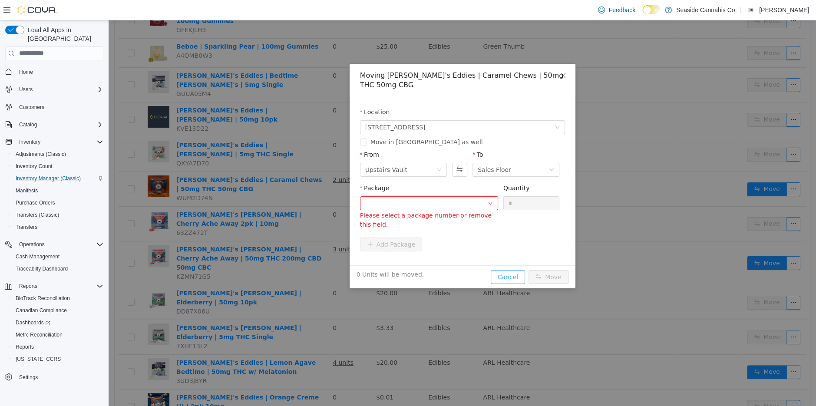
click at [511, 270] on button "Cancel" at bounding box center [508, 277] width 34 height 14
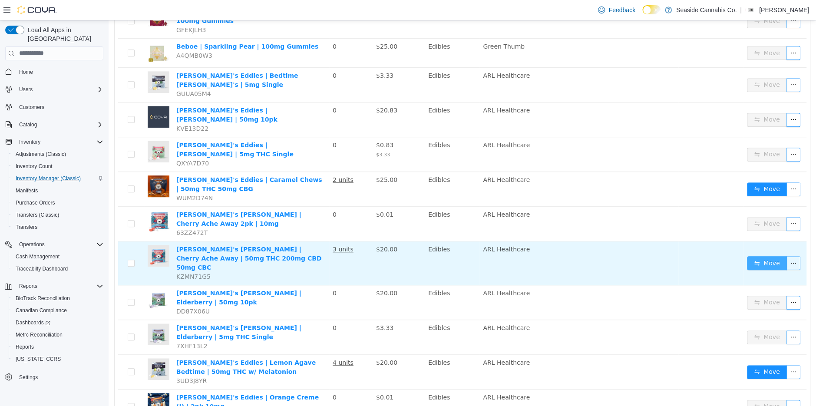
click at [755, 256] on button "Move" at bounding box center [767, 263] width 40 height 14
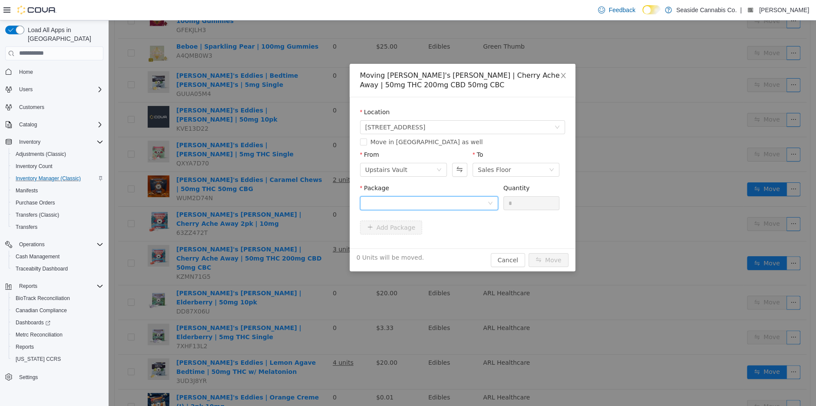
click at [405, 205] on div at bounding box center [426, 202] width 122 height 13
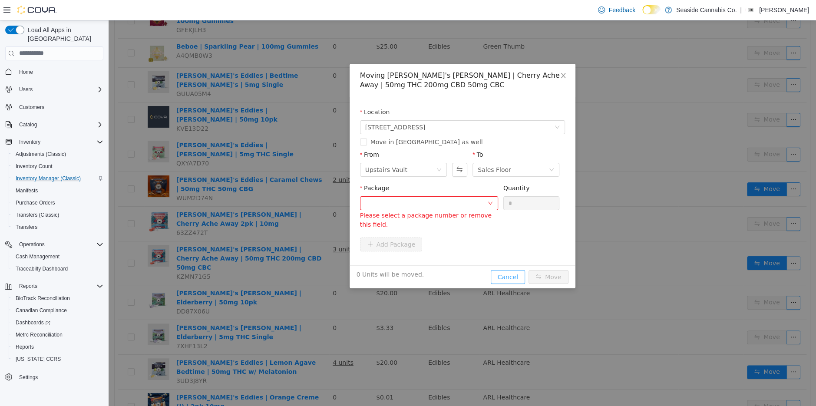
click at [515, 263] on div "Moving [PERSON_NAME]'s Eddies | Cherry Ache Away | 50mg THC 200mg CBD 50mg CBC …" at bounding box center [463, 175] width 226 height 225
click at [515, 279] on button "Cancel" at bounding box center [508, 277] width 34 height 14
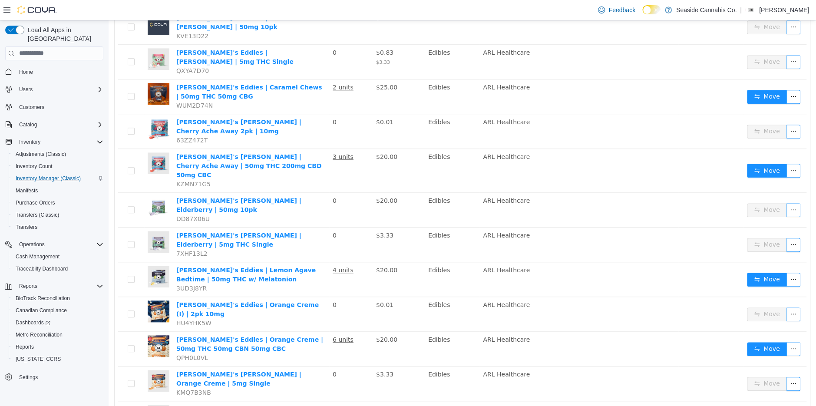
scroll to position [512, 0]
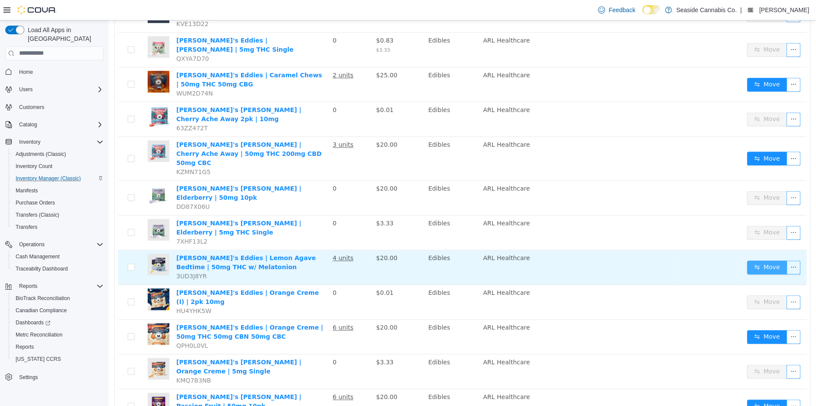
click at [770, 260] on button "Move" at bounding box center [767, 267] width 40 height 14
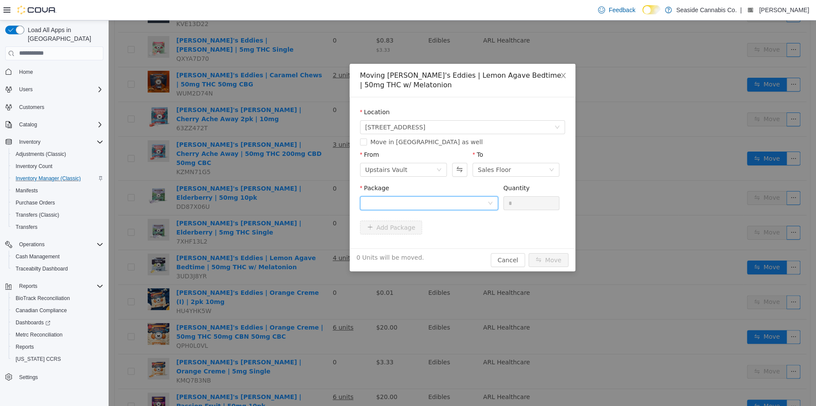
click at [426, 201] on div at bounding box center [426, 202] width 122 height 13
click at [437, 244] on li "1A40A0100001AF6000234379 Quantity : 44 Units" at bounding box center [429, 238] width 138 height 23
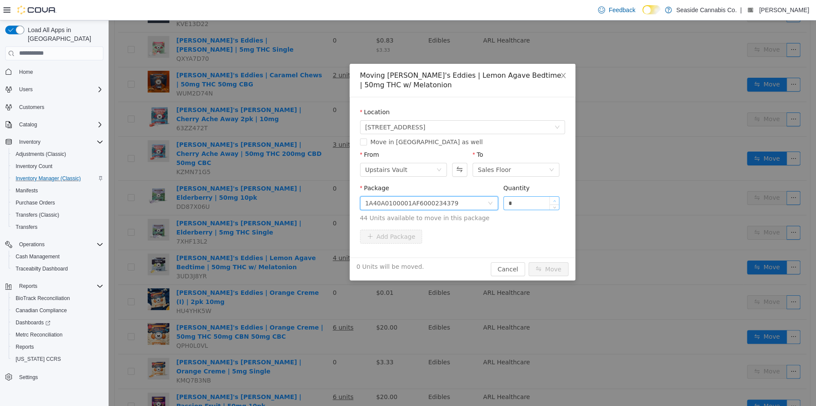
click at [555, 199] on icon "icon: up" at bounding box center [554, 200] width 3 height 3
type input "*"
click at [555, 199] on icon "icon: up" at bounding box center [554, 200] width 3 height 3
click at [542, 268] on button "Move" at bounding box center [549, 269] width 40 height 14
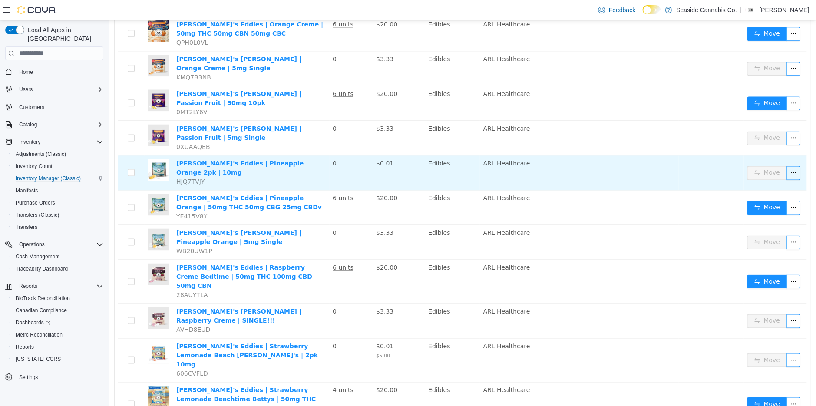
scroll to position [816, 0]
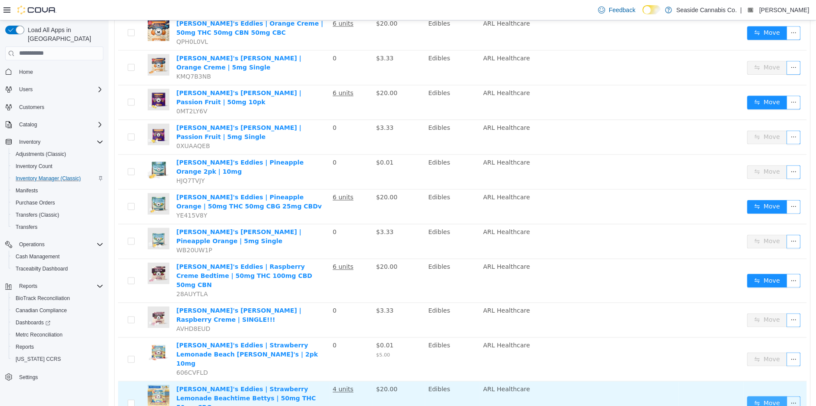
click at [759, 396] on button "Move" at bounding box center [767, 403] width 40 height 14
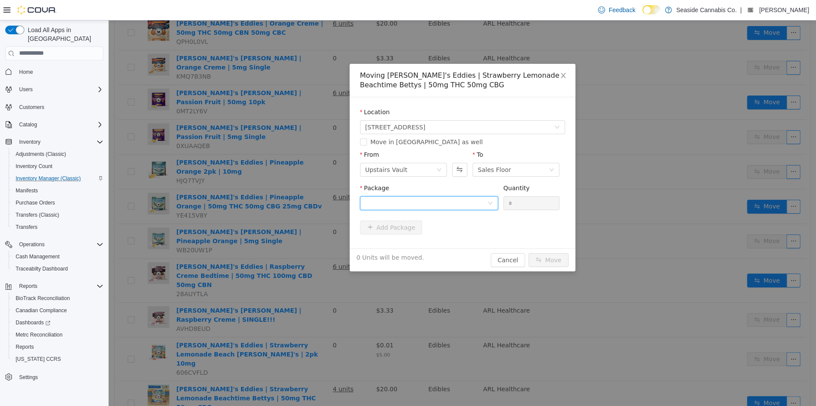
click at [478, 203] on div at bounding box center [426, 202] width 122 height 13
click at [473, 234] on li "1A40A0100001AF6000235762 Quantity : 10 Units" at bounding box center [429, 238] width 138 height 23
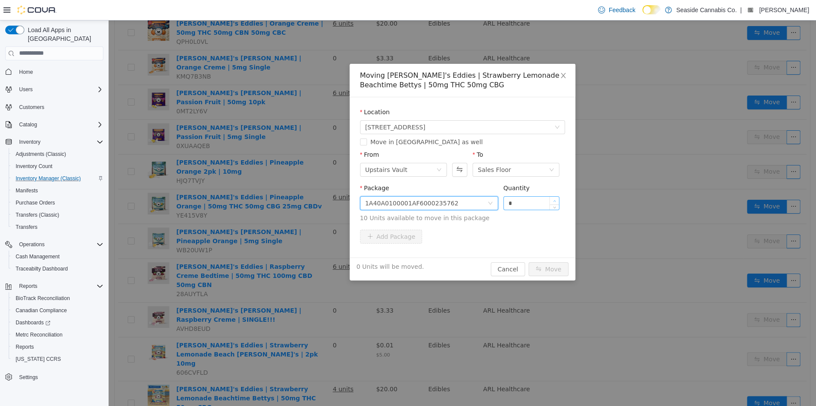
click at [557, 199] on span "Increase Value" at bounding box center [554, 200] width 9 height 8
type input "*"
click at [557, 199] on span "Increase Value" at bounding box center [554, 200] width 9 height 8
click at [551, 273] on button "Move" at bounding box center [549, 269] width 40 height 14
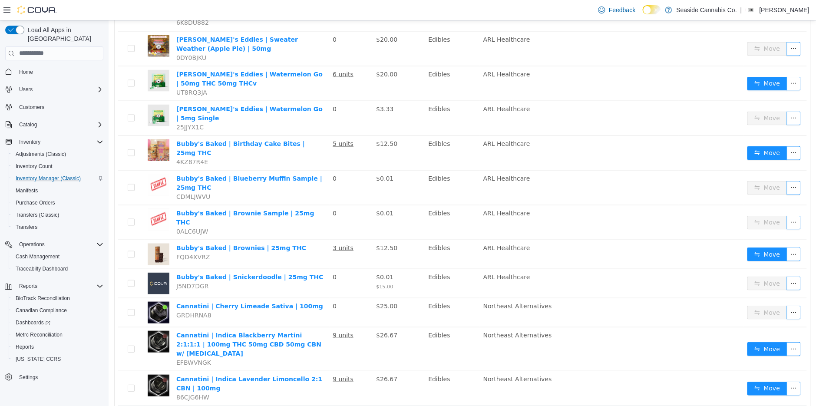
scroll to position [1229, 0]
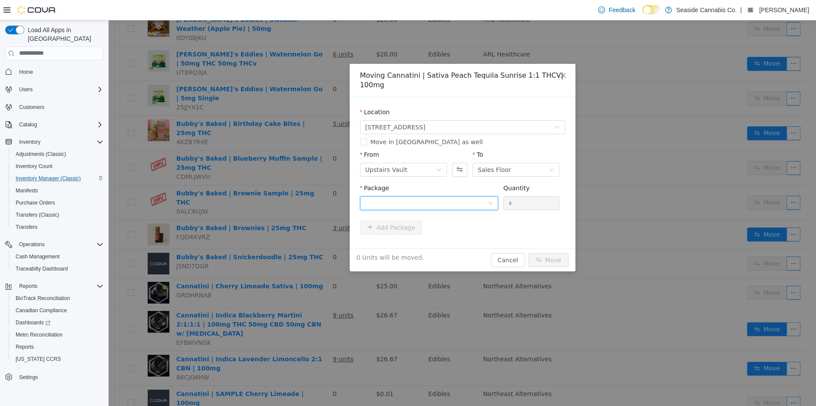
click at [388, 204] on div at bounding box center [426, 202] width 122 height 13
click at [401, 239] on li "1A40A03000002BF000136711 Quantity : 5 Units" at bounding box center [429, 238] width 138 height 23
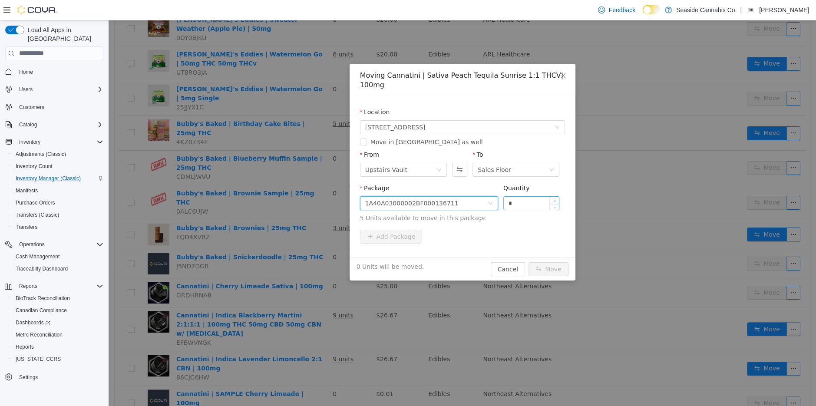
type input "*"
click at [555, 199] on icon "icon: up" at bounding box center [554, 200] width 3 height 3
click at [551, 272] on button "Move" at bounding box center [549, 269] width 40 height 14
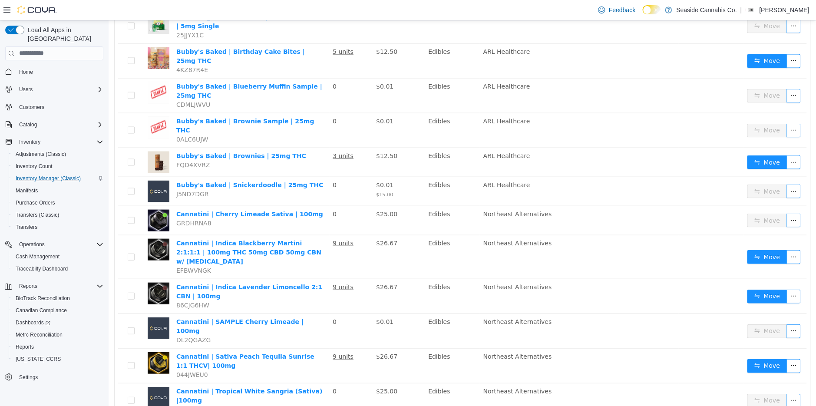
scroll to position [1323, 0]
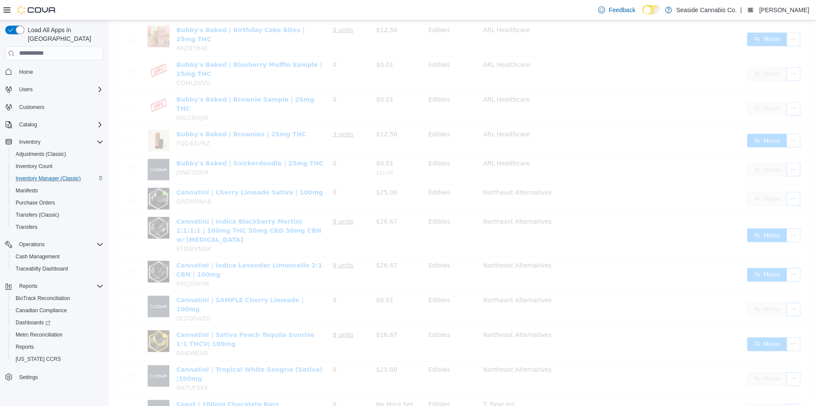
scroll to position [1312, 0]
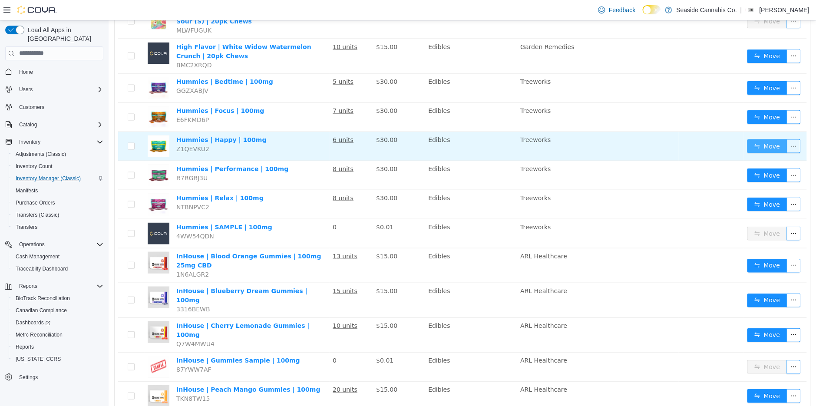
click at [762, 139] on button "Move" at bounding box center [767, 146] width 40 height 14
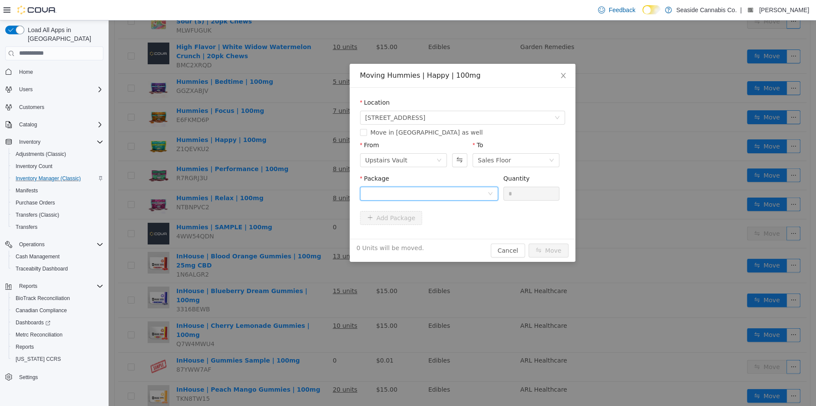
click at [482, 189] on div at bounding box center [426, 193] width 122 height 13
click at [469, 219] on li "1A40A0300004A9D000036117 Quantity : 20 Units" at bounding box center [429, 229] width 138 height 23
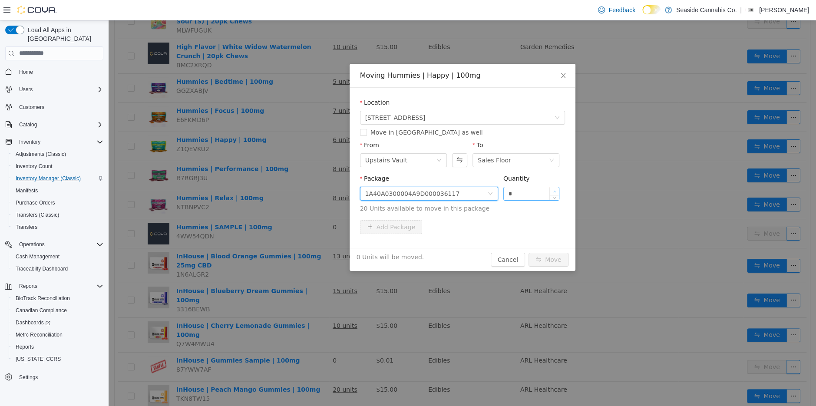
click at [557, 187] on span "Increase Value" at bounding box center [554, 191] width 9 height 8
type input "*"
click at [557, 187] on span "Increase Value" at bounding box center [554, 191] width 9 height 8
click at [550, 260] on button "Move" at bounding box center [549, 259] width 40 height 14
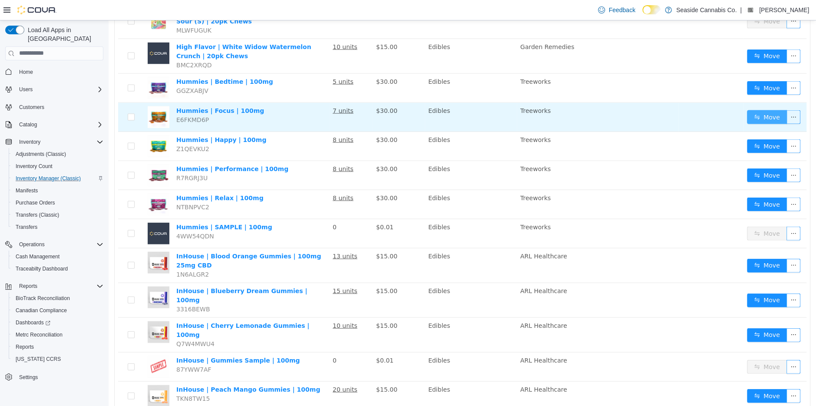
click at [757, 110] on button "Move" at bounding box center [767, 117] width 40 height 14
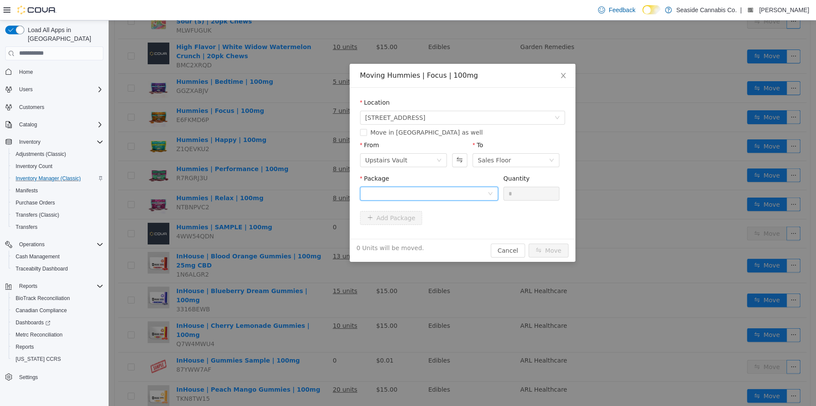
click at [454, 197] on div at bounding box center [426, 193] width 122 height 13
click at [455, 222] on strong "1A40A0300004A9D000036048" at bounding box center [417, 224] width 104 height 7
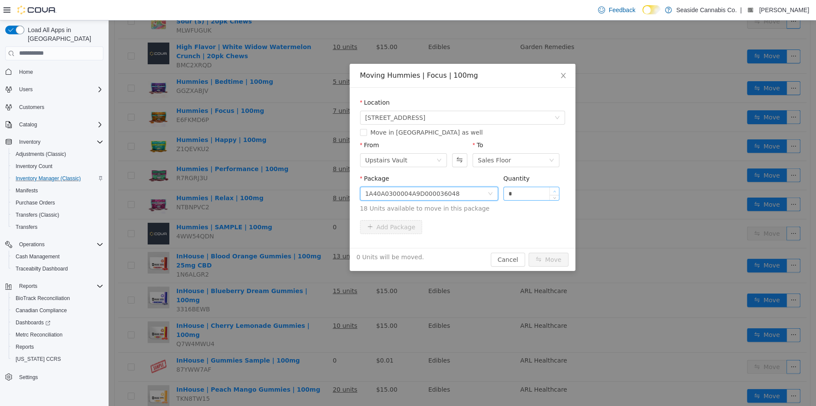
type input "*"
click at [556, 187] on span "Increase Value" at bounding box center [554, 191] width 9 height 8
click at [553, 257] on button "Move" at bounding box center [549, 259] width 40 height 14
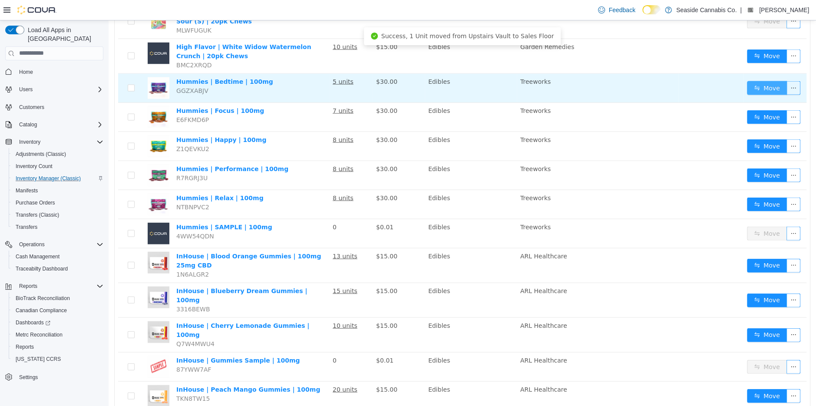
click at [760, 81] on button "Move" at bounding box center [767, 88] width 40 height 14
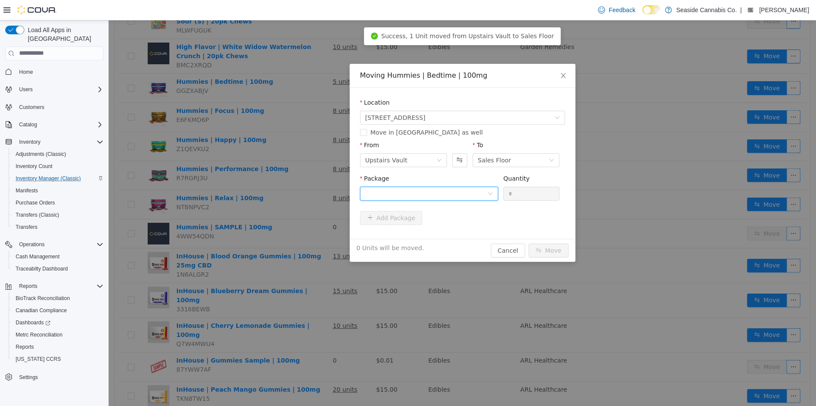
click at [454, 197] on div at bounding box center [426, 193] width 122 height 13
click at [457, 224] on strong "1A40A0300005FB5000092661" at bounding box center [416, 224] width 103 height 7
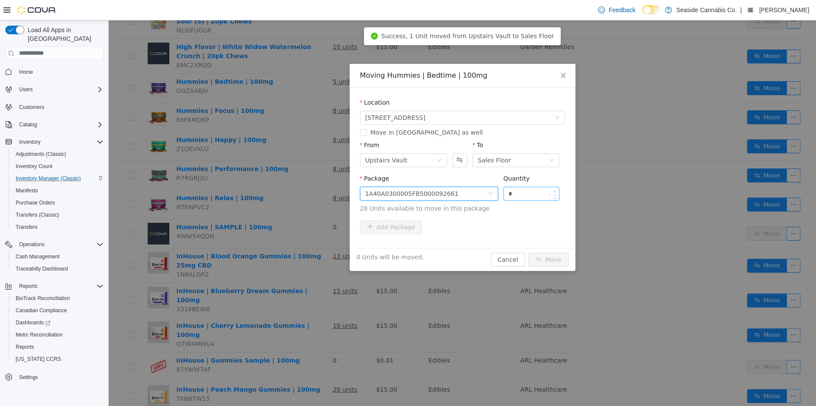
click at [553, 190] on icon "icon: up" at bounding box center [554, 191] width 3 height 3
type input "*"
click at [553, 190] on icon "icon: up" at bounding box center [554, 191] width 3 height 3
click at [550, 255] on button "Move" at bounding box center [549, 259] width 40 height 14
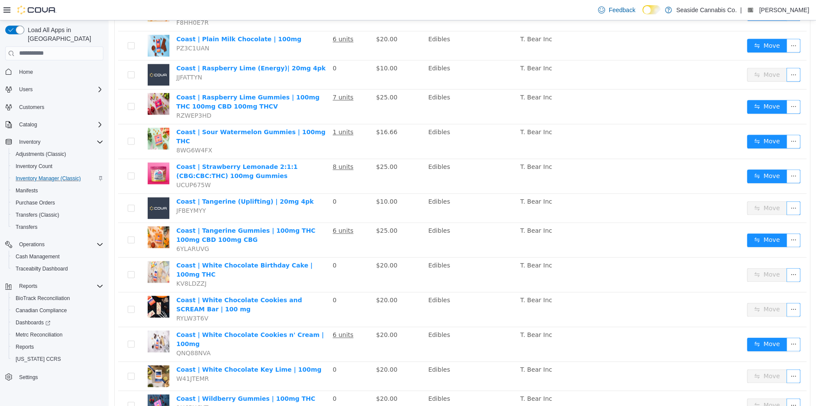
scroll to position [734, 0]
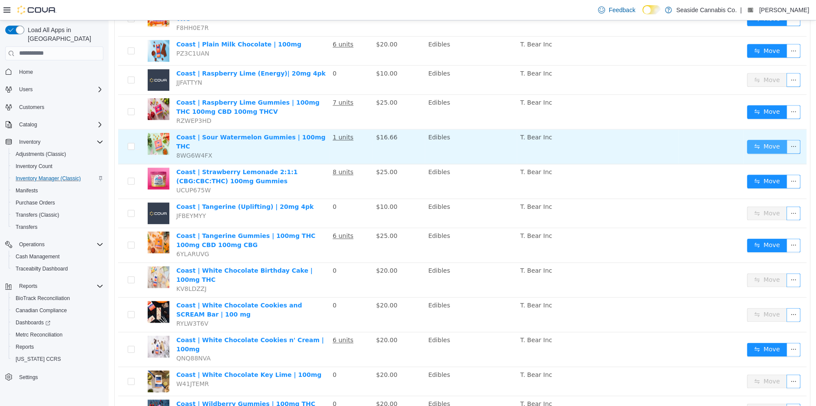
click at [761, 139] on button "Move" at bounding box center [767, 146] width 40 height 14
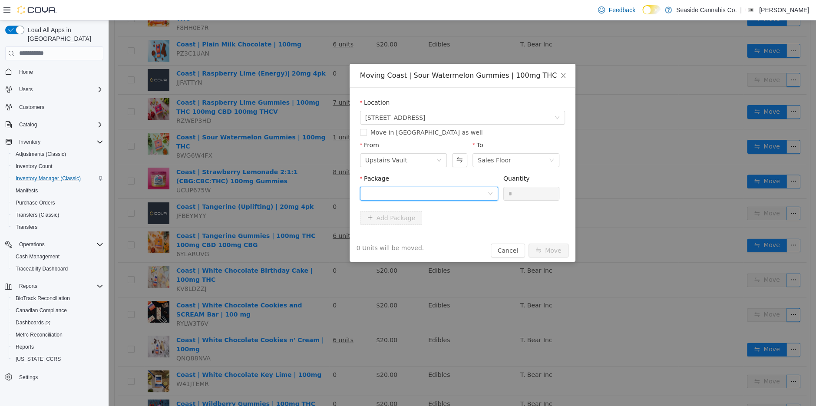
click at [459, 192] on div at bounding box center [426, 193] width 122 height 13
click at [455, 225] on strong "1A40A0300001771000059544" at bounding box center [416, 224] width 103 height 7
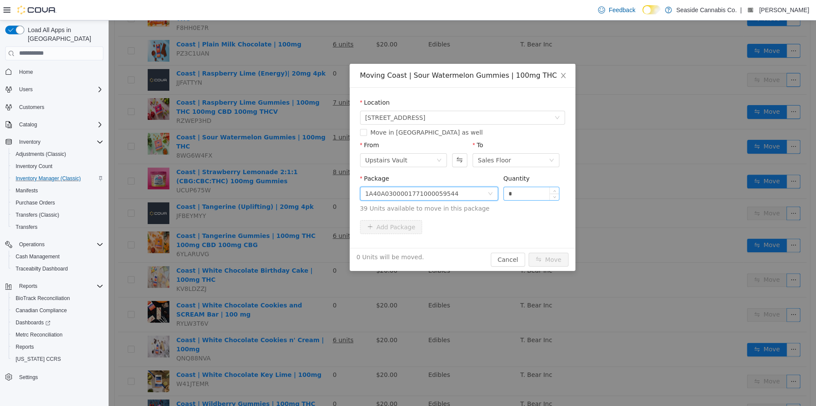
click at [530, 192] on input "*" at bounding box center [532, 193] width 56 height 13
type input "*"
click at [545, 259] on button "Move" at bounding box center [549, 259] width 40 height 14
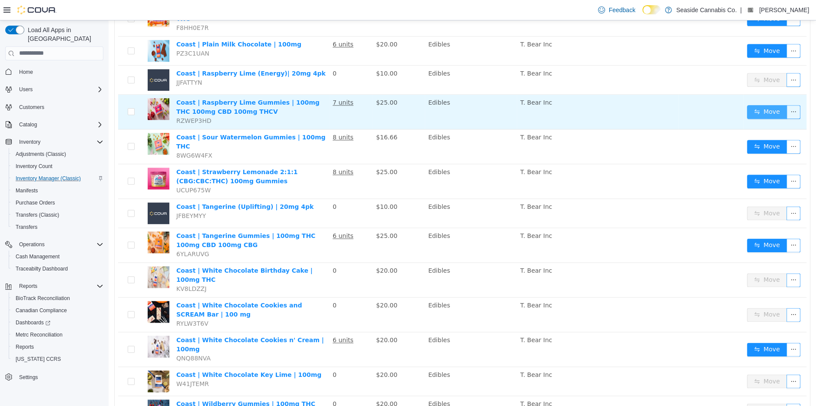
click at [756, 105] on button "Move" at bounding box center [767, 112] width 40 height 14
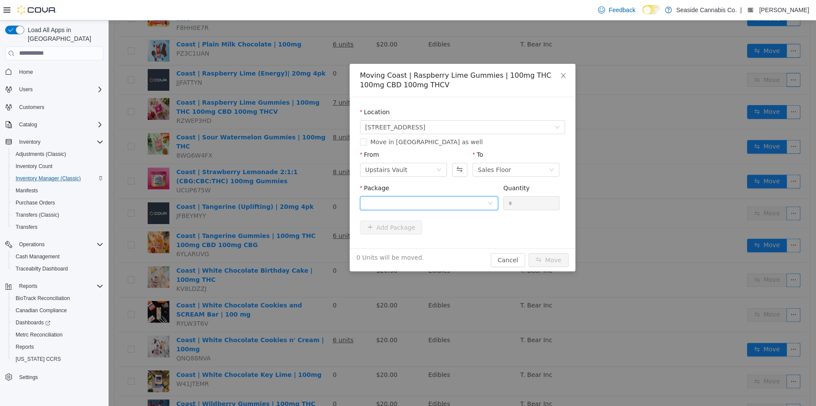
click at [448, 202] on div at bounding box center [426, 202] width 122 height 13
click at [457, 237] on strong "1A40A0300001771000060885" at bounding box center [416, 234] width 103 height 7
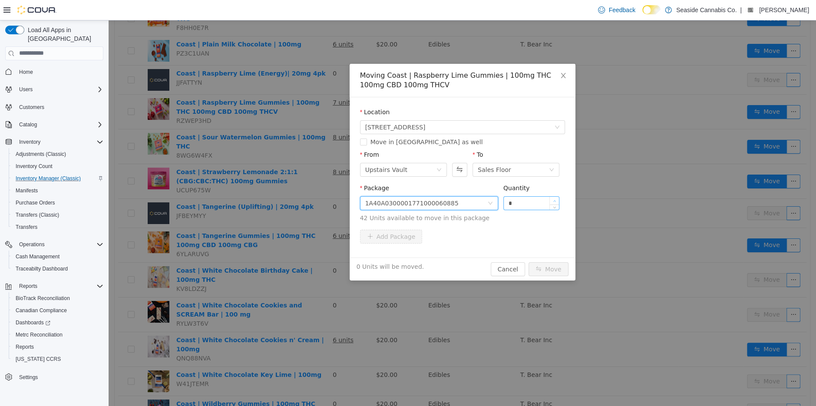
type input "*"
click at [556, 199] on icon "icon: up" at bounding box center [554, 200] width 3 height 3
click at [552, 267] on button "Move" at bounding box center [549, 269] width 40 height 14
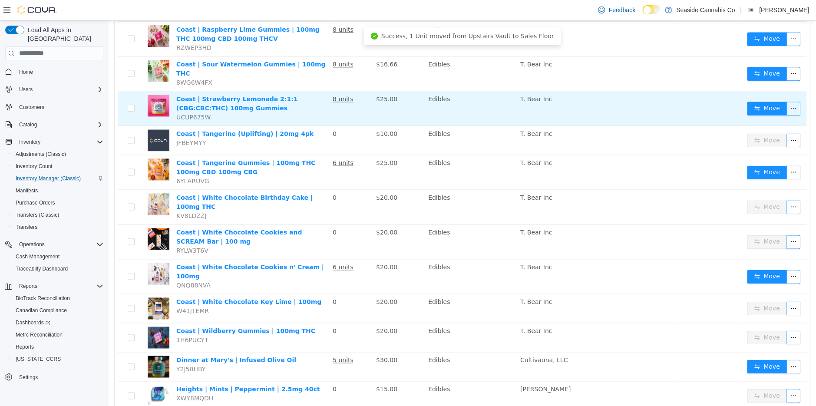
scroll to position [812, 0]
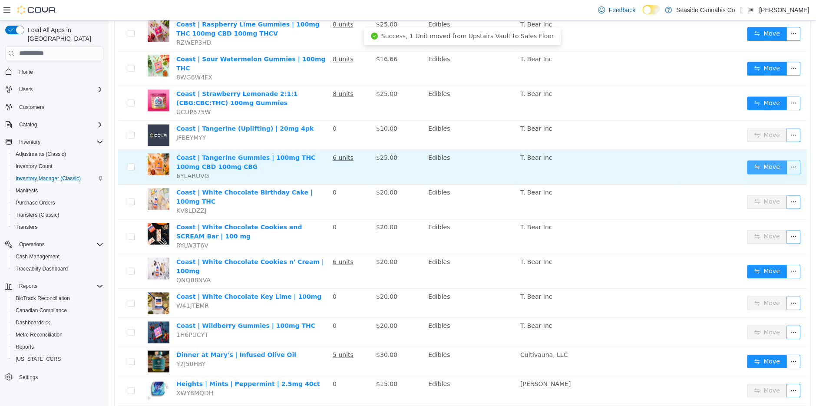
click at [756, 160] on button "Move" at bounding box center [767, 167] width 40 height 14
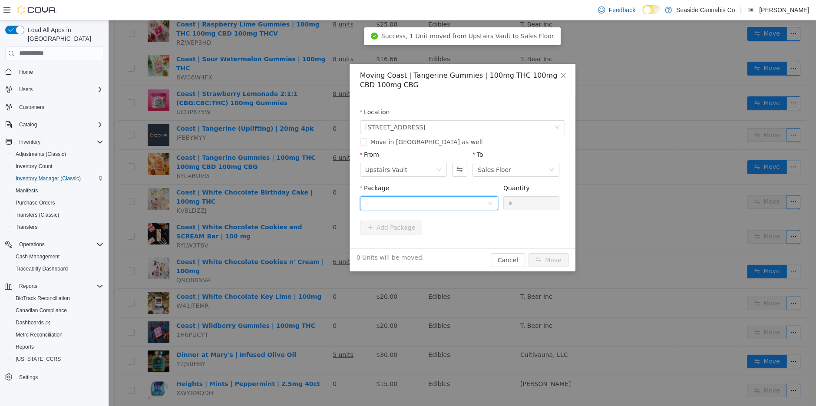
click at [454, 203] on div at bounding box center [426, 202] width 122 height 13
click at [474, 249] on li "1A40A0300001771000060774 Quantity : 42 Units" at bounding box center [429, 238] width 138 height 23
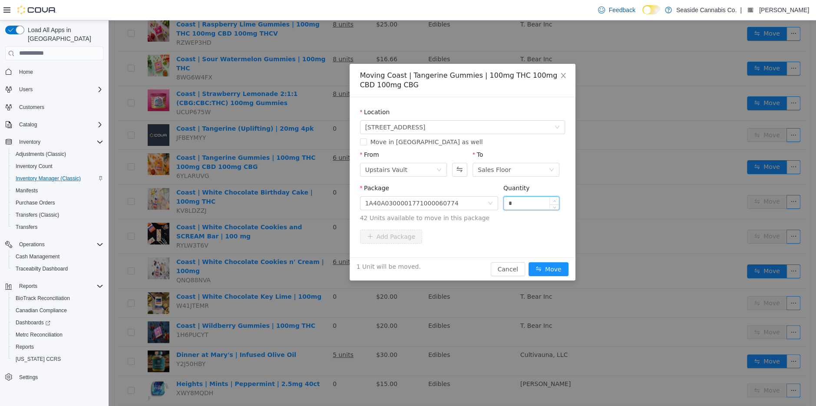
click at [552, 198] on span "Increase Value" at bounding box center [554, 200] width 9 height 8
type input "*"
click at [552, 198] on span "Increase Value" at bounding box center [554, 200] width 9 height 8
click at [543, 268] on button "Move" at bounding box center [549, 269] width 40 height 14
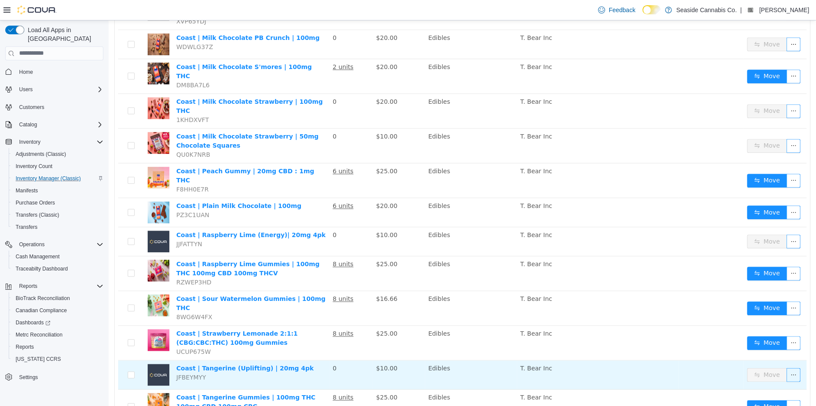
scroll to position [565, 0]
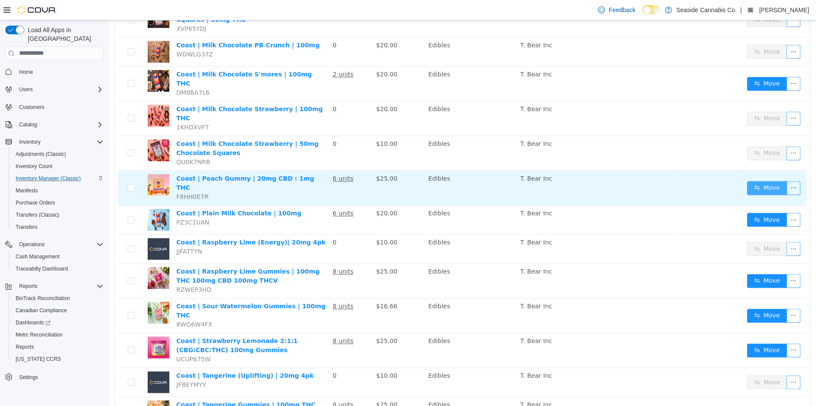
click at [768, 181] on button "Move" at bounding box center [767, 188] width 40 height 14
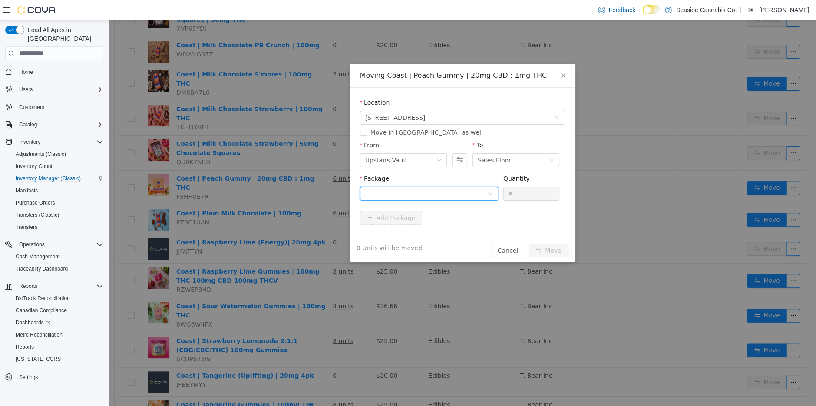
click at [424, 193] on div at bounding box center [426, 193] width 122 height 13
click at [435, 230] on li "1A40A0300001771000057753 Quantity : 16 Units" at bounding box center [429, 229] width 138 height 23
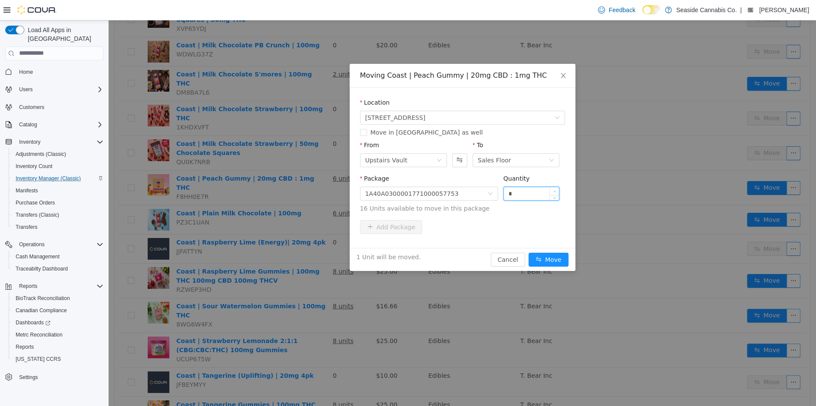
click at [557, 189] on span "Increase Value" at bounding box center [554, 191] width 9 height 8
type input "*"
click at [557, 189] on span "Increase Value" at bounding box center [554, 191] width 9 height 8
click at [557, 259] on button "Move" at bounding box center [549, 259] width 40 height 14
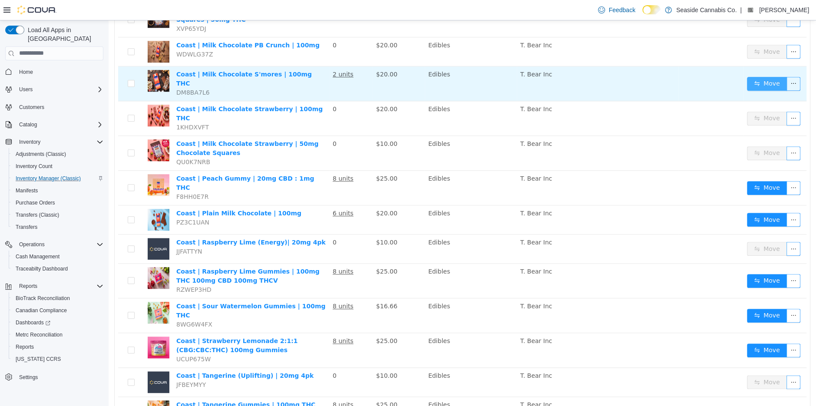
click at [763, 76] on button "Move" at bounding box center [767, 83] width 40 height 14
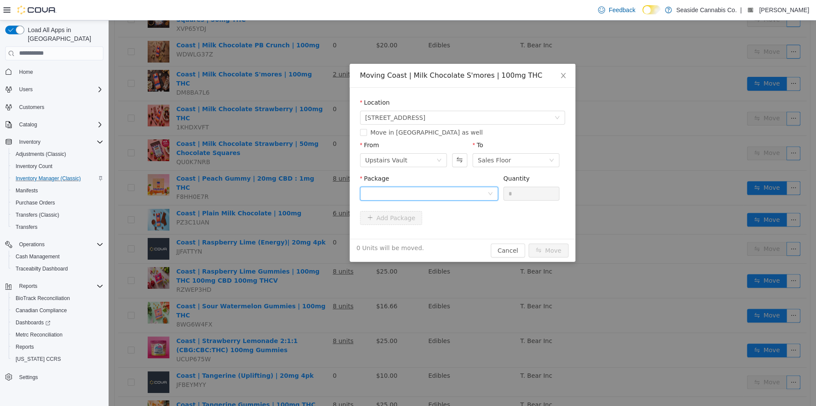
click at [463, 194] on div at bounding box center [426, 193] width 122 height 13
click at [516, 248] on div "Moving Coast | Milk Chocolate S'mores | 100mg THC Location [STREET_ADDRESS] Mov…" at bounding box center [463, 162] width 226 height 198
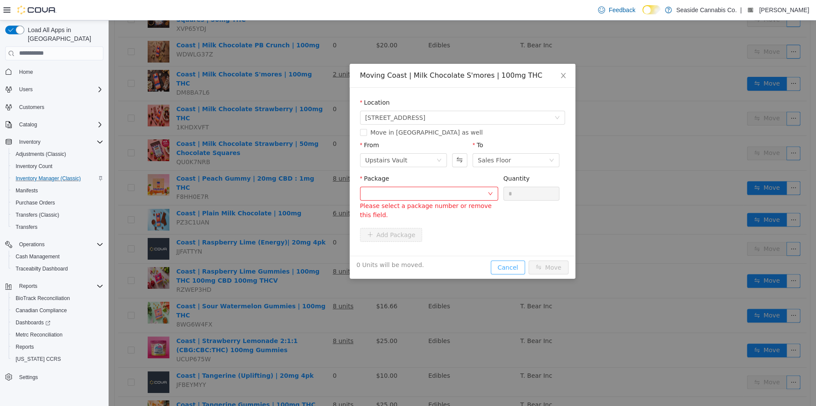
click at [511, 269] on button "Cancel" at bounding box center [508, 267] width 34 height 14
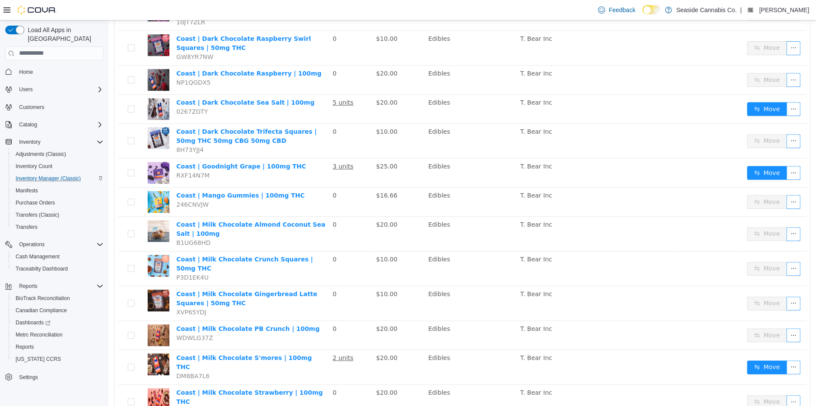
scroll to position [243, 0]
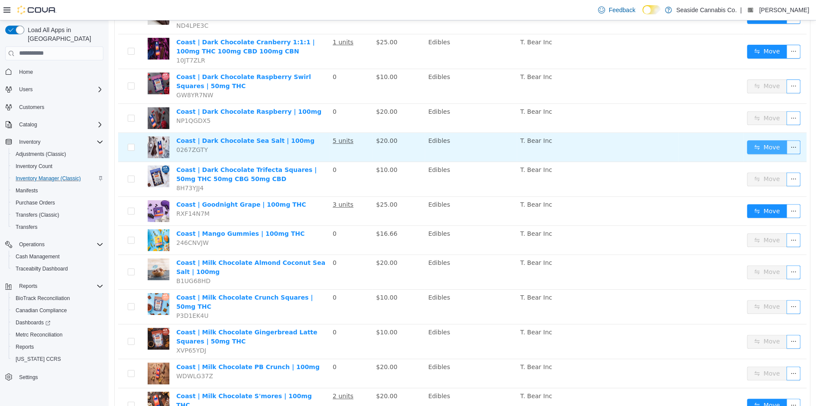
click at [756, 140] on button "Move" at bounding box center [767, 147] width 40 height 14
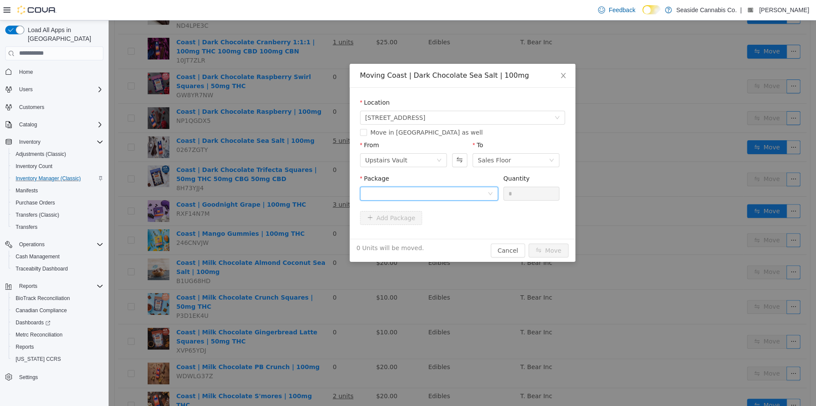
click at [451, 192] on div at bounding box center [426, 193] width 122 height 13
click at [455, 229] on li "1A40A0300001771000060865 Quantity : 5 Units" at bounding box center [429, 229] width 138 height 23
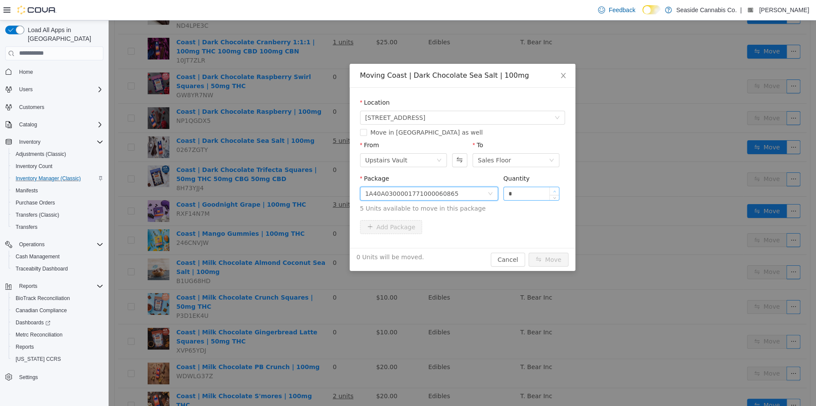
type input "*"
click at [555, 190] on icon "icon: up" at bounding box center [554, 191] width 3 height 3
click at [547, 256] on button "Move" at bounding box center [549, 259] width 40 height 14
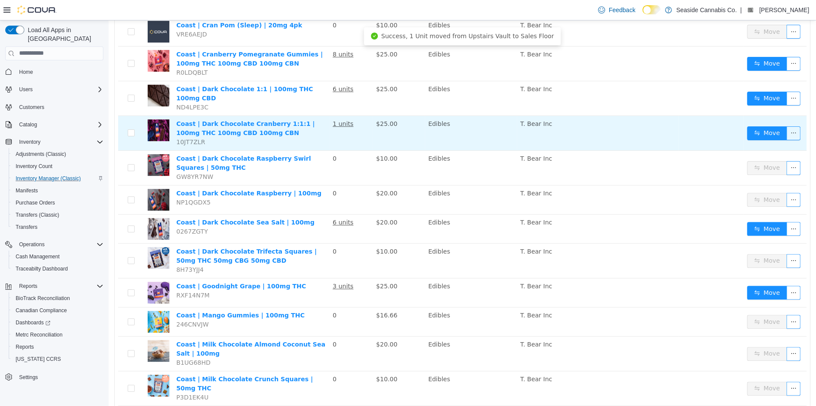
scroll to position [158, 0]
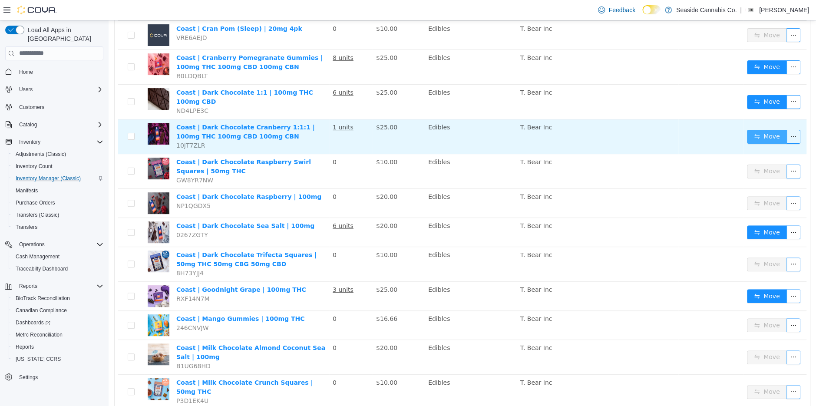
click at [766, 132] on button "Move" at bounding box center [767, 136] width 40 height 14
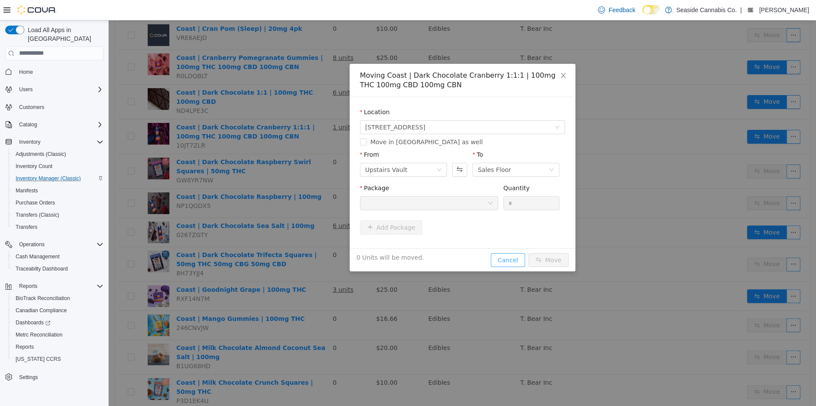
click at [507, 254] on button "Cancel" at bounding box center [508, 260] width 34 height 14
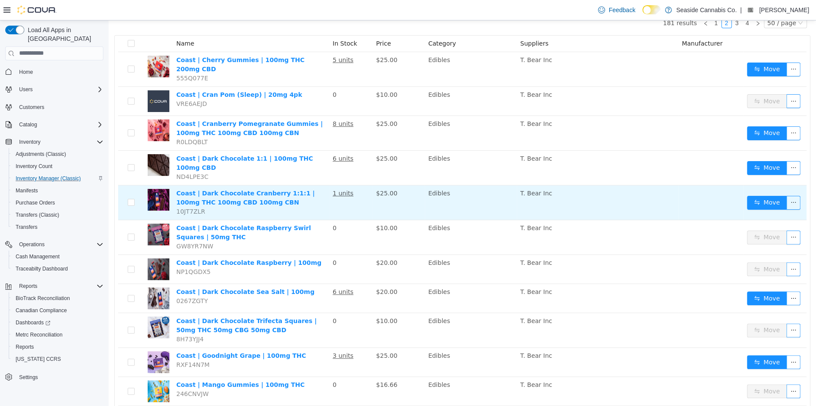
scroll to position [88, 0]
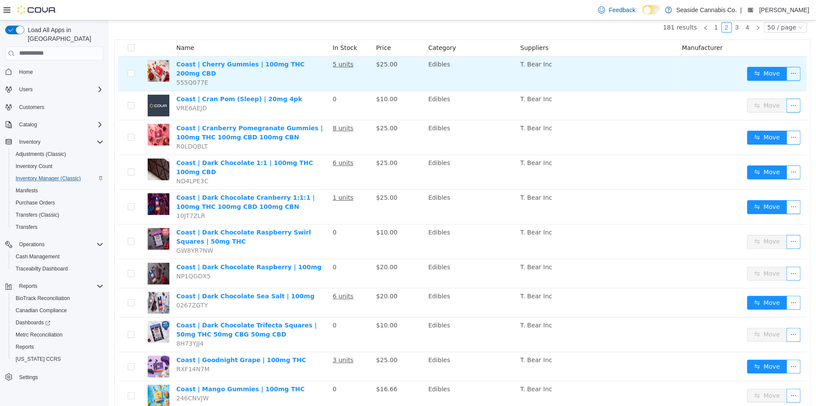
click at [774, 62] on td "Move" at bounding box center [775, 73] width 63 height 35
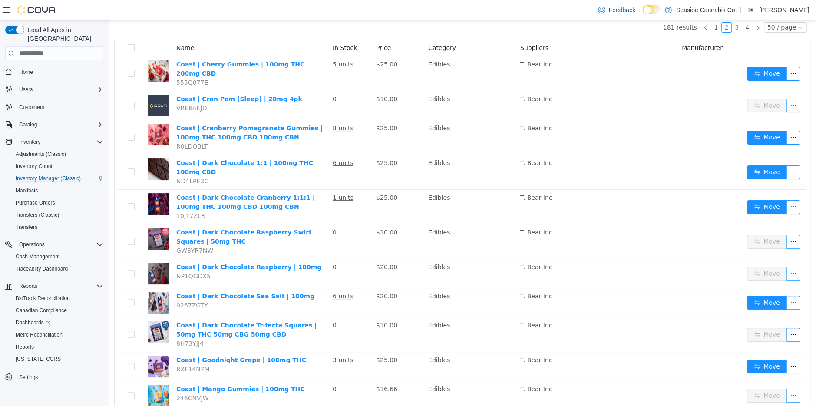
click at [739, 27] on link "3" at bounding box center [737, 27] width 10 height 10
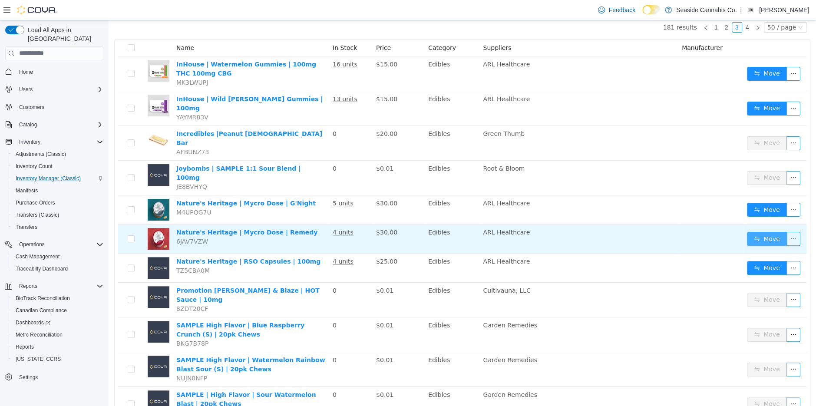
click at [764, 232] on button "Move" at bounding box center [767, 239] width 40 height 14
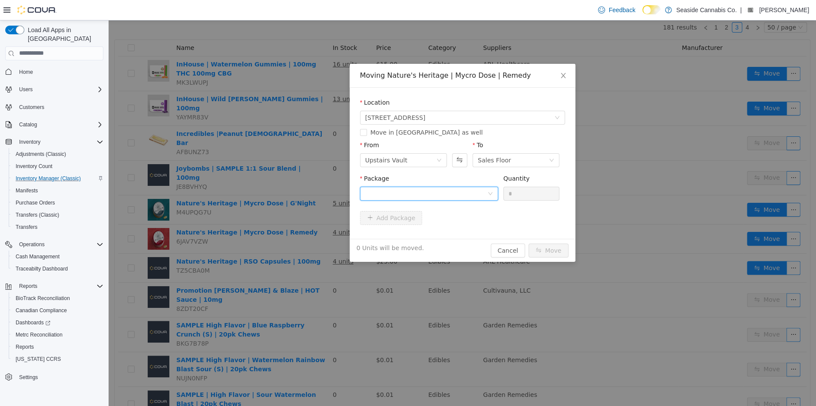
click at [448, 194] on div at bounding box center [426, 193] width 122 height 13
click at [450, 226] on strong "1A40A0100001AF6000243695" at bounding box center [416, 224] width 103 height 7
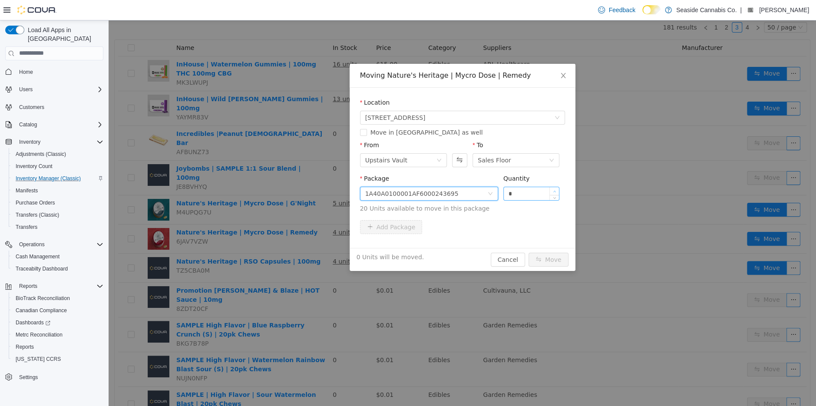
type input "*"
click at [553, 190] on icon "icon: up" at bounding box center [554, 191] width 3 height 3
click at [544, 258] on button "Move" at bounding box center [549, 259] width 40 height 14
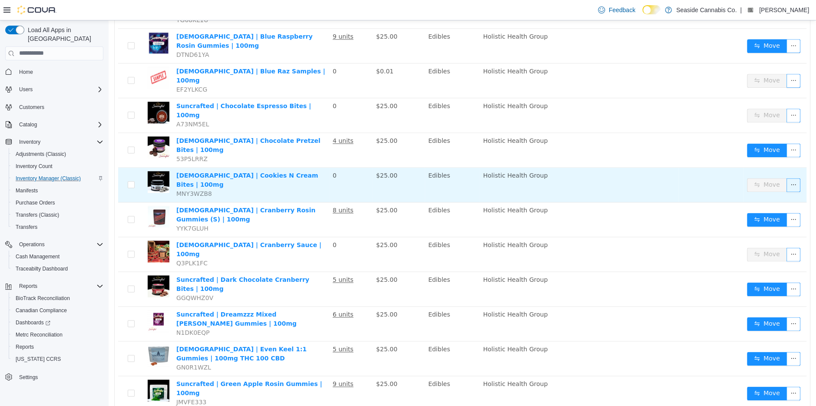
scroll to position [820, 0]
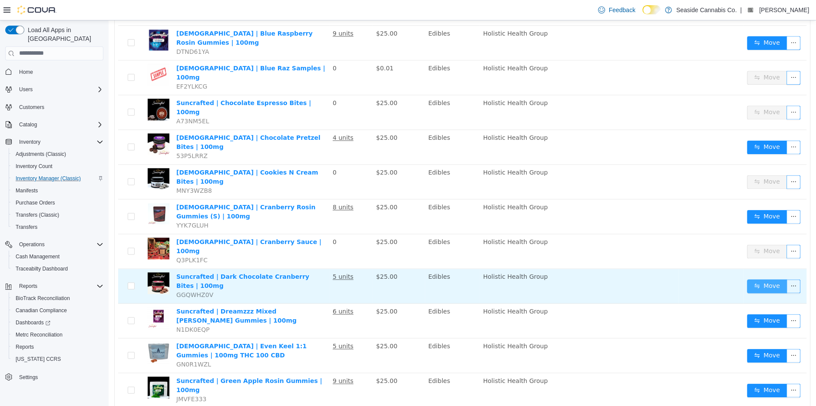
click at [767, 279] on button "Move" at bounding box center [767, 286] width 40 height 14
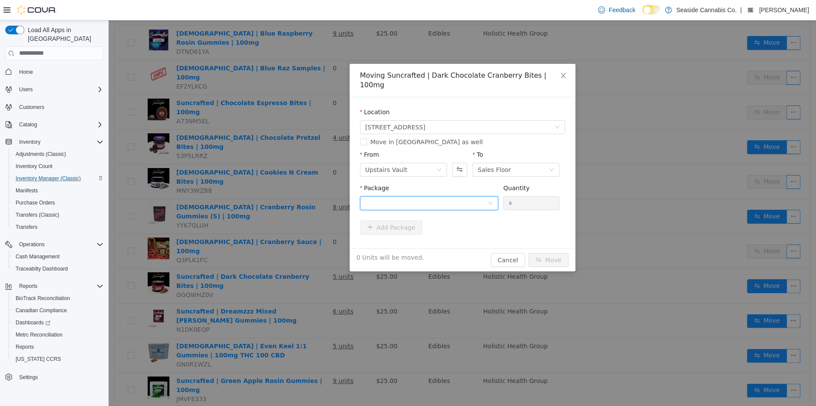
click at [470, 196] on div at bounding box center [426, 202] width 122 height 13
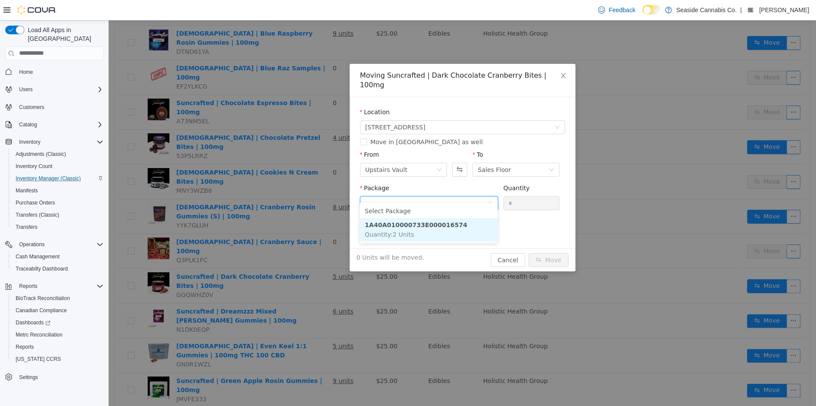
click at [455, 228] on strong "1A40A010000733E000016574" at bounding box center [416, 224] width 103 height 7
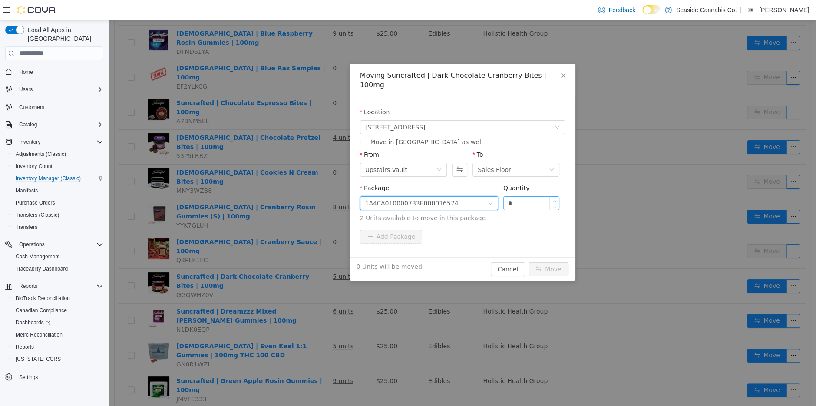
type input "*"
click at [556, 199] on icon "icon: up" at bounding box center [554, 200] width 3 height 3
click at [546, 262] on button "Move" at bounding box center [549, 269] width 40 height 14
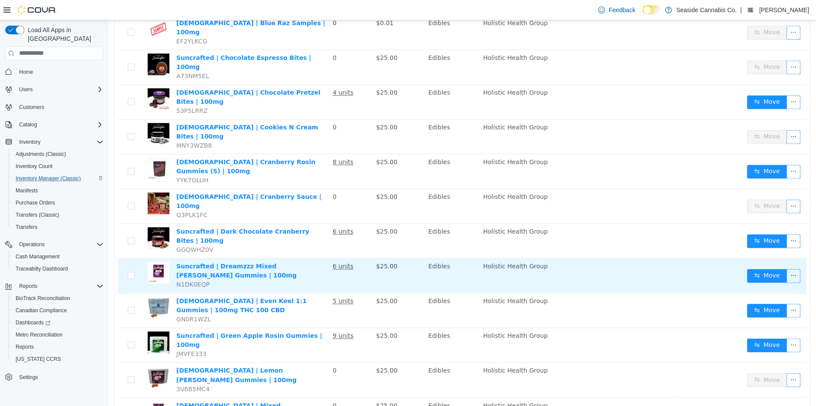
scroll to position [870, 0]
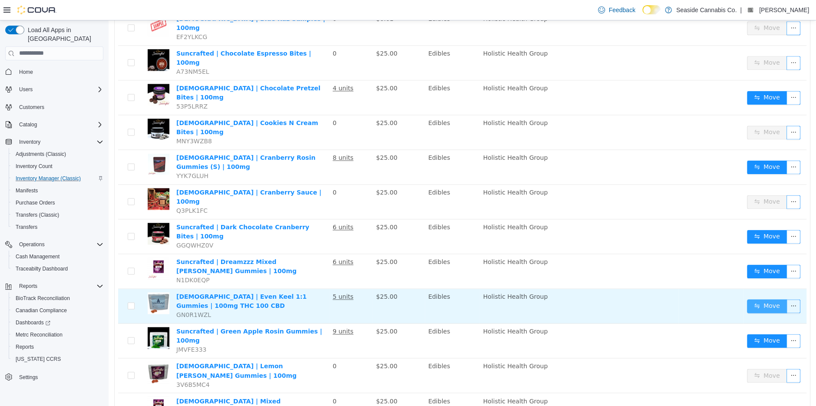
click at [756, 299] on button "Move" at bounding box center [767, 306] width 40 height 14
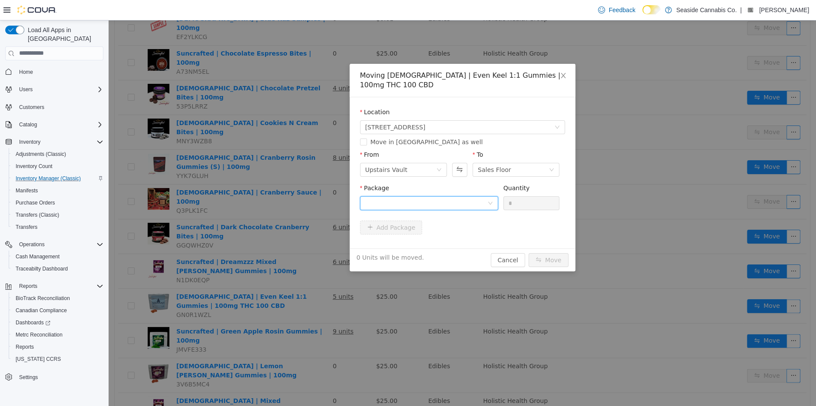
click at [477, 209] on div at bounding box center [426, 202] width 122 height 13
click at [475, 238] on li "1A40A010000733E000015270 Quantity : 5 Units" at bounding box center [429, 238] width 138 height 23
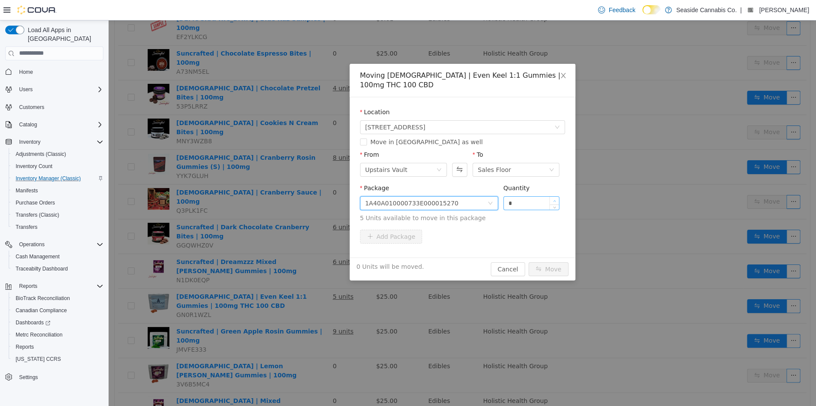
type input "*"
click at [553, 201] on span "Increase Value" at bounding box center [554, 200] width 9 height 8
click at [552, 267] on button "Move" at bounding box center [549, 269] width 40 height 14
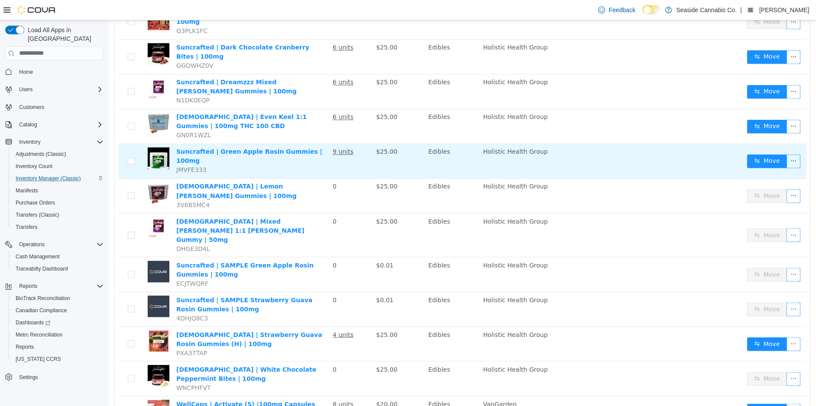
scroll to position [1050, 0]
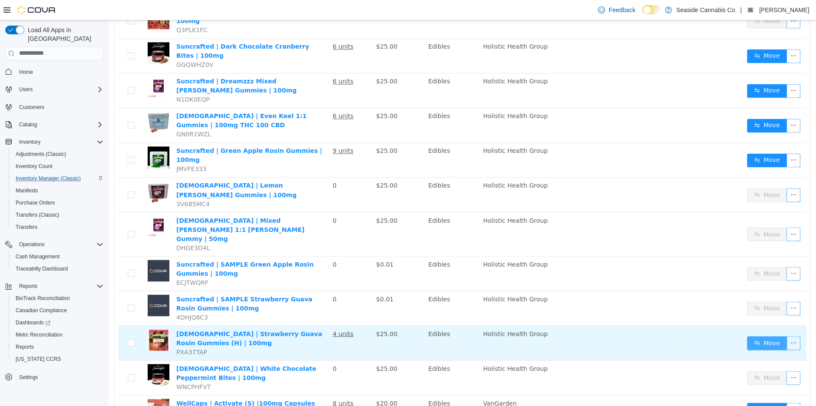
click at [760, 336] on button "Move" at bounding box center [767, 343] width 40 height 14
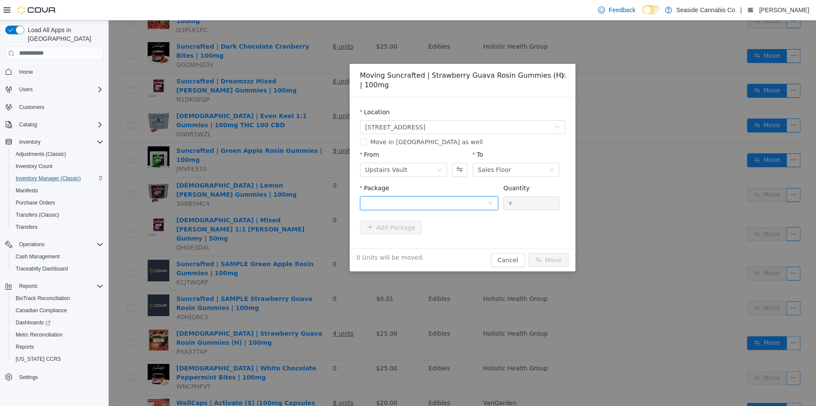
click at [472, 205] on div at bounding box center [426, 202] width 122 height 13
click at [506, 264] on div "Moving Suncrafted | Strawberry Guava Rosin Gummies (H) | 100mg Location [STREET…" at bounding box center [463, 167] width 226 height 208
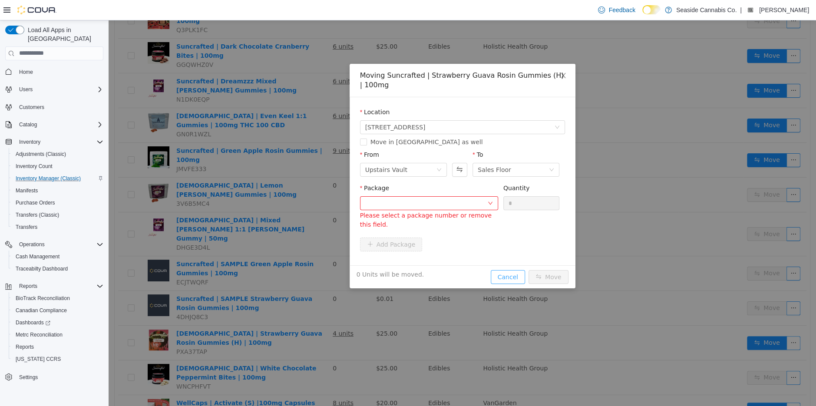
click at [507, 276] on button "Cancel" at bounding box center [508, 277] width 34 height 14
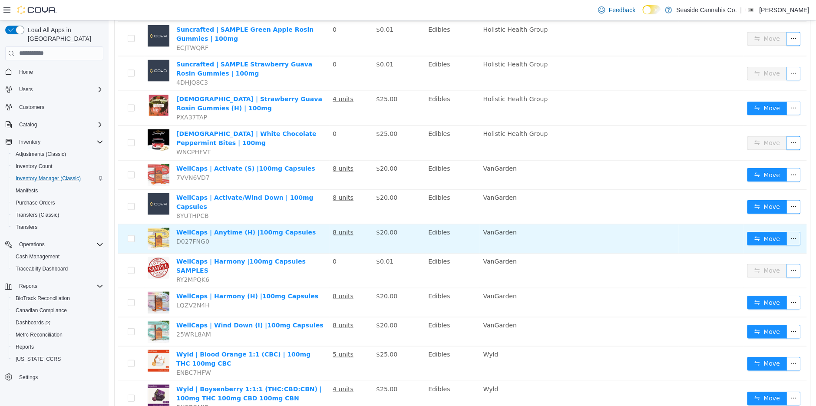
scroll to position [1285, 0]
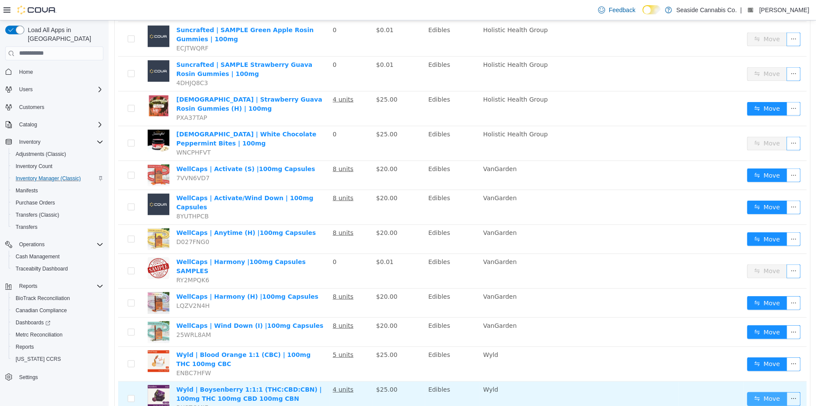
click at [759, 392] on button "Move" at bounding box center [767, 399] width 40 height 14
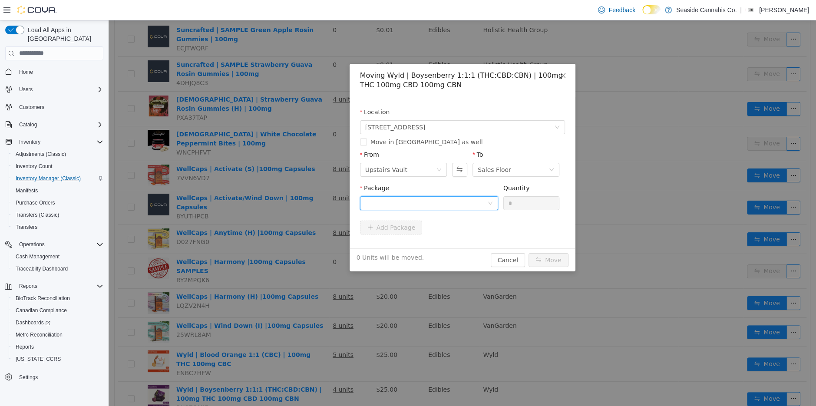
click at [437, 203] on div at bounding box center [426, 202] width 122 height 13
click at [447, 241] on li "1A40A030000FF15000021834 Quantity : 28 Units" at bounding box center [429, 238] width 138 height 23
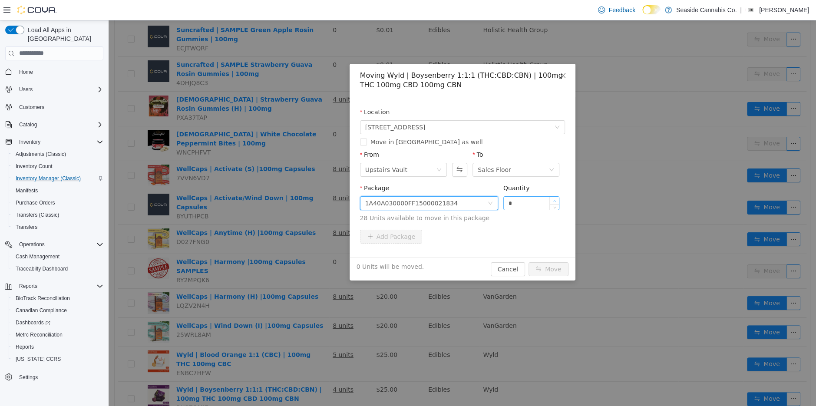
type input "*"
click at [558, 199] on span "Increase Value" at bounding box center [554, 200] width 9 height 8
click at [546, 268] on button "Move" at bounding box center [549, 269] width 40 height 14
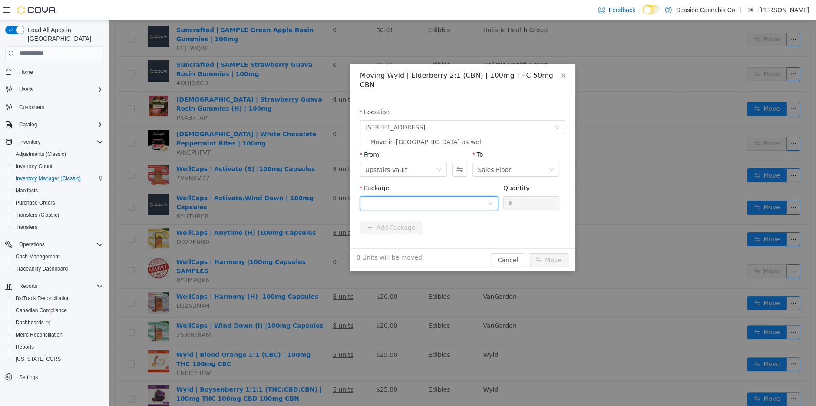
click at [443, 199] on div at bounding box center [426, 202] width 122 height 13
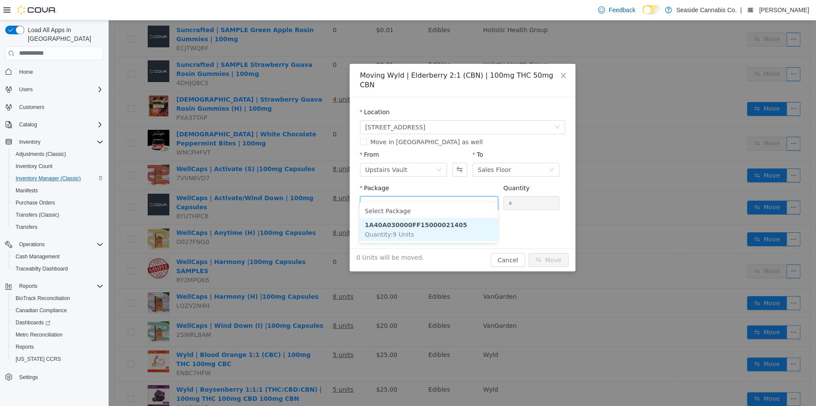
click at [443, 231] on li "1A40A030000FF15000021405 Quantity : 9 Units" at bounding box center [429, 229] width 138 height 23
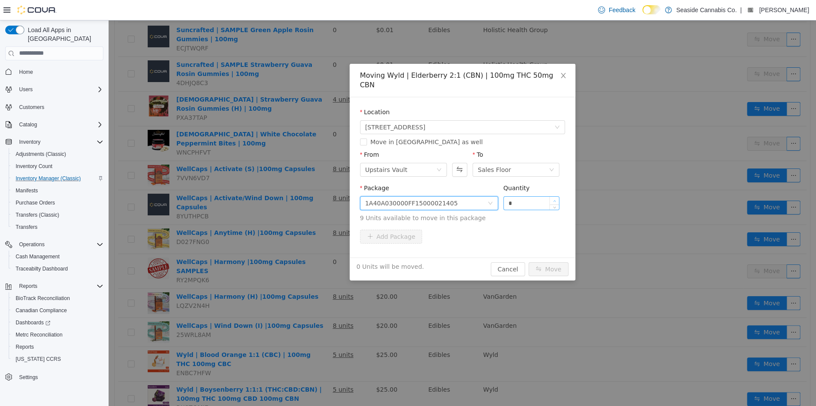
type input "*"
click at [558, 196] on span "Increase Value" at bounding box center [554, 200] width 9 height 8
click at [555, 262] on button "Move" at bounding box center [549, 269] width 40 height 14
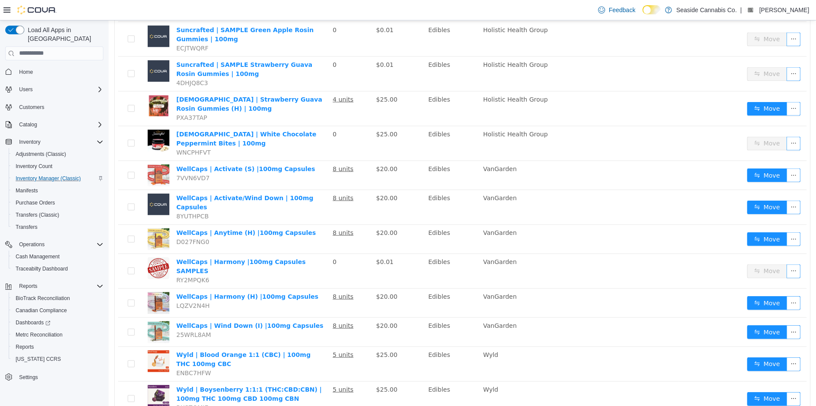
scroll to position [1317, 0]
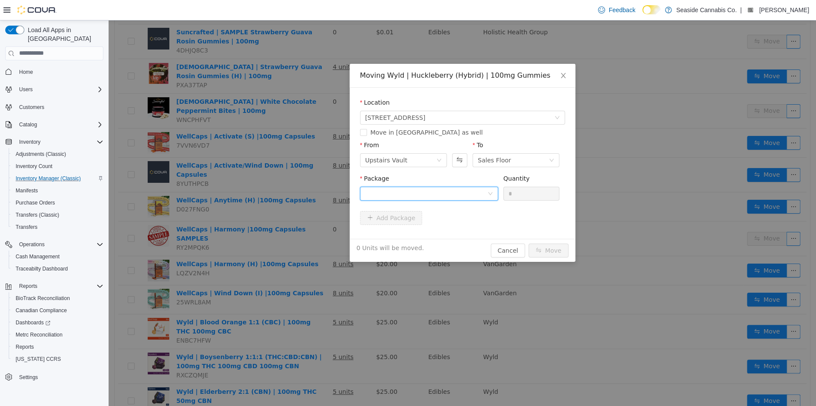
click at [459, 197] on div at bounding box center [426, 193] width 122 height 13
click at [467, 238] on li "1A40A030000FF15000020902 Quantity : 9 Units" at bounding box center [429, 229] width 138 height 23
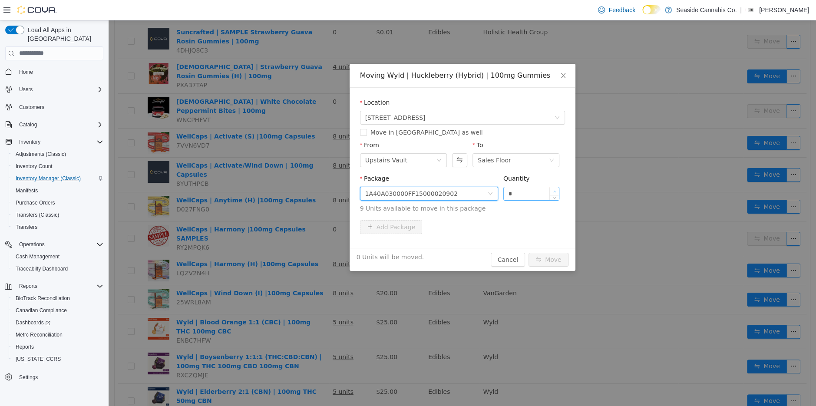
type input "*"
click at [555, 190] on icon "icon: up" at bounding box center [555, 191] width 3 height 2
click at [550, 259] on button "Move" at bounding box center [549, 259] width 40 height 14
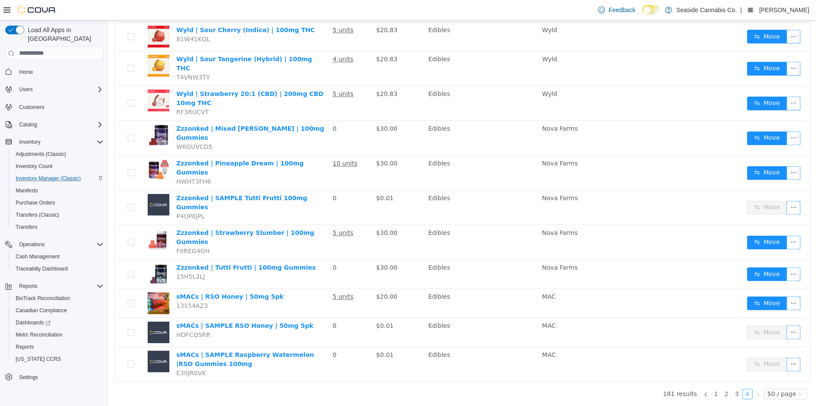
scroll to position [731, 0]
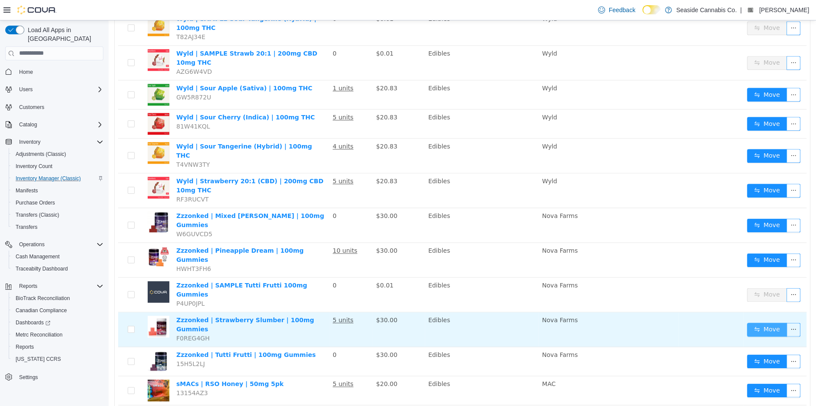
click at [772, 322] on button "Move" at bounding box center [767, 329] width 40 height 14
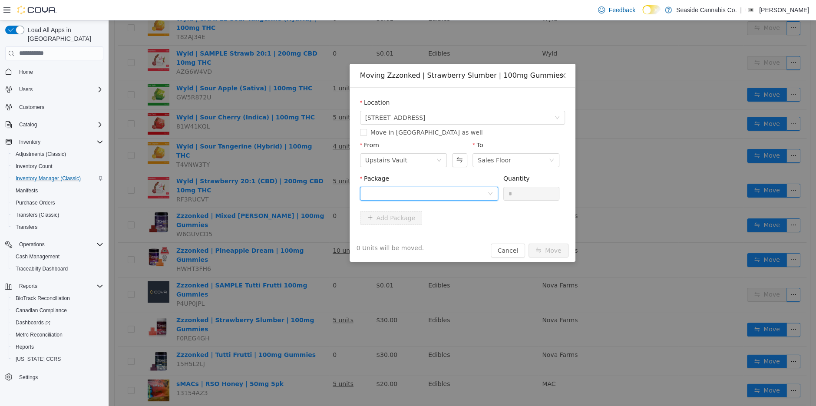
click at [430, 193] on div at bounding box center [426, 193] width 122 height 13
click at [441, 227] on strong "1A40A0300003F49000175820" at bounding box center [416, 224] width 103 height 7
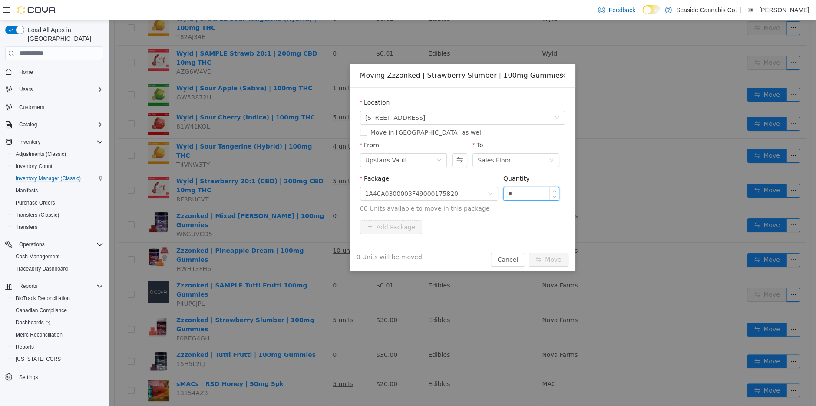
click at [515, 194] on input "*" at bounding box center [532, 193] width 56 height 13
type input "*"
click at [551, 261] on button "Move" at bounding box center [549, 259] width 40 height 14
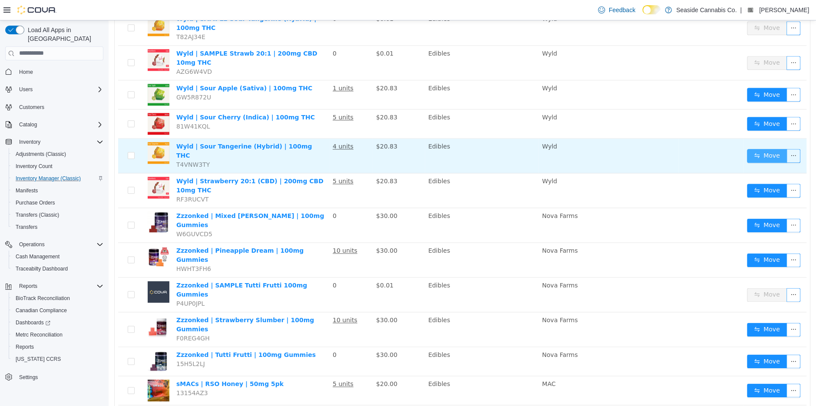
click at [765, 149] on button "Move" at bounding box center [767, 156] width 40 height 14
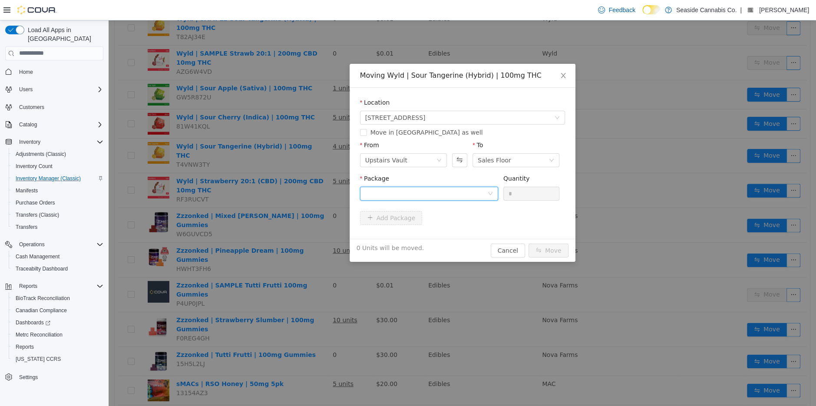
click at [446, 197] on div at bounding box center [426, 193] width 122 height 13
click at [453, 227] on strong "1A40A030000FF15000019575" at bounding box center [416, 224] width 103 height 7
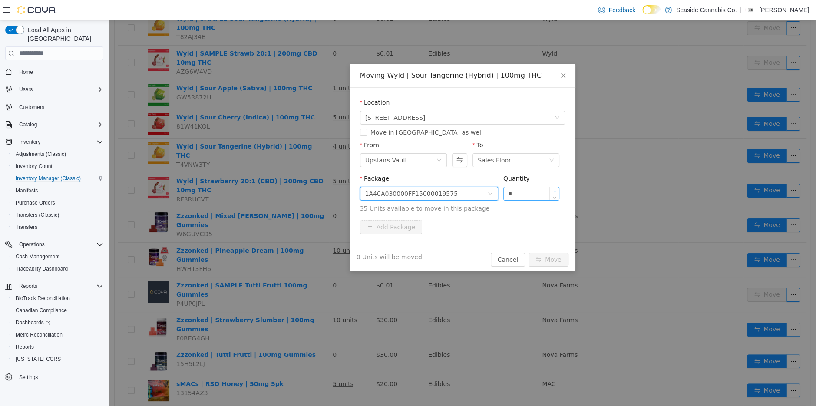
type input "*"
click at [554, 188] on span "Increase Value" at bounding box center [554, 191] width 9 height 8
click at [550, 256] on button "Move" at bounding box center [549, 259] width 40 height 14
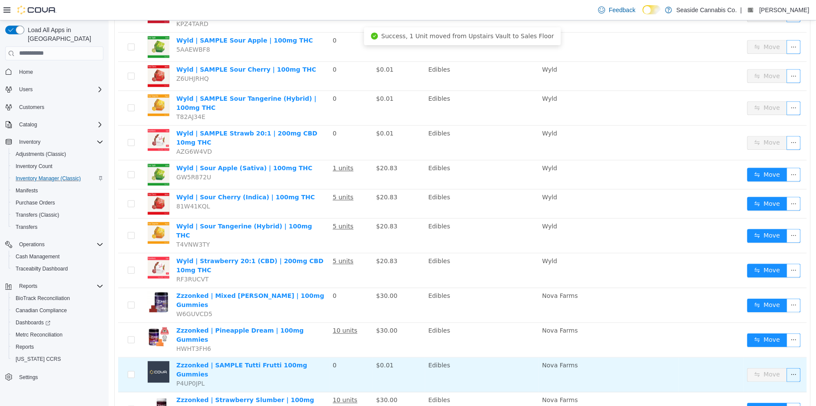
scroll to position [646, 0]
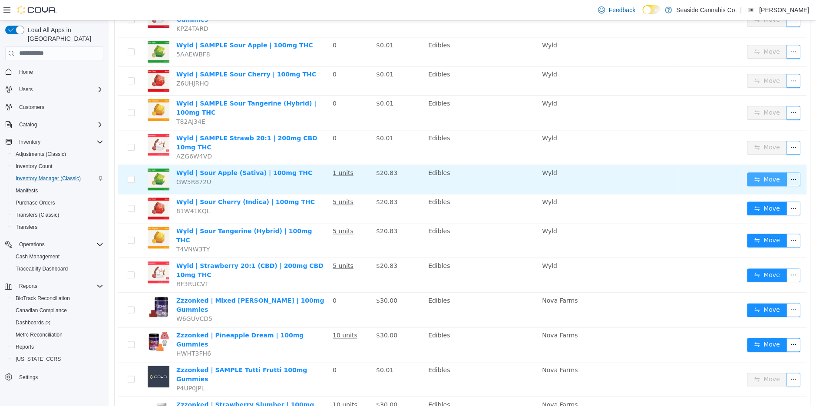
click at [767, 172] on button "Move" at bounding box center [767, 179] width 40 height 14
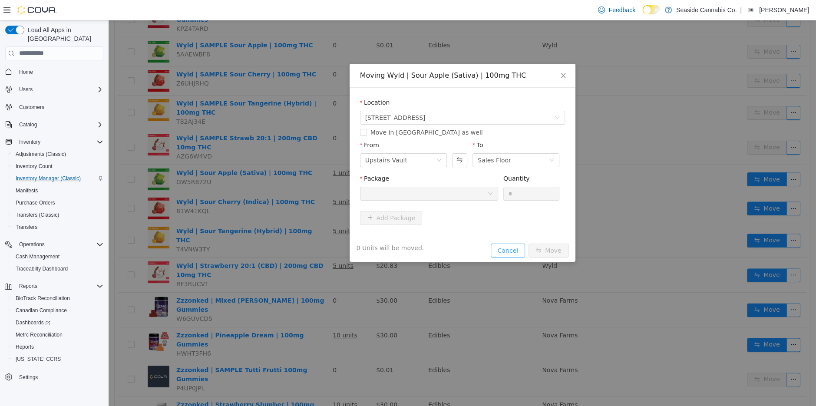
click at [508, 245] on button "Cancel" at bounding box center [508, 250] width 34 height 14
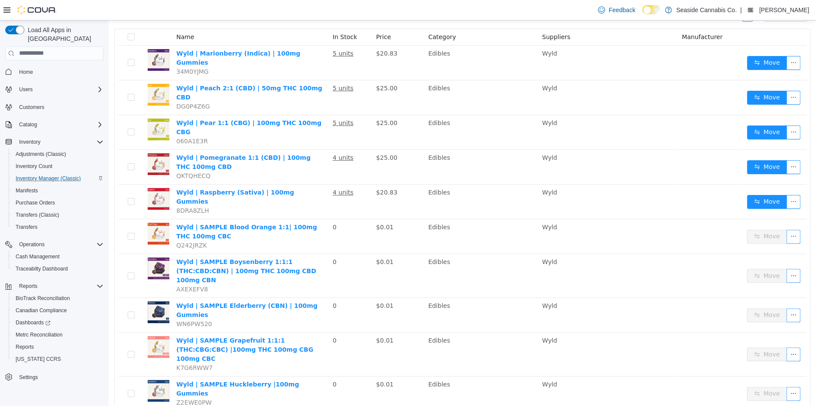
scroll to position [90, 0]
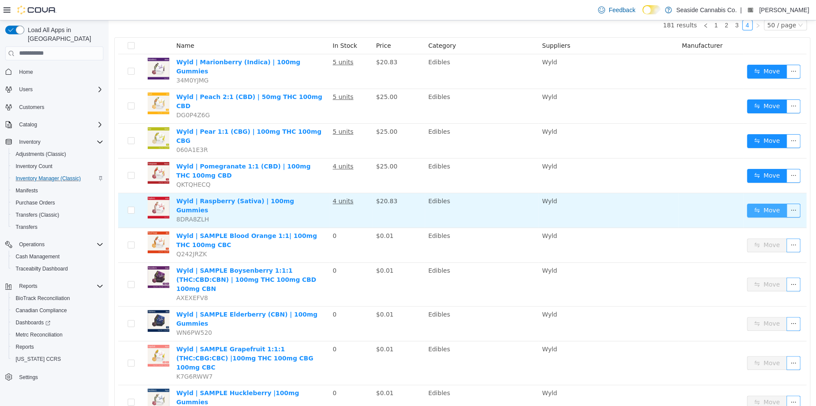
click at [758, 203] on button "Move" at bounding box center [767, 210] width 40 height 14
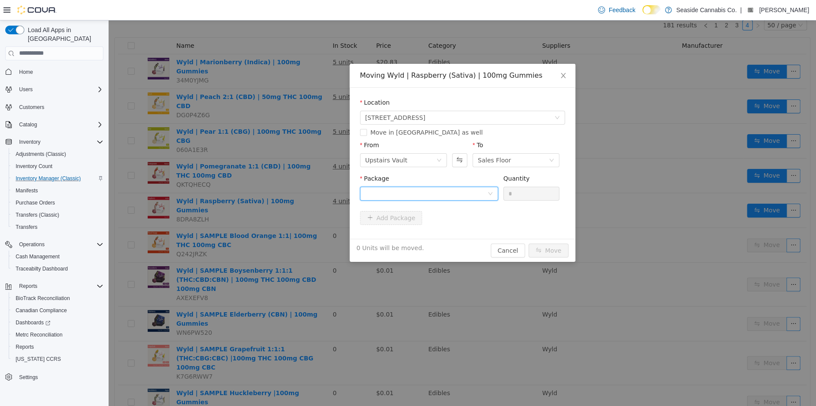
click at [470, 191] on div at bounding box center [426, 193] width 122 height 13
click at [461, 238] on li "1A40A030000FF15000020748 Quantity : 2 Units" at bounding box center [429, 229] width 138 height 23
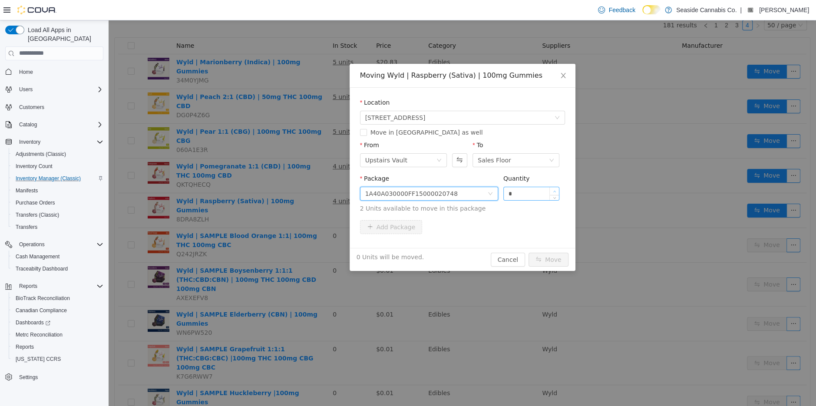
type input "*"
click at [555, 188] on span "Increase Value" at bounding box center [554, 191] width 9 height 8
click at [547, 259] on button "Move" at bounding box center [549, 259] width 40 height 14
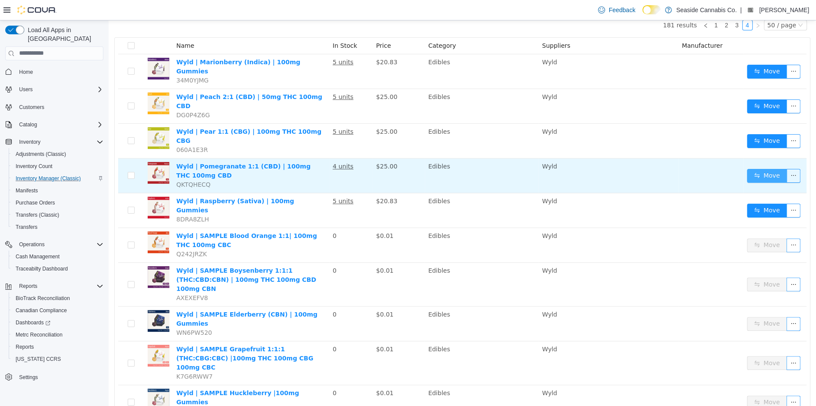
click at [765, 169] on button "Move" at bounding box center [767, 176] width 40 height 14
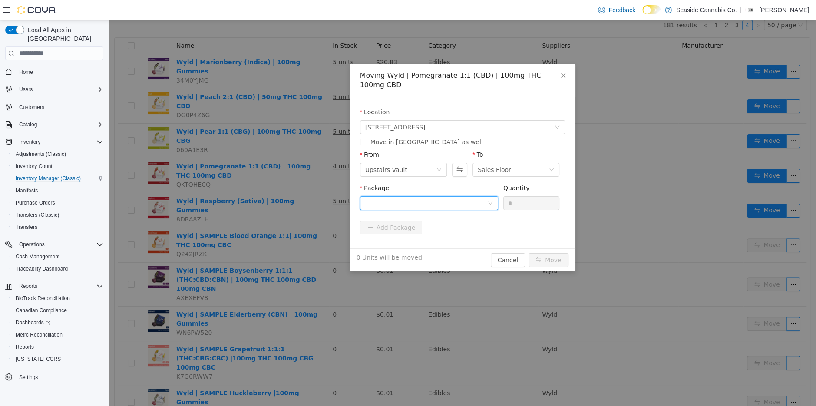
click at [461, 201] on div at bounding box center [426, 202] width 122 height 13
click at [453, 245] on li "1A40A030000FF15000020953 Quantity : 24 Units" at bounding box center [429, 238] width 138 height 23
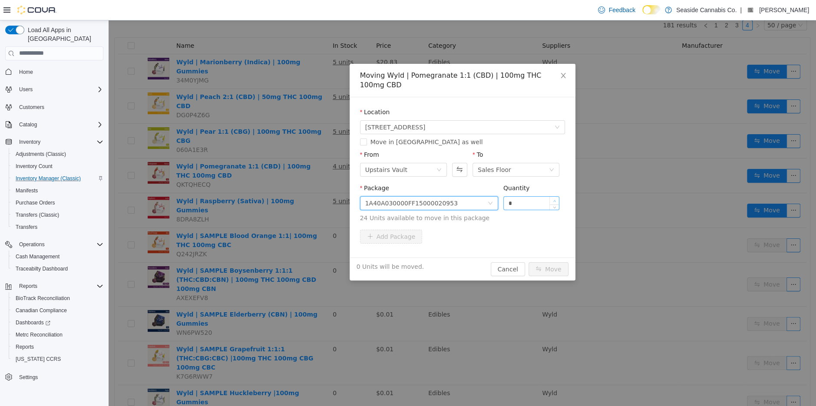
type input "*"
click at [552, 198] on span "Increase Value" at bounding box center [554, 200] width 9 height 8
click at [544, 269] on button "Move" at bounding box center [549, 269] width 40 height 14
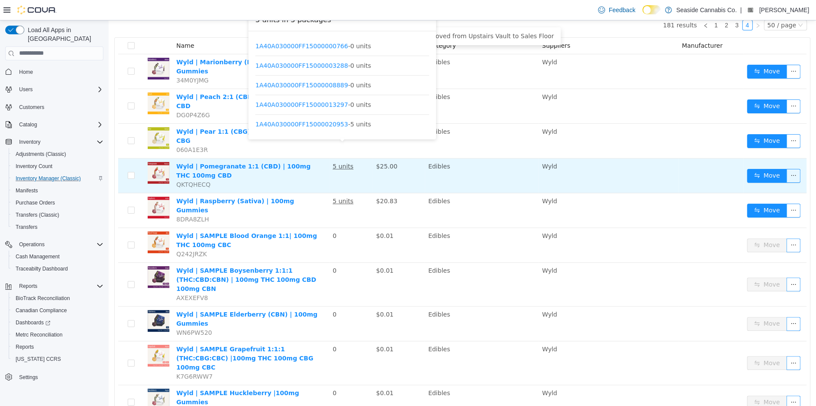
click at [341, 162] on u "5 units" at bounding box center [343, 165] width 21 height 7
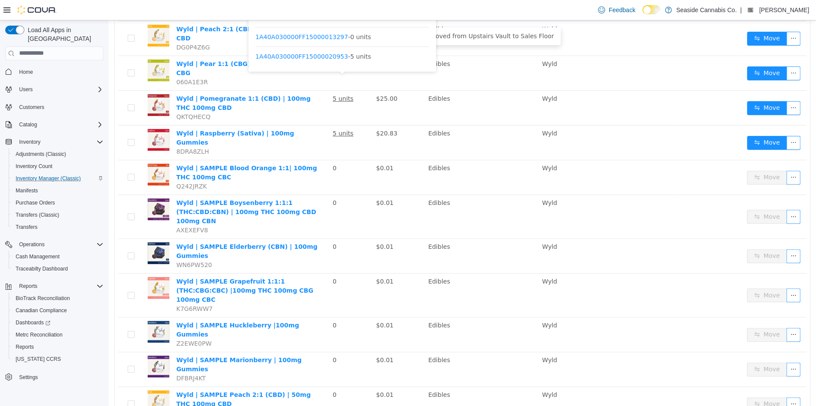
scroll to position [162, 0]
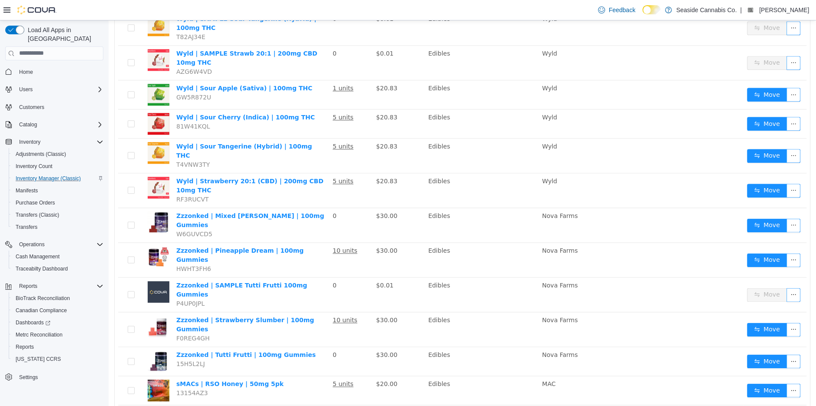
scroll to position [0, 0]
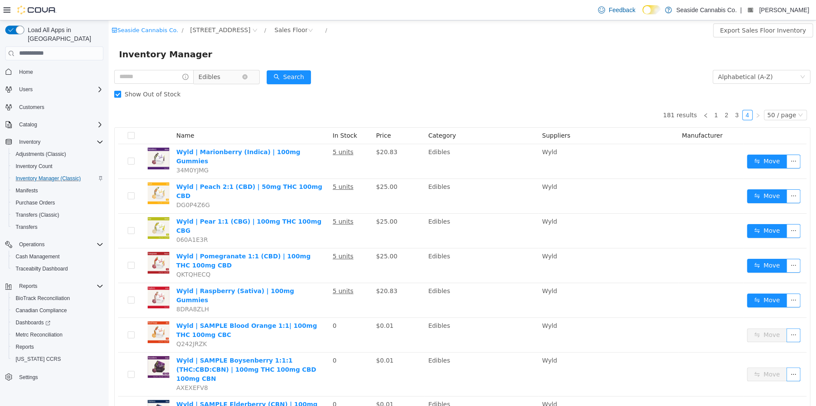
click at [228, 79] on span "Edibles" at bounding box center [220, 76] width 43 height 13
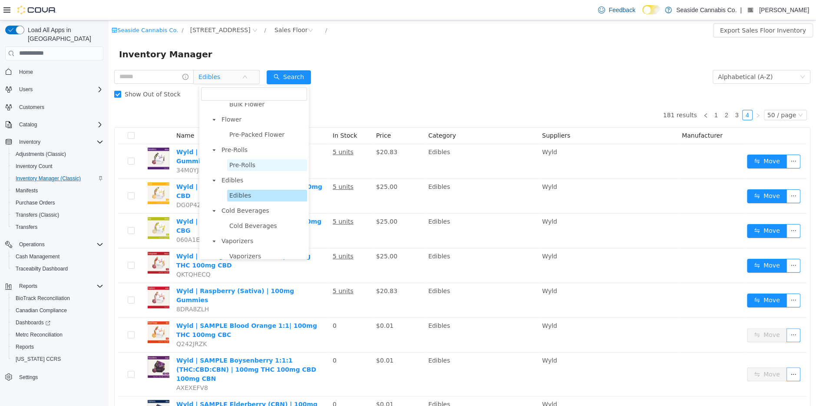
click at [237, 164] on span "Pre-Rolls" at bounding box center [242, 164] width 26 height 7
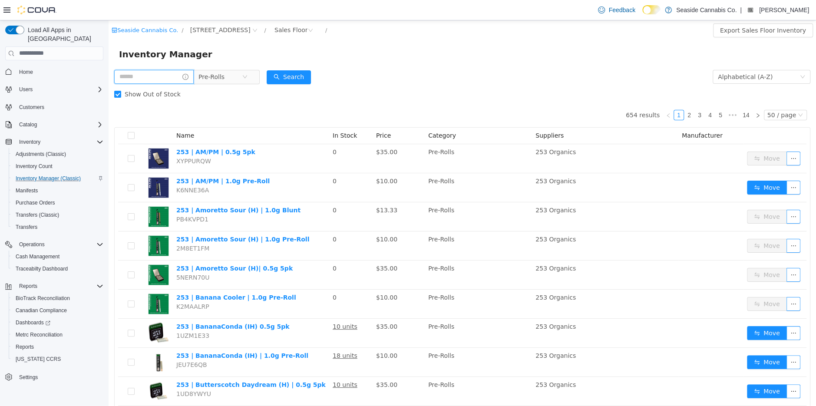
click at [160, 82] on input "text" at bounding box center [154, 77] width 80 height 14
type input "******"
click at [302, 74] on button "Search" at bounding box center [297, 77] width 44 height 14
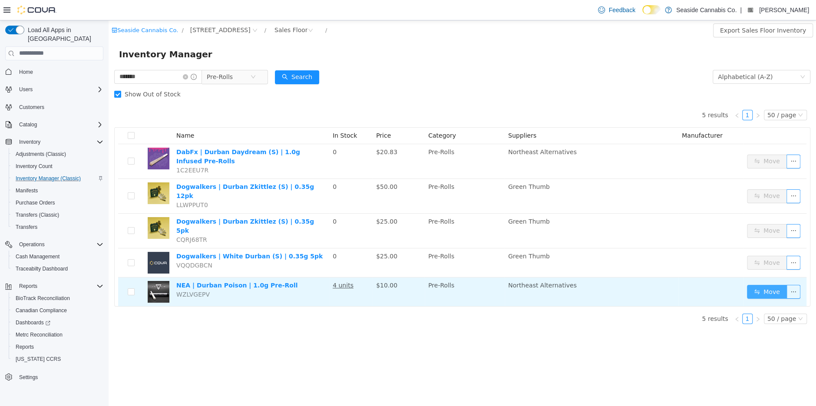
click at [759, 285] on button "Move" at bounding box center [767, 292] width 40 height 14
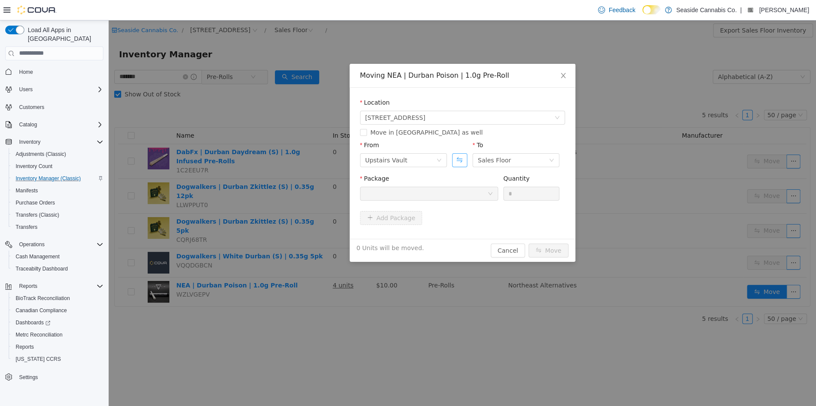
click at [461, 161] on button "Swap" at bounding box center [459, 160] width 15 height 14
click at [425, 198] on div at bounding box center [426, 193] width 122 height 13
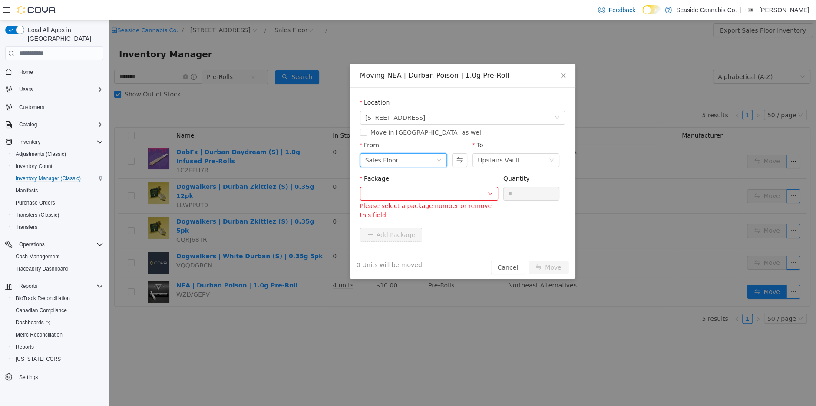
click at [411, 159] on div "Sales Floor" at bounding box center [400, 159] width 71 height 13
click at [407, 230] on li "Downstairs Vault" at bounding box center [403, 233] width 87 height 14
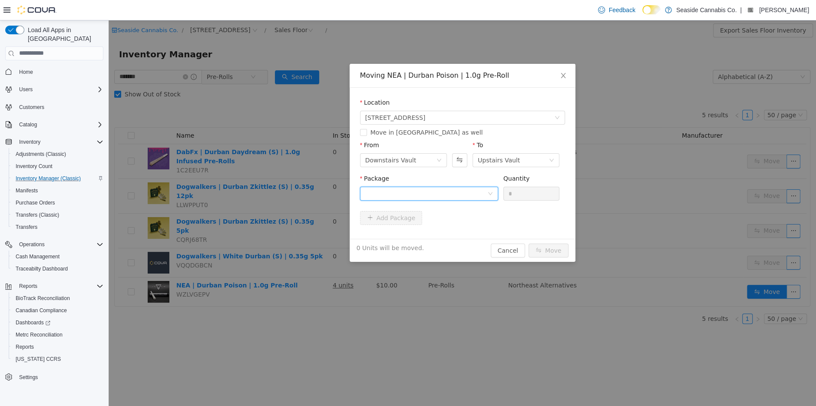
click at [424, 187] on div at bounding box center [426, 193] width 122 height 13
click at [441, 229] on li "1A40A0300009E99000117431 Quantity : 100 Units" at bounding box center [429, 229] width 138 height 23
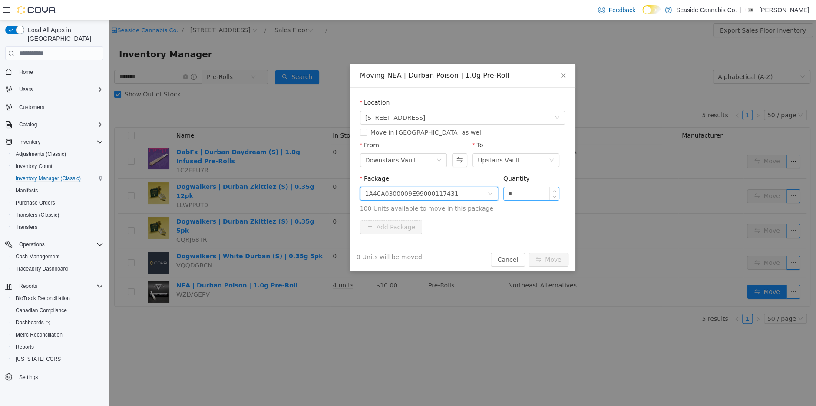
click at [507, 196] on input "*" at bounding box center [532, 193] width 56 height 13
type input "***"
click at [404, 134] on span "Move in [GEOGRAPHIC_DATA] as well" at bounding box center [426, 132] width 119 height 7
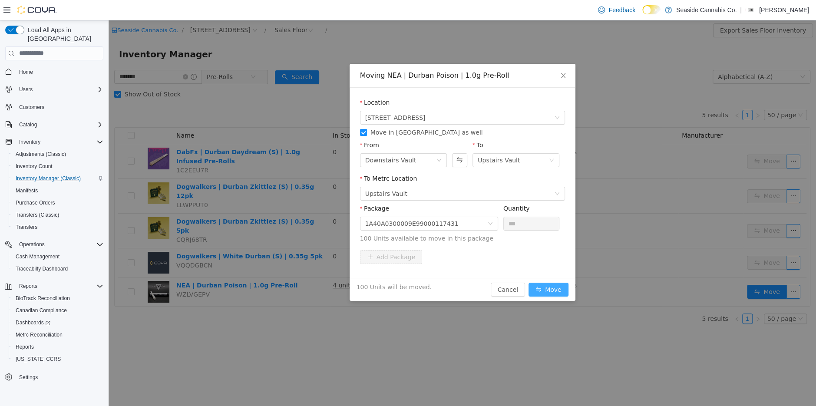
click at [550, 285] on button "Move" at bounding box center [549, 289] width 40 height 14
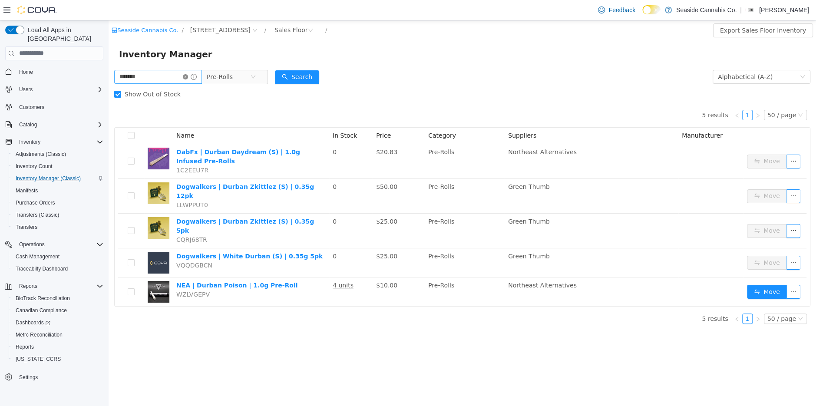
click at [188, 77] on icon "icon: close-circle" at bounding box center [185, 76] width 5 height 5
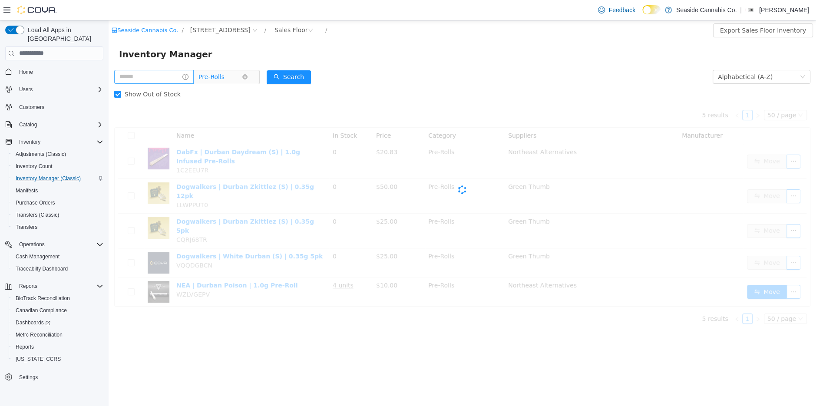
click at [225, 80] on span "Pre-Rolls" at bounding box center [212, 76] width 26 height 13
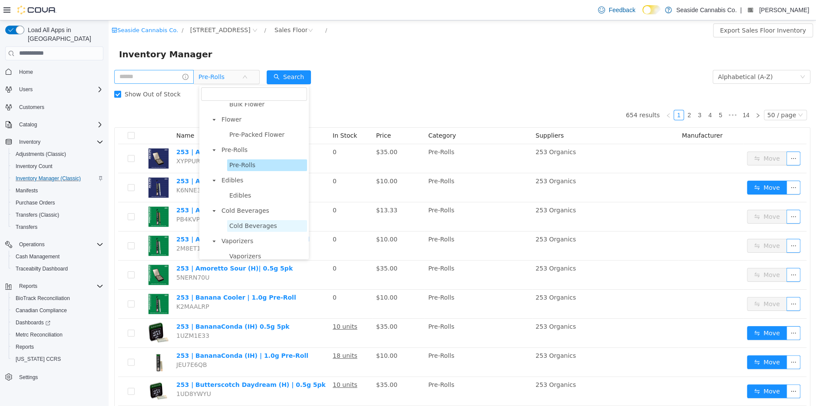
click at [251, 225] on span "Cold Beverages" at bounding box center [253, 225] width 48 height 7
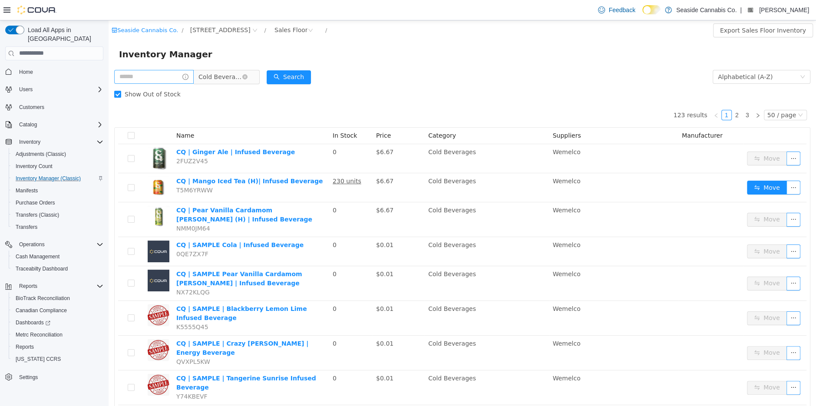
click at [225, 75] on span "Cold Beverages" at bounding box center [220, 76] width 43 height 13
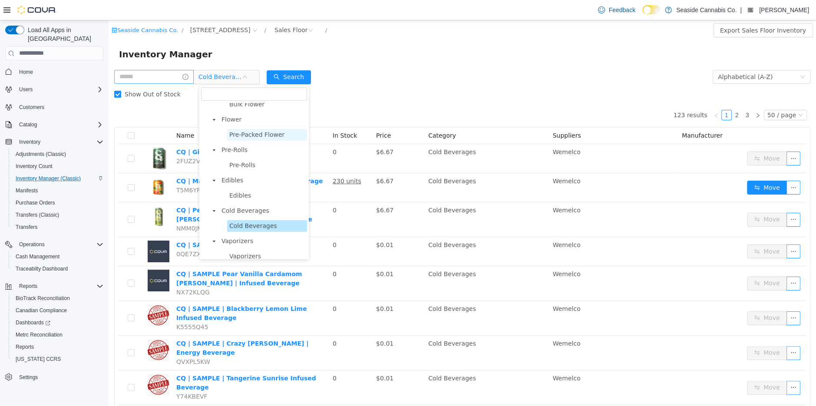
click at [237, 129] on span "Pre-Packed Flower" at bounding box center [267, 135] width 80 height 12
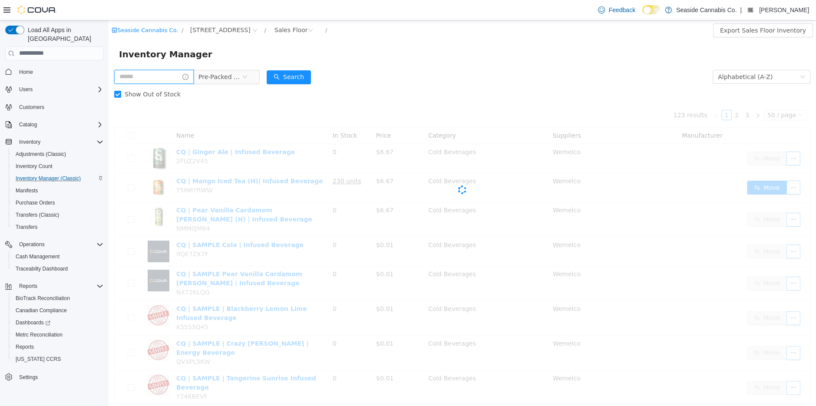
click at [150, 77] on input "text" at bounding box center [154, 77] width 80 height 14
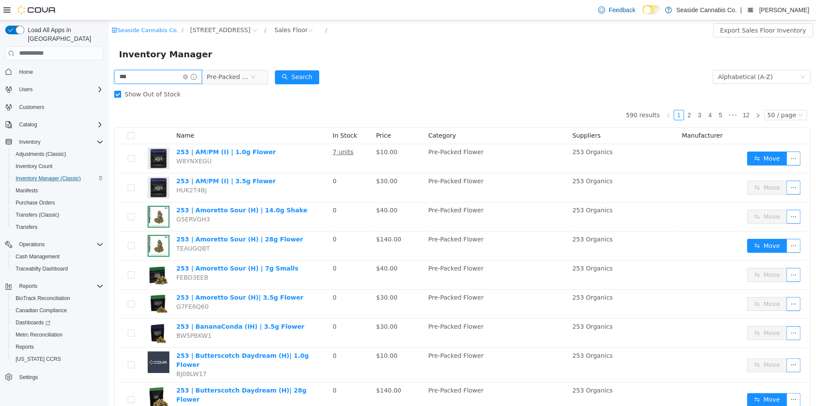
type input "***"
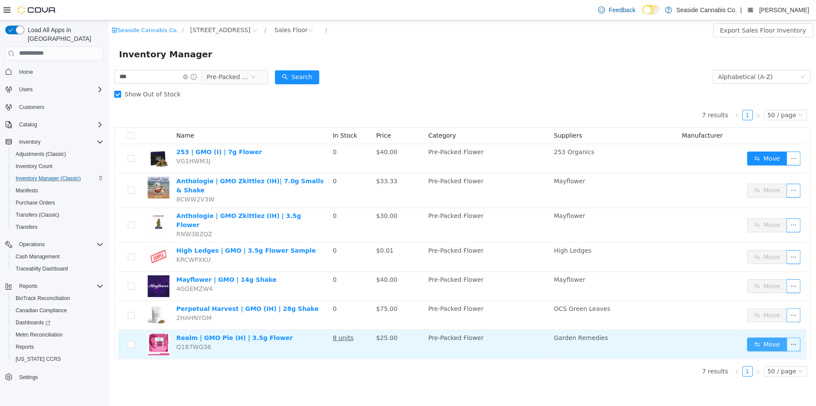
click at [758, 337] on button "Move" at bounding box center [767, 344] width 40 height 14
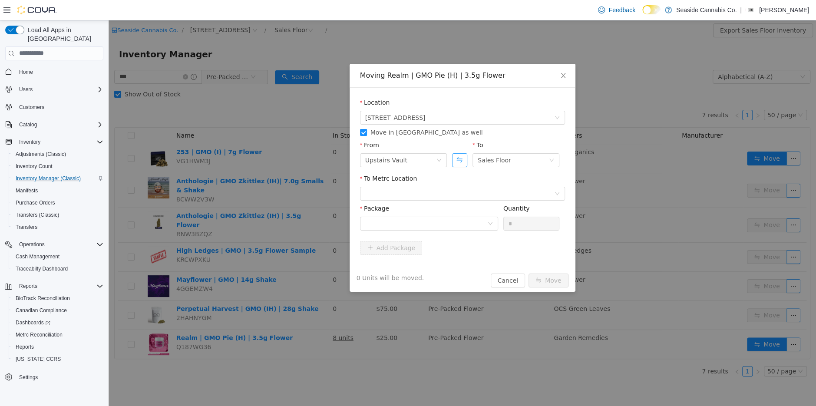
click at [460, 162] on button "Swap" at bounding box center [459, 160] width 15 height 14
click at [459, 222] on div at bounding box center [426, 223] width 122 height 13
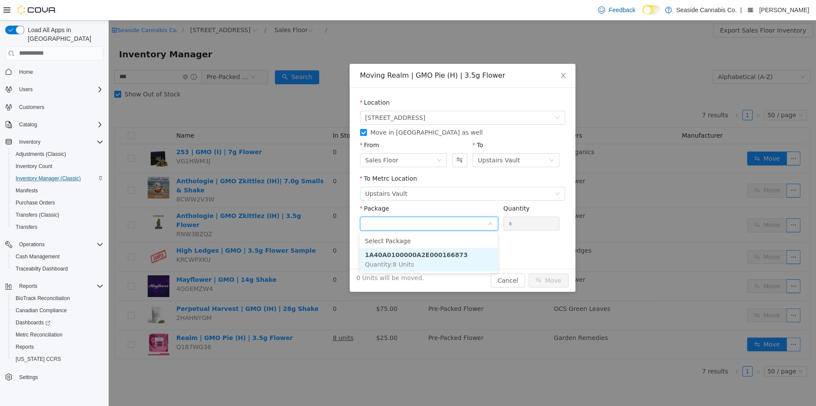
click at [457, 258] on strong "1A40A0100000A2E000166873" at bounding box center [416, 254] width 103 height 7
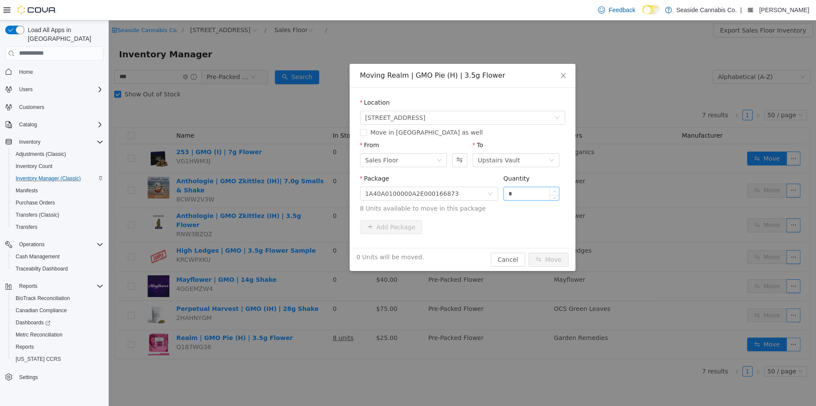
click at [555, 190] on icon "icon: up" at bounding box center [554, 191] width 3 height 3
type input "*"
click at [555, 190] on icon "icon: up" at bounding box center [554, 191] width 3 height 3
click at [552, 258] on button "Move" at bounding box center [549, 259] width 40 height 14
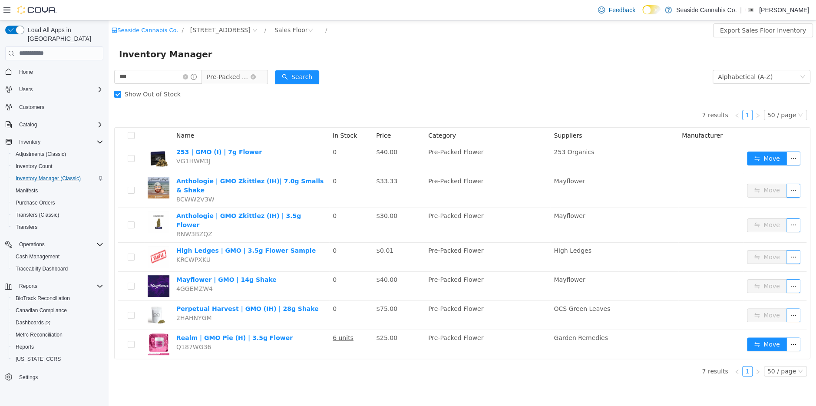
click at [225, 79] on span "Pre-Packed Flower" at bounding box center [228, 76] width 43 height 13
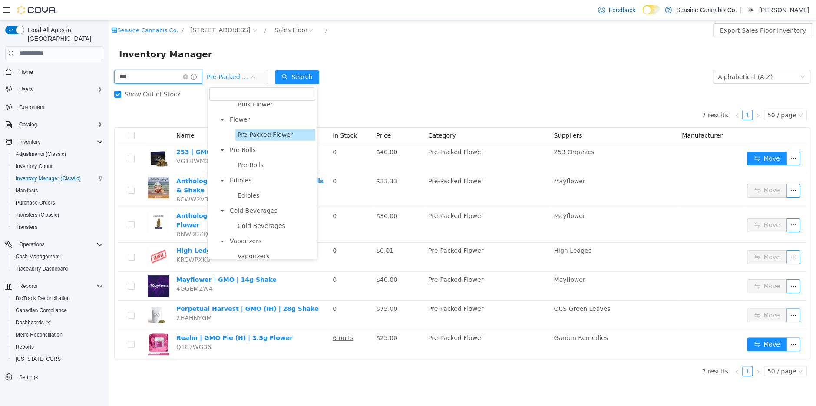
click at [132, 73] on input "***" at bounding box center [158, 77] width 88 height 14
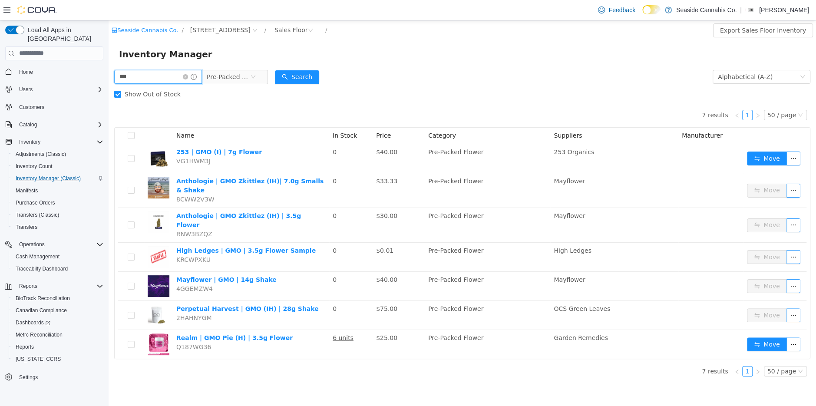
click at [132, 73] on input "***" at bounding box center [158, 77] width 88 height 14
type input "******"
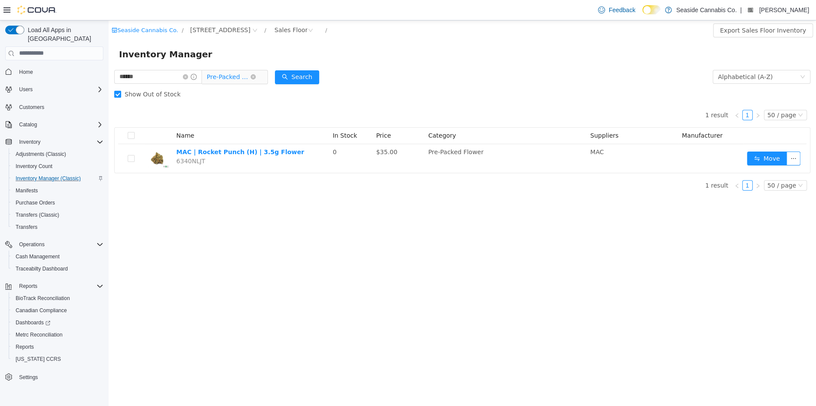
click at [245, 77] on span "Pre-Packed Flower" at bounding box center [228, 76] width 43 height 13
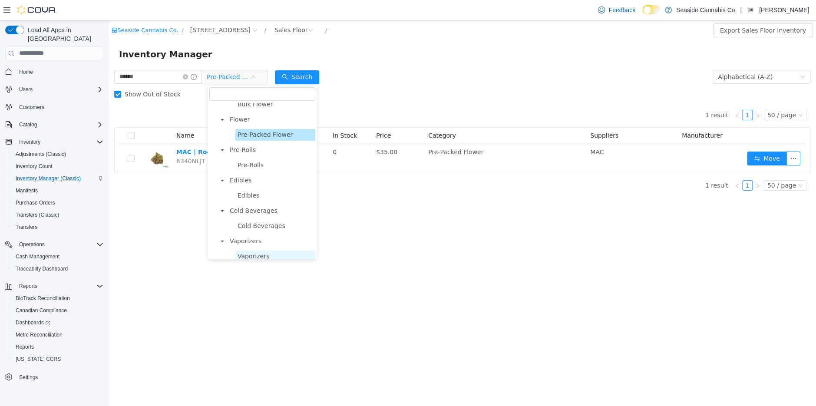
click at [256, 254] on span "Vaporizers" at bounding box center [254, 255] width 32 height 7
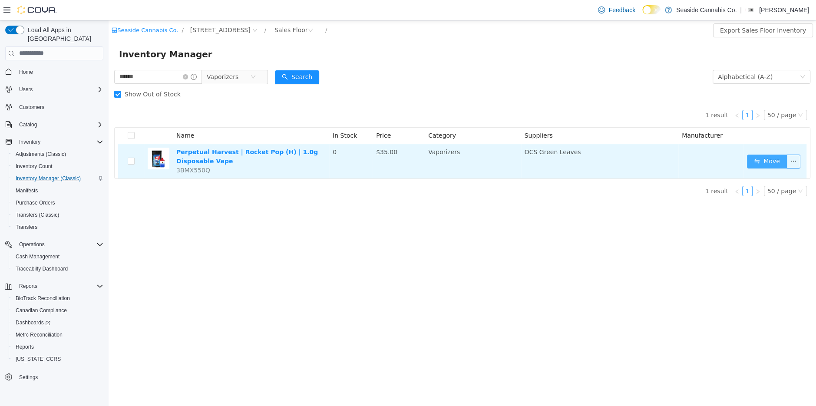
click at [765, 159] on button "Move" at bounding box center [767, 161] width 40 height 14
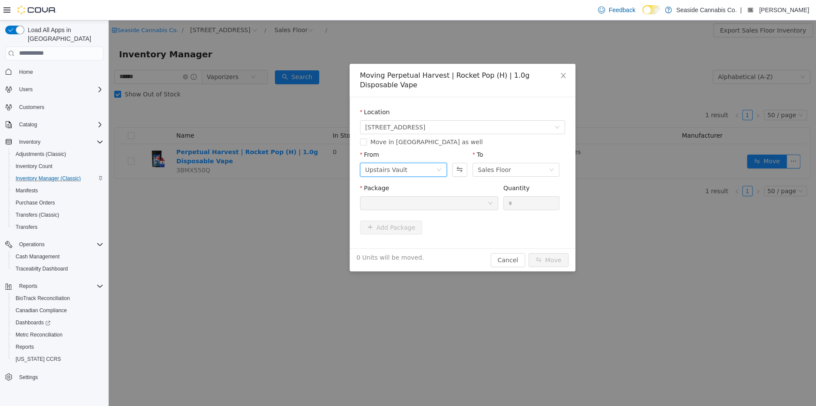
click at [429, 170] on div "Upstairs Vault" at bounding box center [400, 169] width 71 height 13
click at [400, 245] on li "Downstairs Vault" at bounding box center [403, 242] width 87 height 14
click at [440, 201] on div at bounding box center [426, 202] width 122 height 13
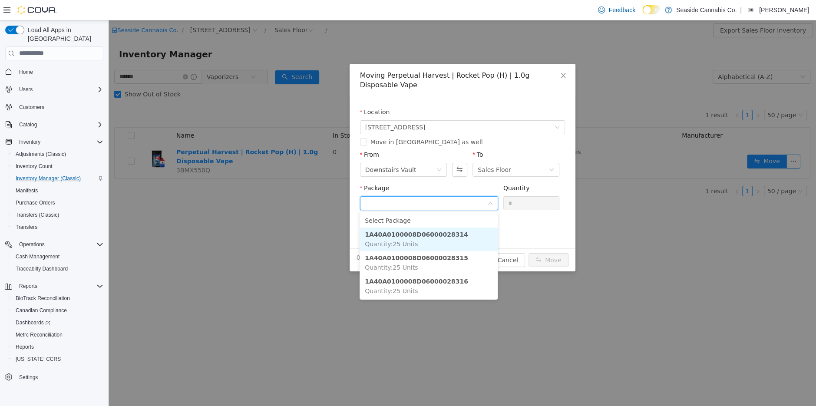
click at [441, 244] on li "1A40A0100008D06000028314 Quantity : 25 Units" at bounding box center [429, 238] width 138 height 23
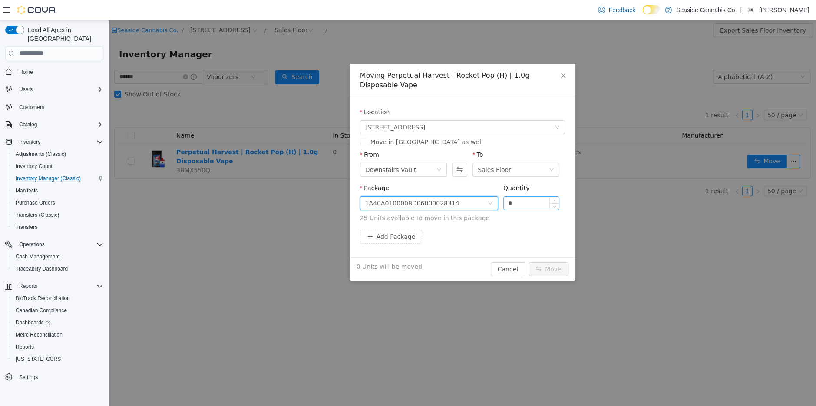
click at [521, 204] on input "*" at bounding box center [532, 202] width 56 height 13
type input "**"
click at [554, 270] on button "Move" at bounding box center [549, 269] width 40 height 14
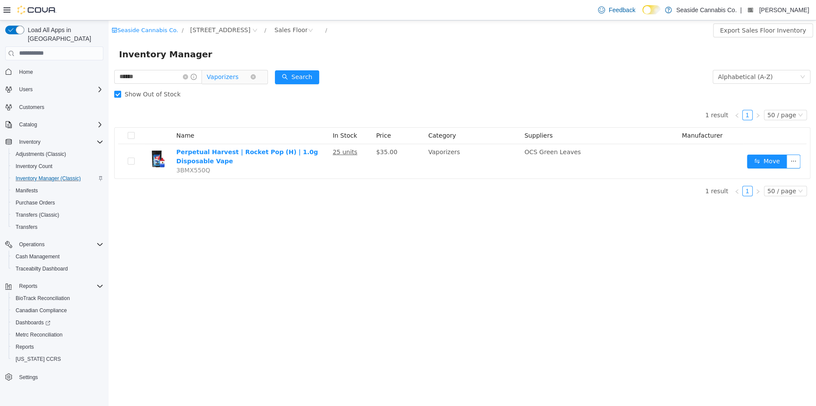
click at [238, 80] on span "Vaporizers" at bounding box center [223, 76] width 32 height 13
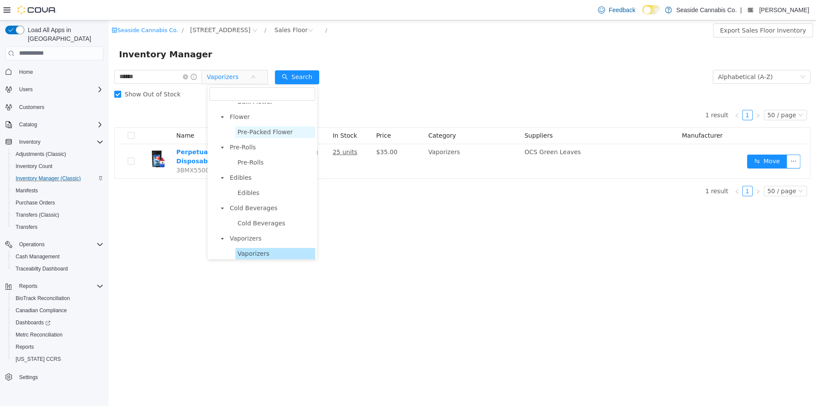
click at [257, 136] on span "Pre-Packed Flower" at bounding box center [275, 132] width 80 height 12
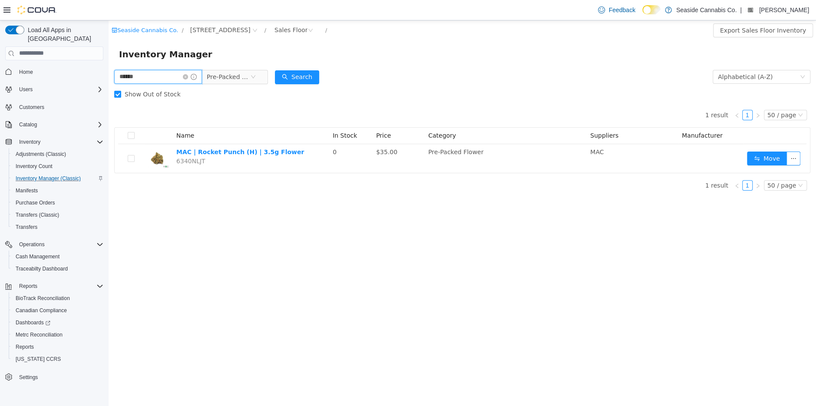
click at [148, 76] on input "******" at bounding box center [158, 77] width 88 height 14
type input "*****"
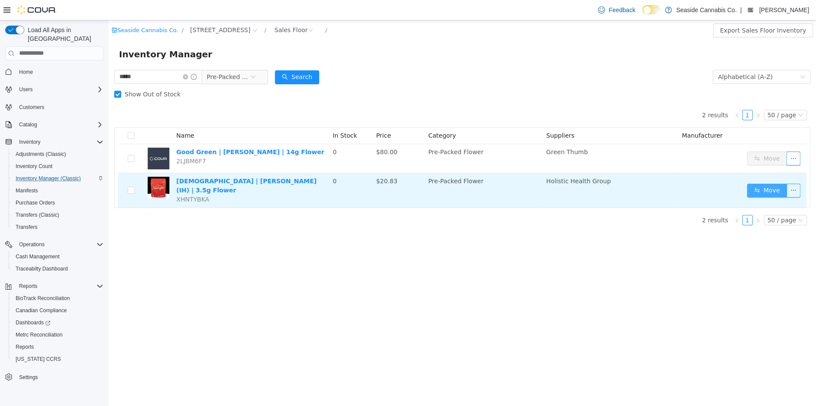
click at [762, 186] on button "Move" at bounding box center [767, 190] width 40 height 14
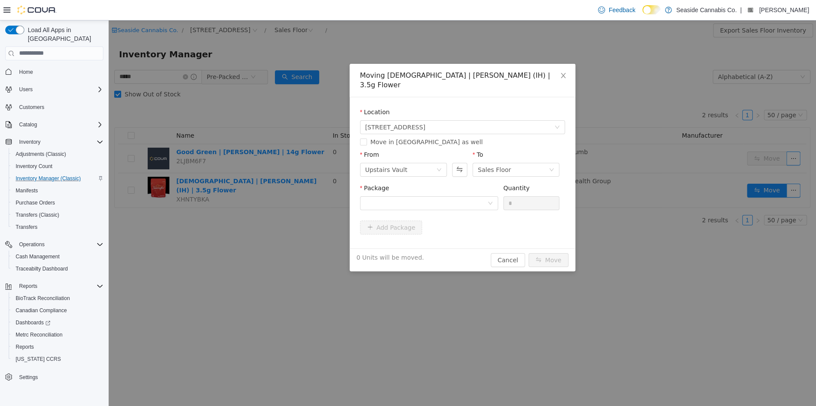
click at [448, 200] on div "Package" at bounding box center [429, 198] width 138 height 30
click at [446, 196] on div at bounding box center [426, 202] width 122 height 13
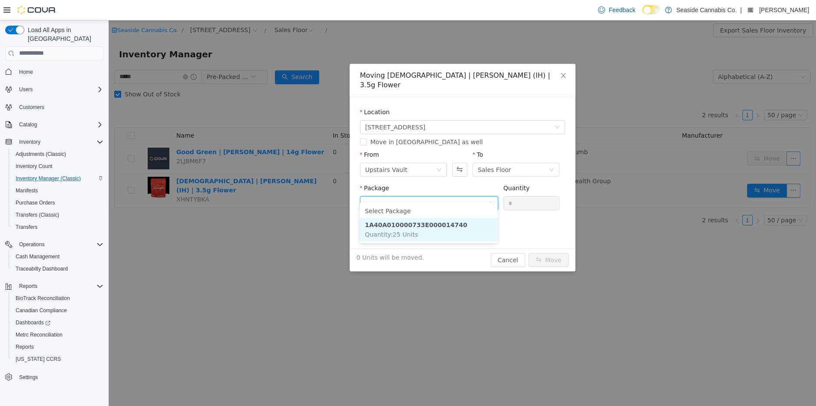
click at [444, 231] on li "1A40A010000733E000014740 Quantity : 25 Units" at bounding box center [429, 229] width 138 height 23
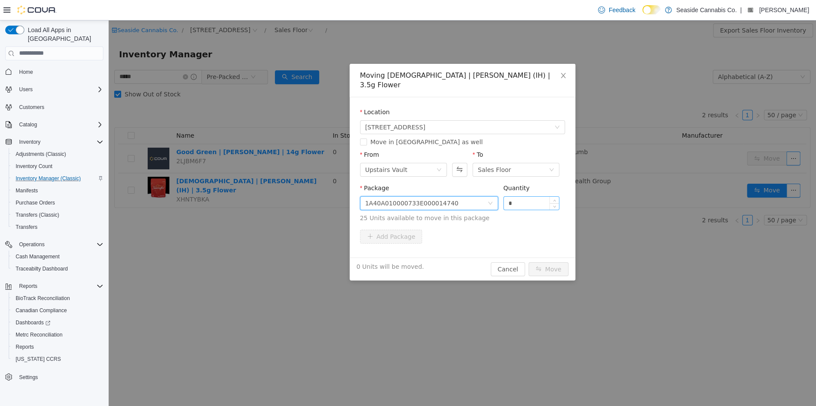
click at [526, 196] on input "*" at bounding box center [532, 202] width 56 height 13
type input "*"
click at [550, 262] on button "Move" at bounding box center [549, 269] width 40 height 14
